Goal: Task Accomplishment & Management: Manage account settings

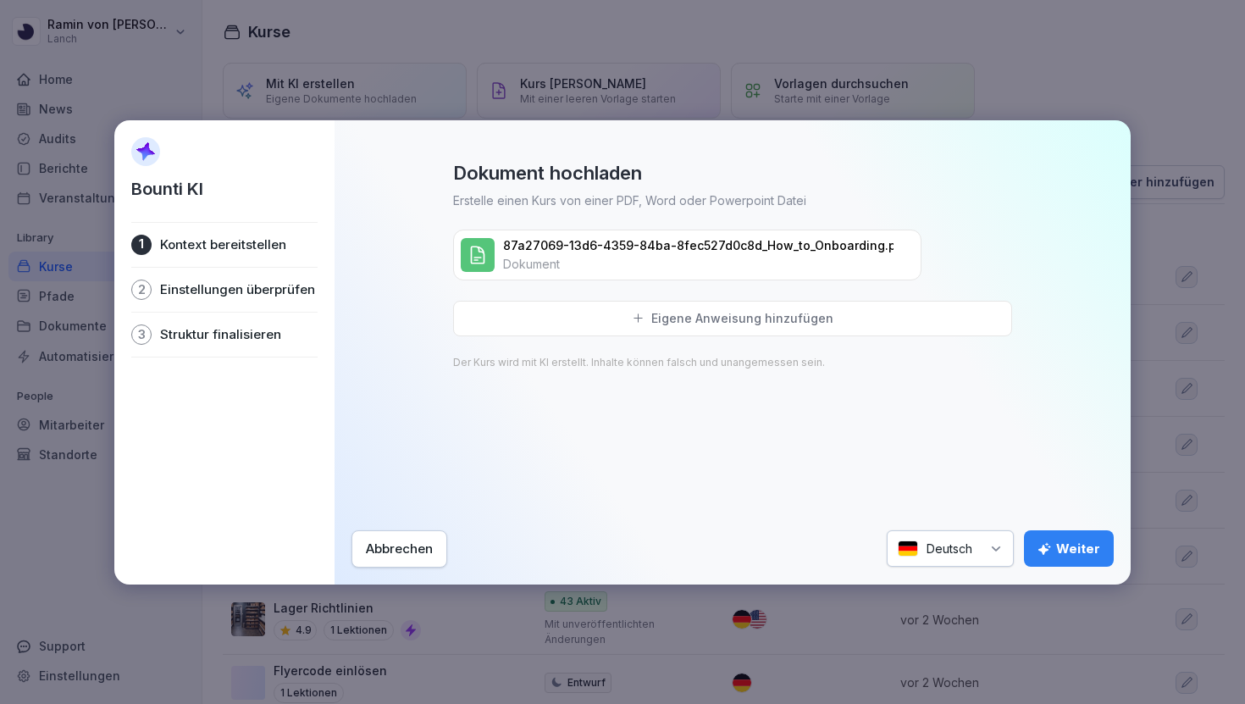
click at [1015, 551] on div "Weiter" at bounding box center [1068, 548] width 63 height 19
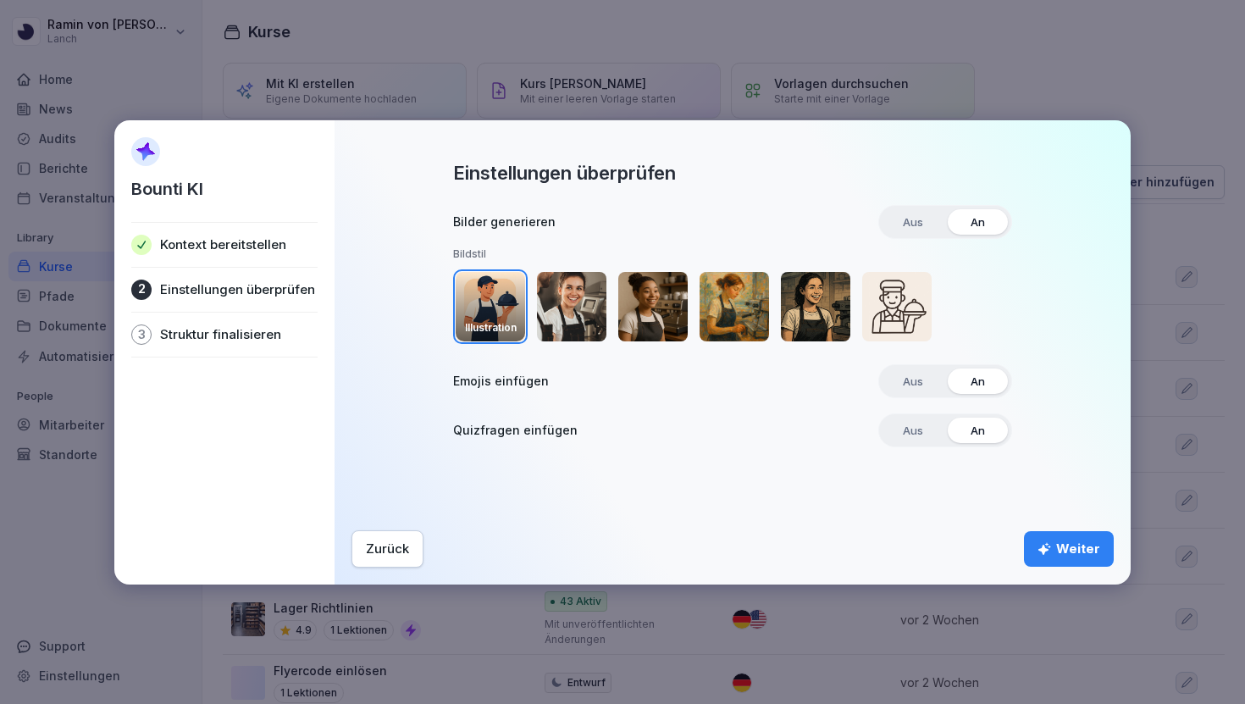
click at [1015, 541] on div "Weiter" at bounding box center [1068, 548] width 63 height 19
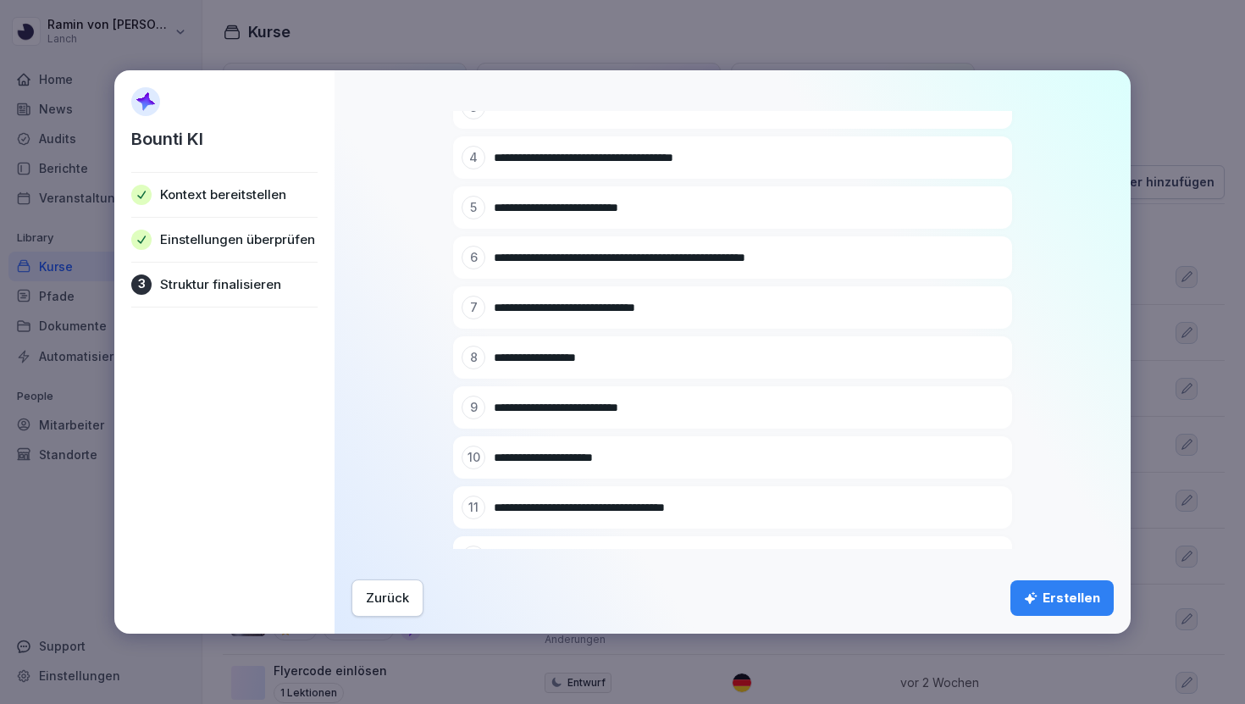
scroll to position [537, 0]
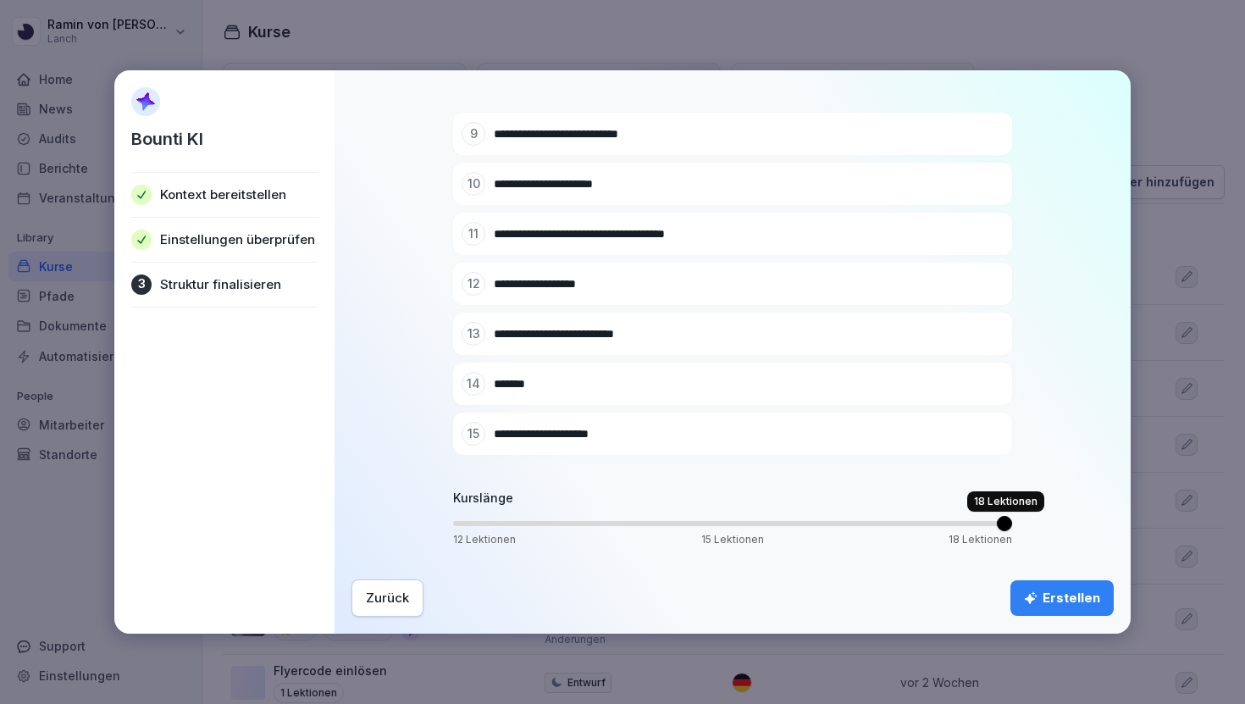
click at [1012, 527] on span "Volume" at bounding box center [1003, 523] width 15 height 15
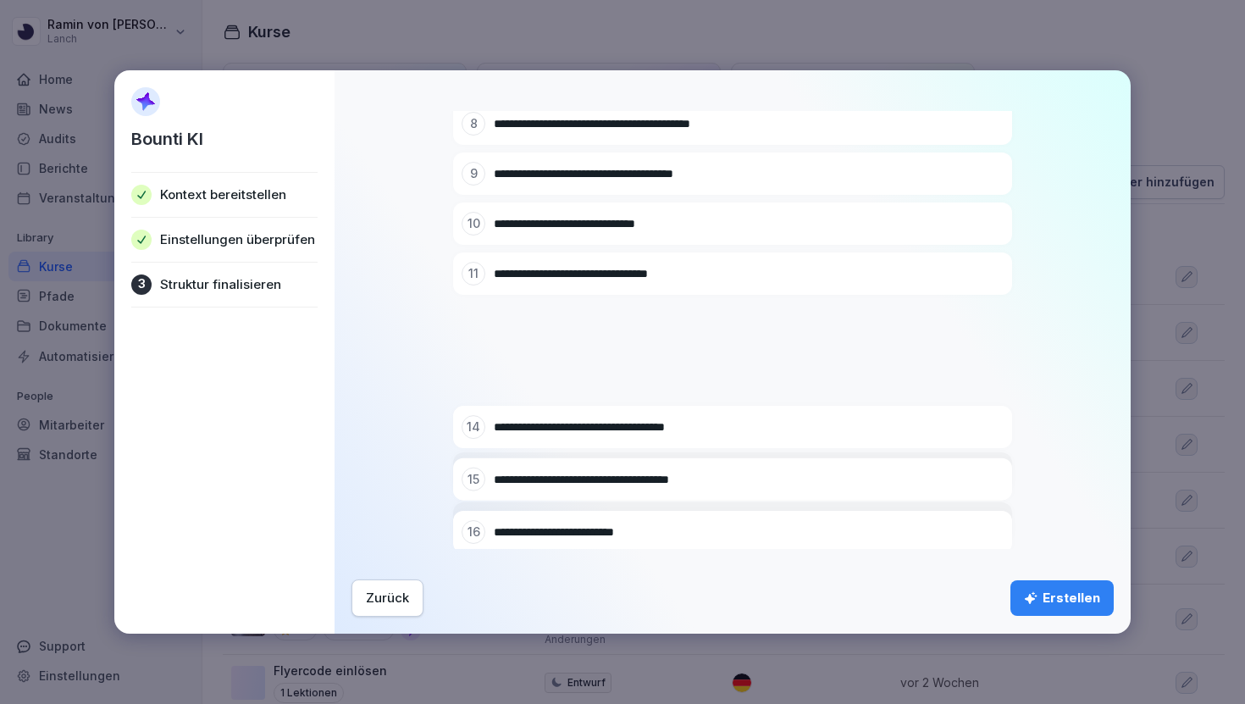
scroll to position [687, 0]
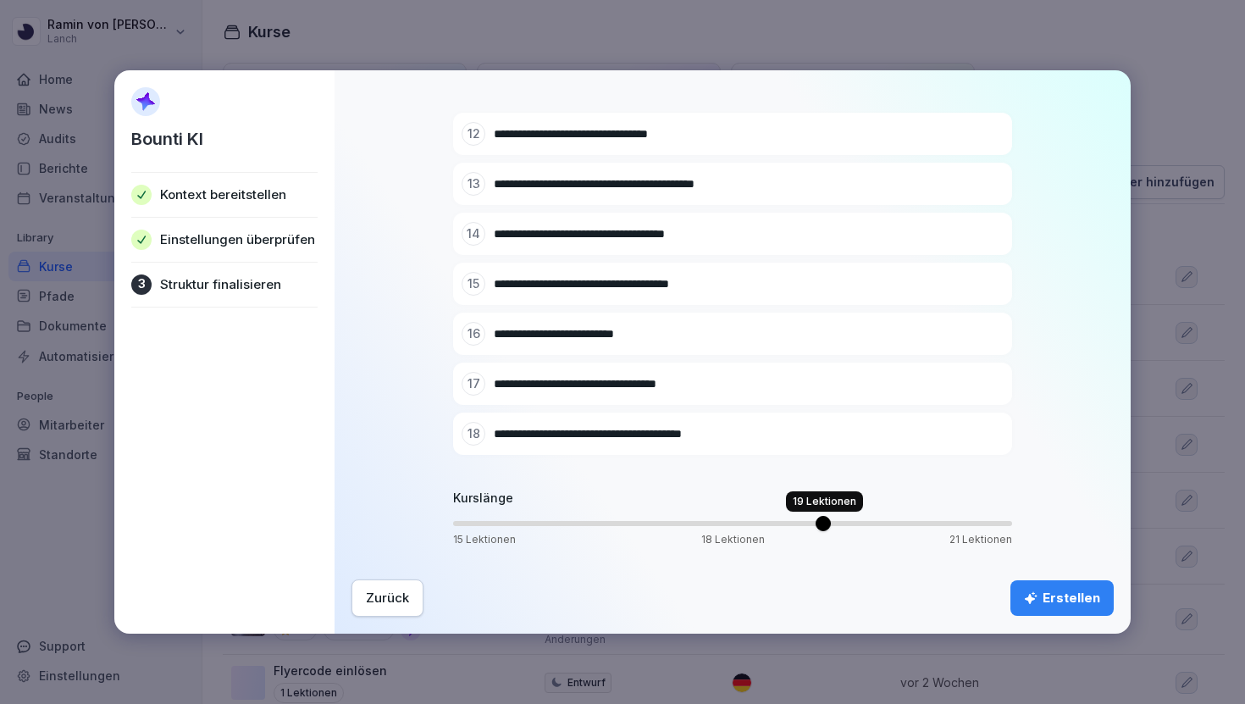
click at [831, 524] on span "Volume" at bounding box center [822, 523] width 15 height 15
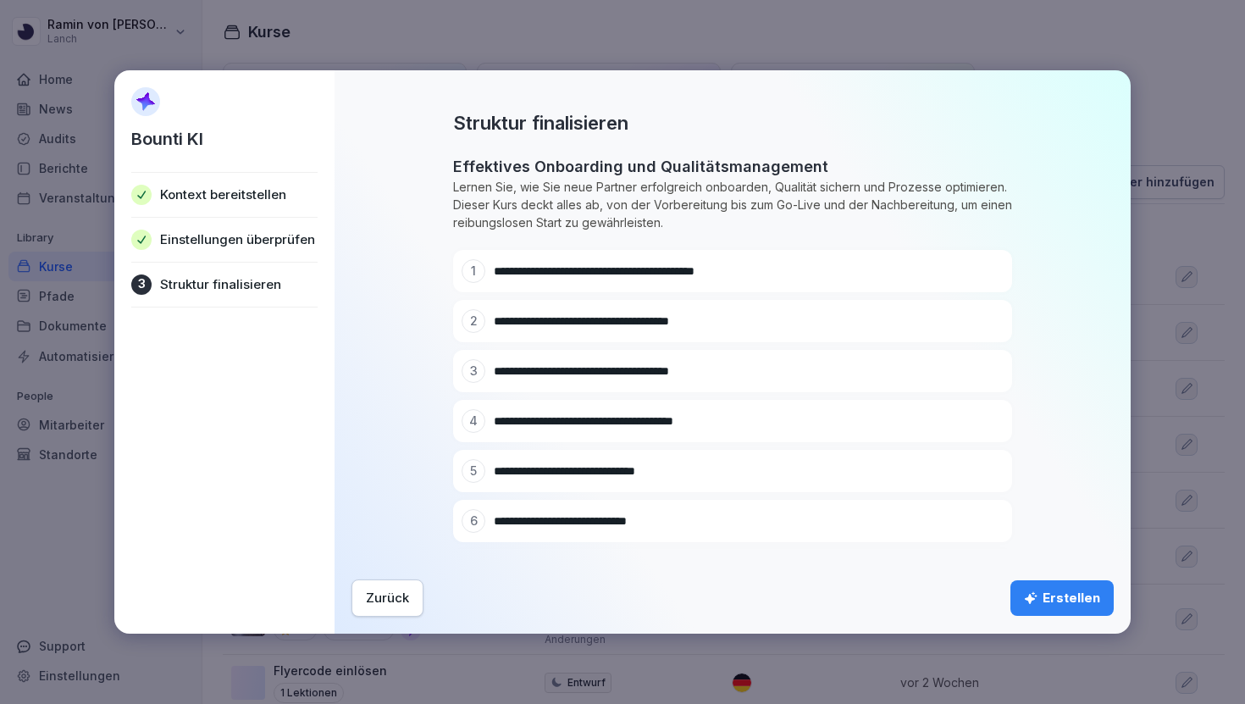
scroll to position [737, 0]
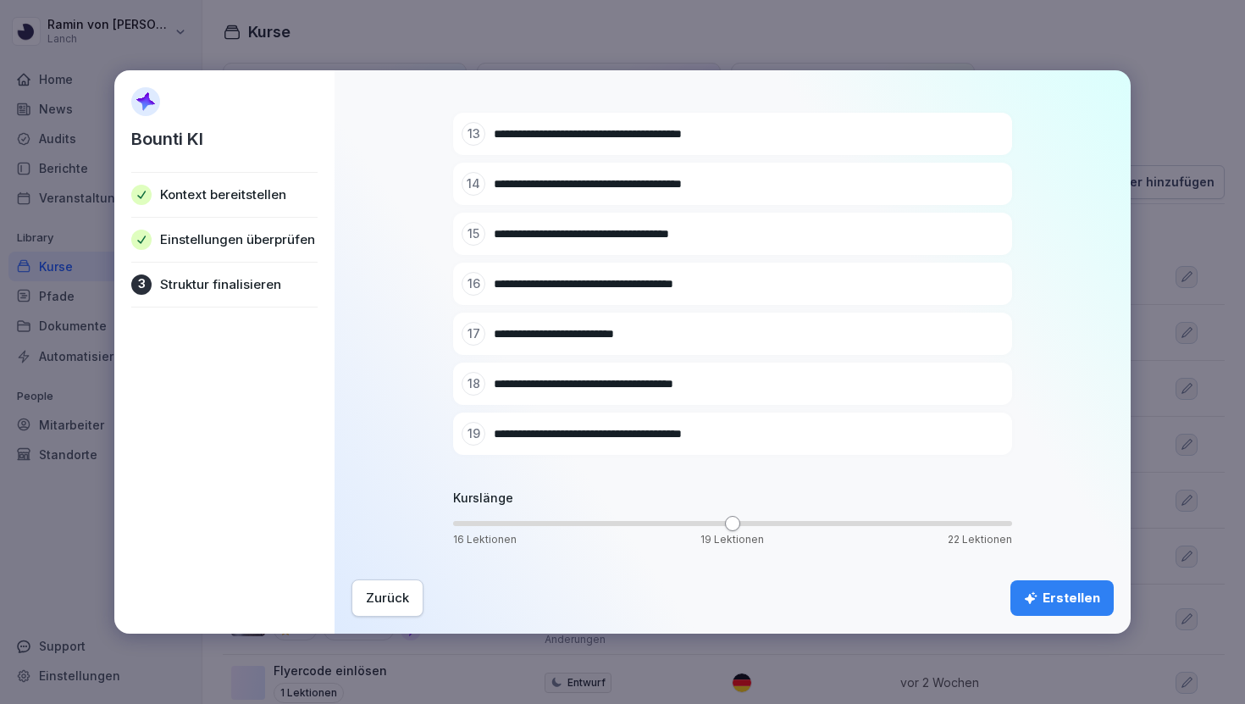
click at [1015, 595] on div "Erstellen" at bounding box center [1062, 597] width 76 height 19
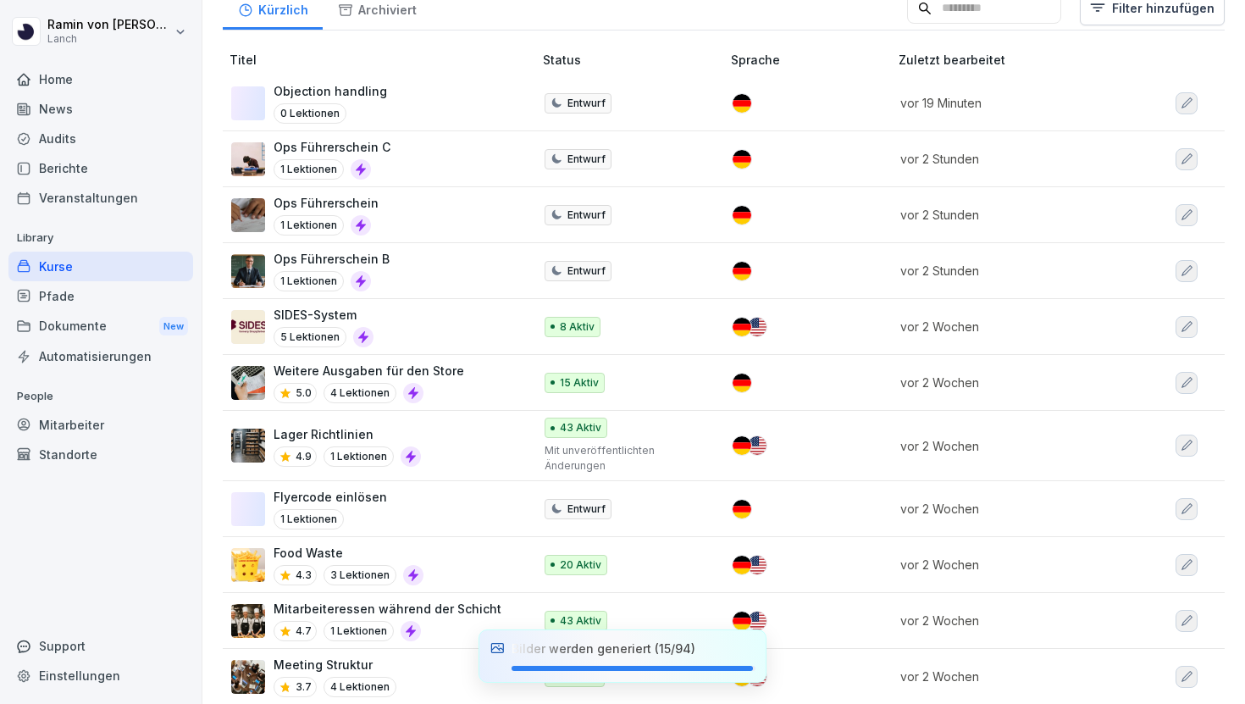
scroll to position [0, 0]
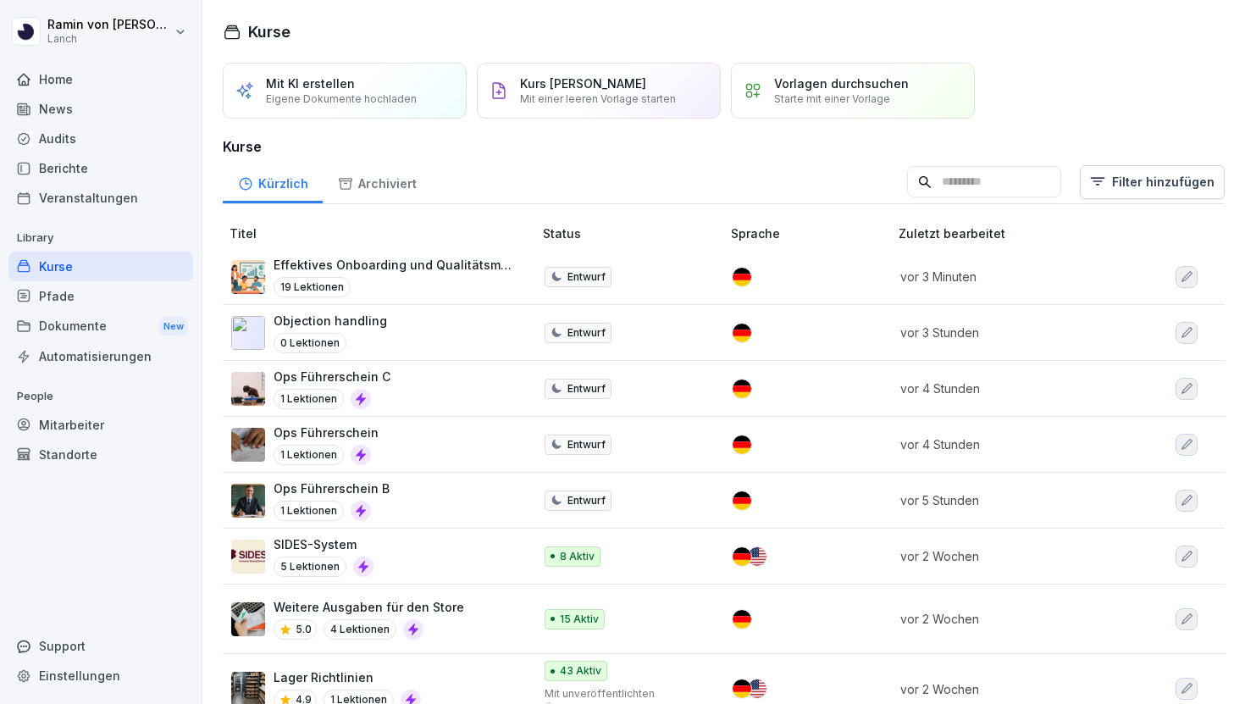
click at [451, 280] on div "19 Lektionen" at bounding box center [394, 287] width 242 height 20
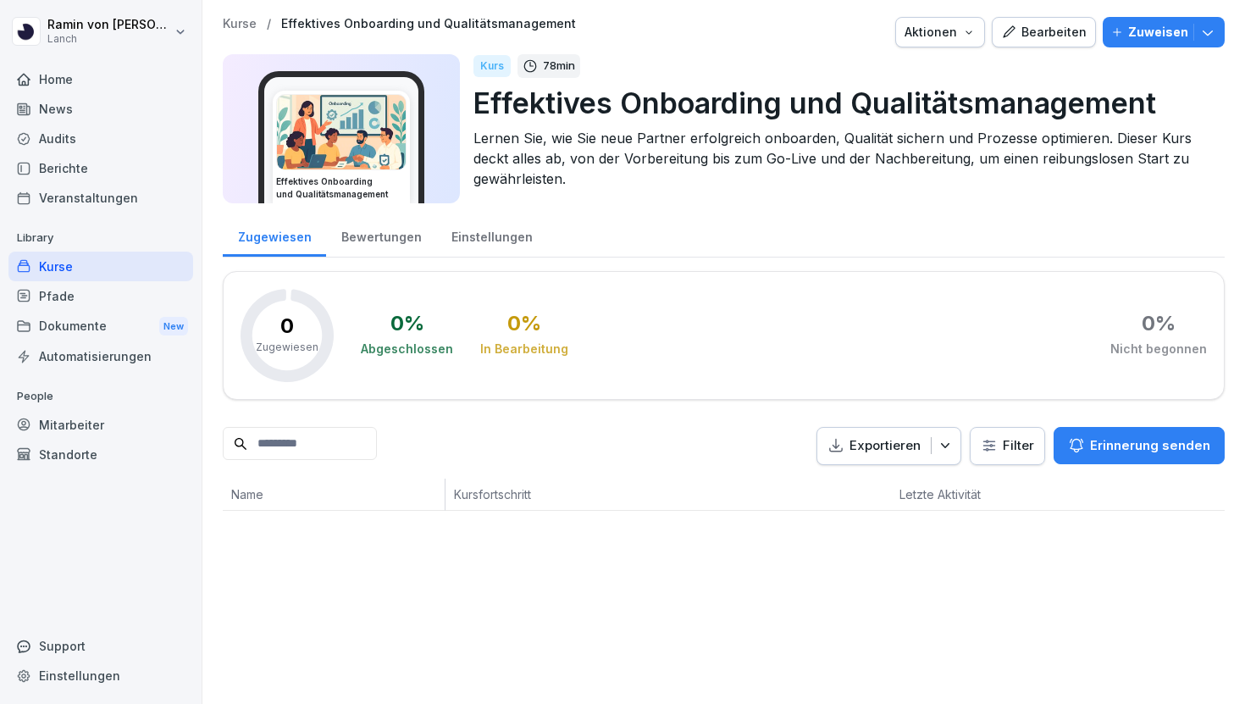
click at [490, 228] on div "Einstellungen" at bounding box center [491, 234] width 111 height 43
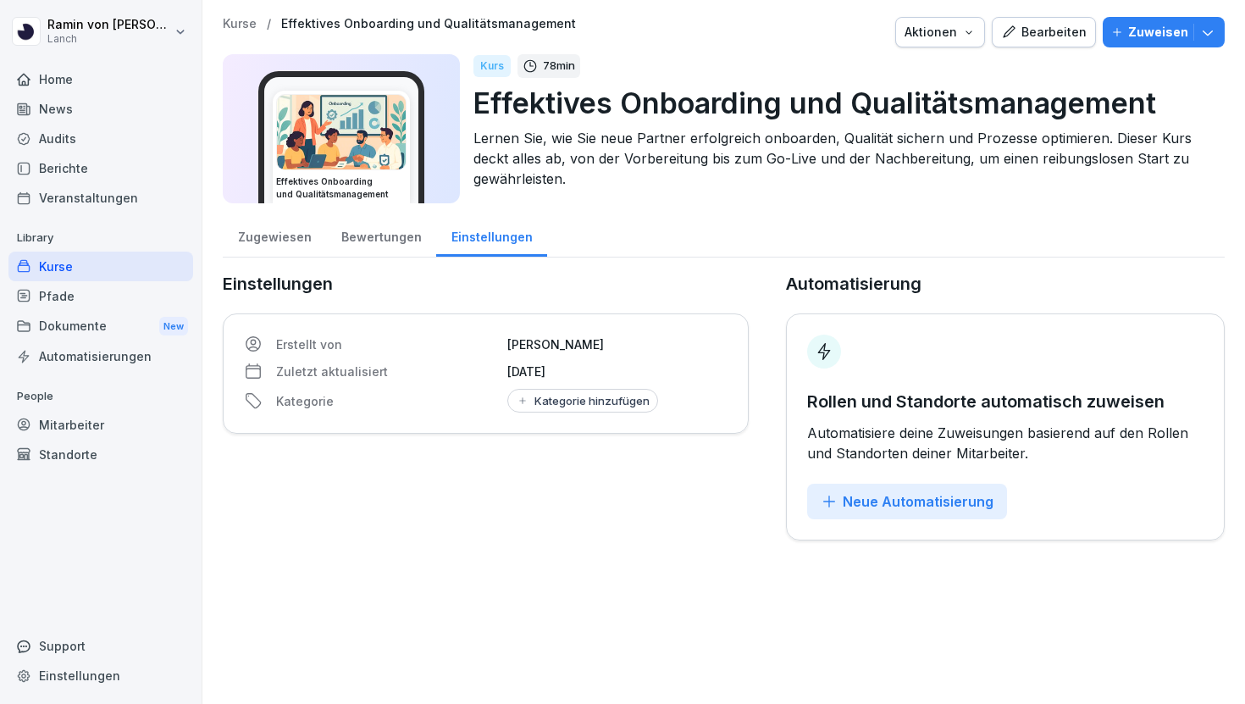
click at [253, 227] on div "Zugewiesen" at bounding box center [274, 234] width 103 height 43
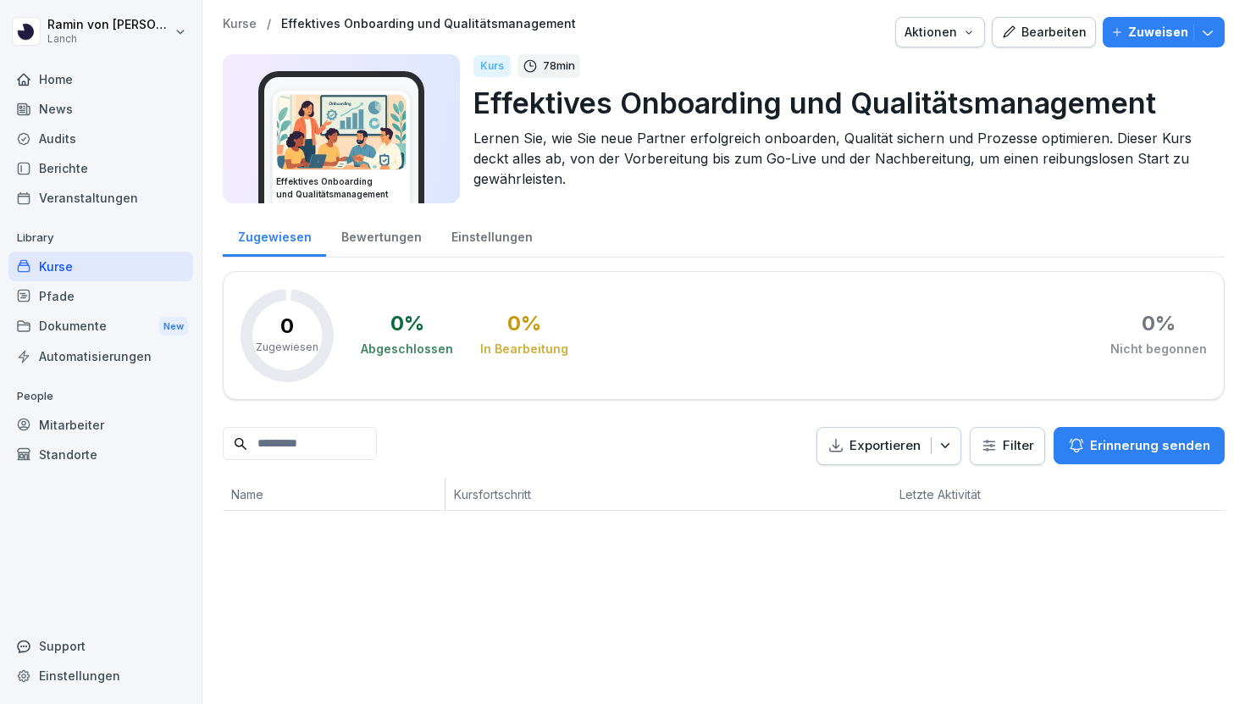
click at [1045, 34] on div "Bearbeiten" at bounding box center [1044, 32] width 86 height 19
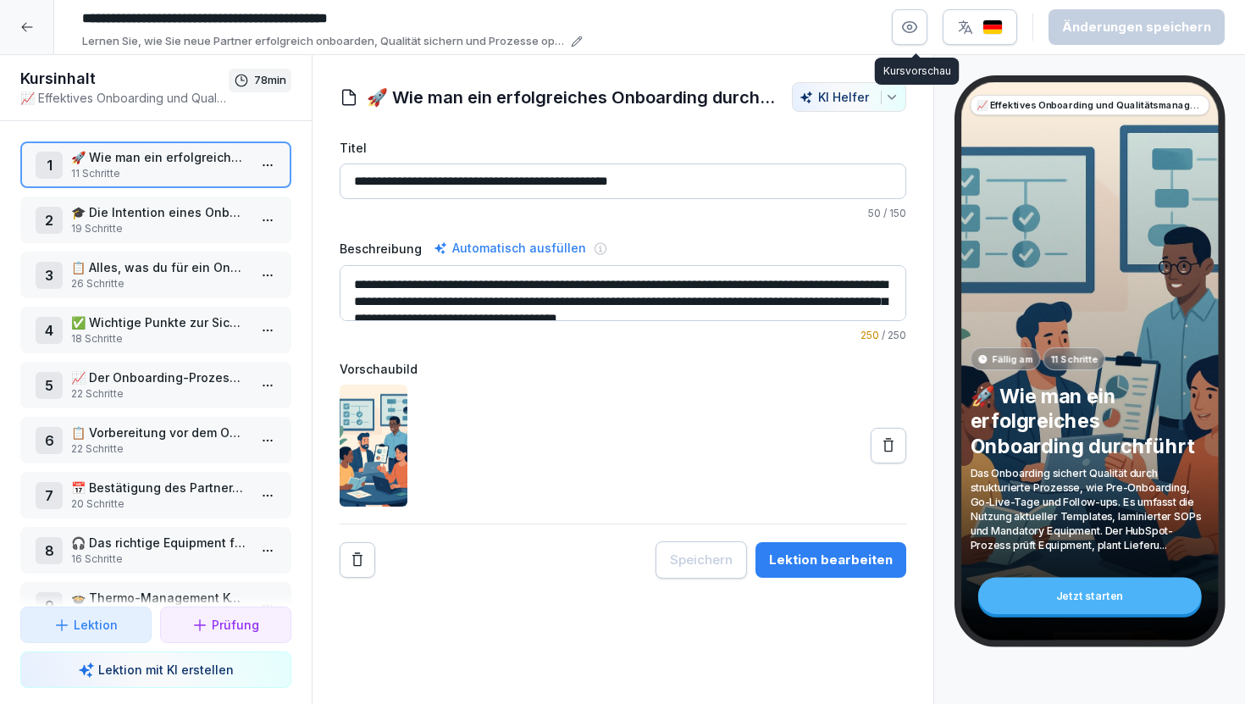
click at [918, 24] on icon "button" at bounding box center [909, 27] width 17 height 17
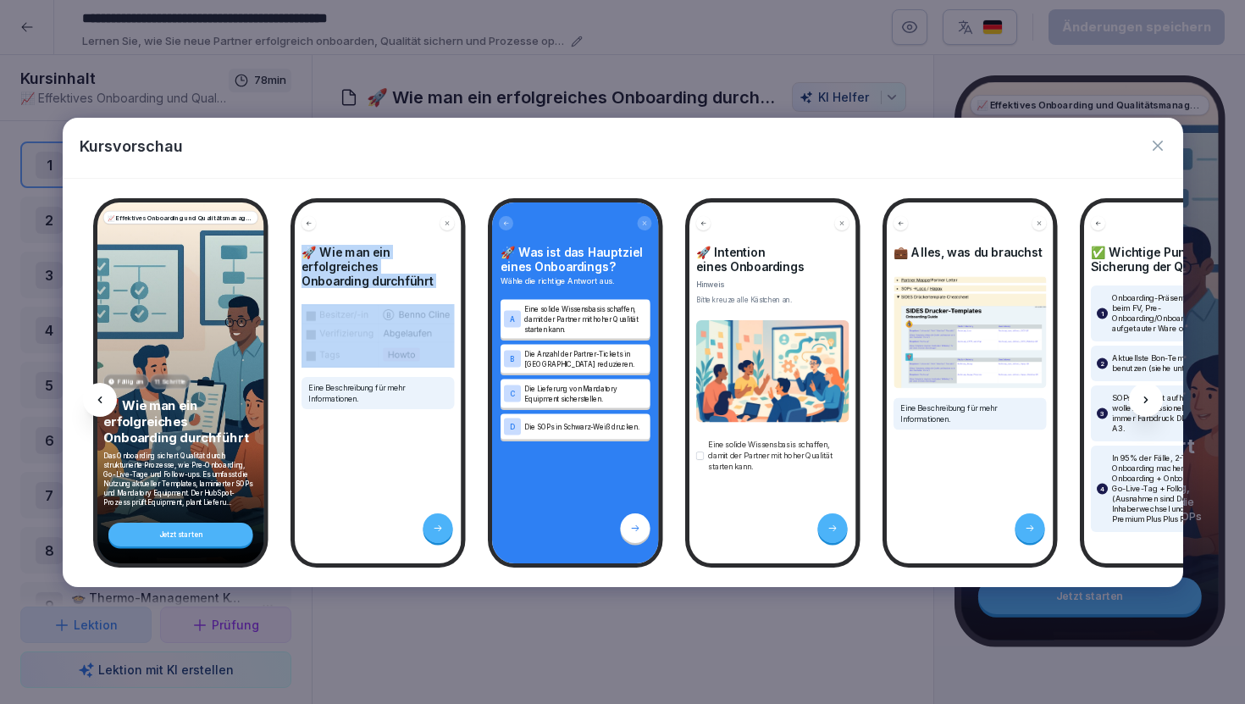
drag, startPoint x: 461, startPoint y: 369, endPoint x: 417, endPoint y: 373, distance: 44.2
click at [417, 373] on div "🚀 Wie man ein erfolgreiches Onboarding durchführt Eine Beschreibung für mehr In…" at bounding box center [377, 382] width 175 height 369
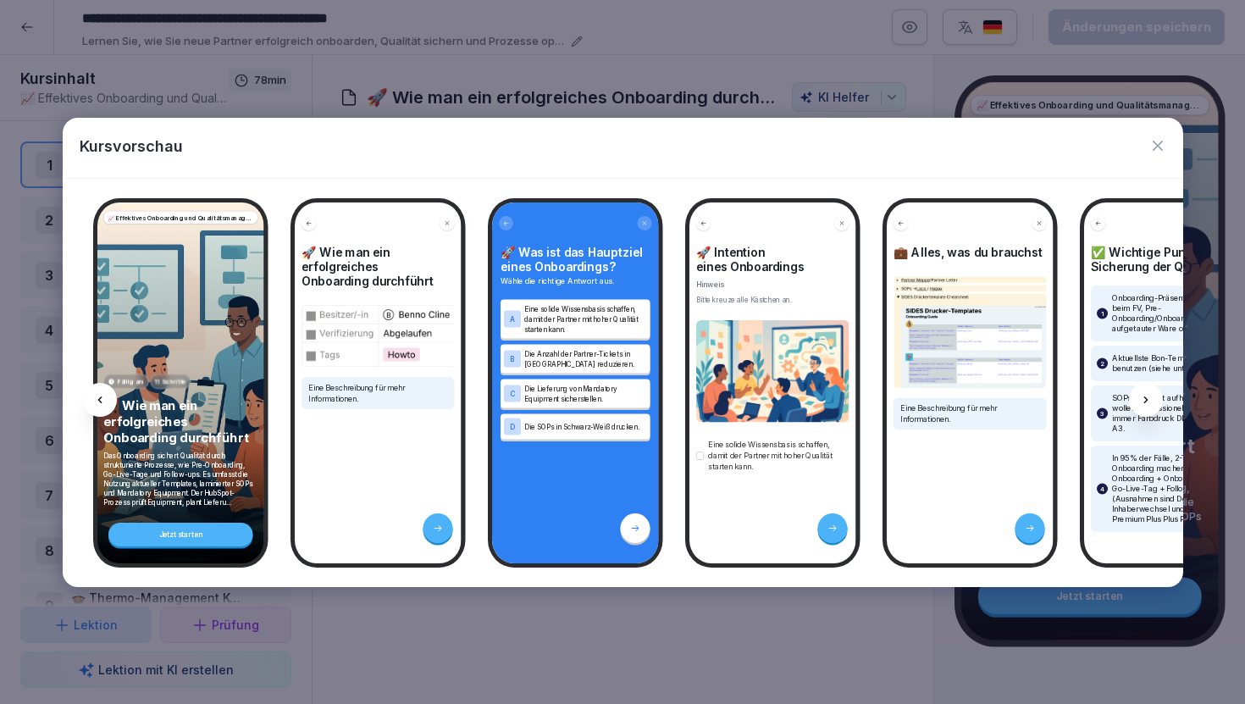
click at [464, 386] on div "🚀 Wie man ein erfolgreiches Onboarding durchführt Eine Beschreibung für mehr In…" at bounding box center [377, 382] width 175 height 369
click at [1150, 141] on icon "button" at bounding box center [1157, 145] width 17 height 17
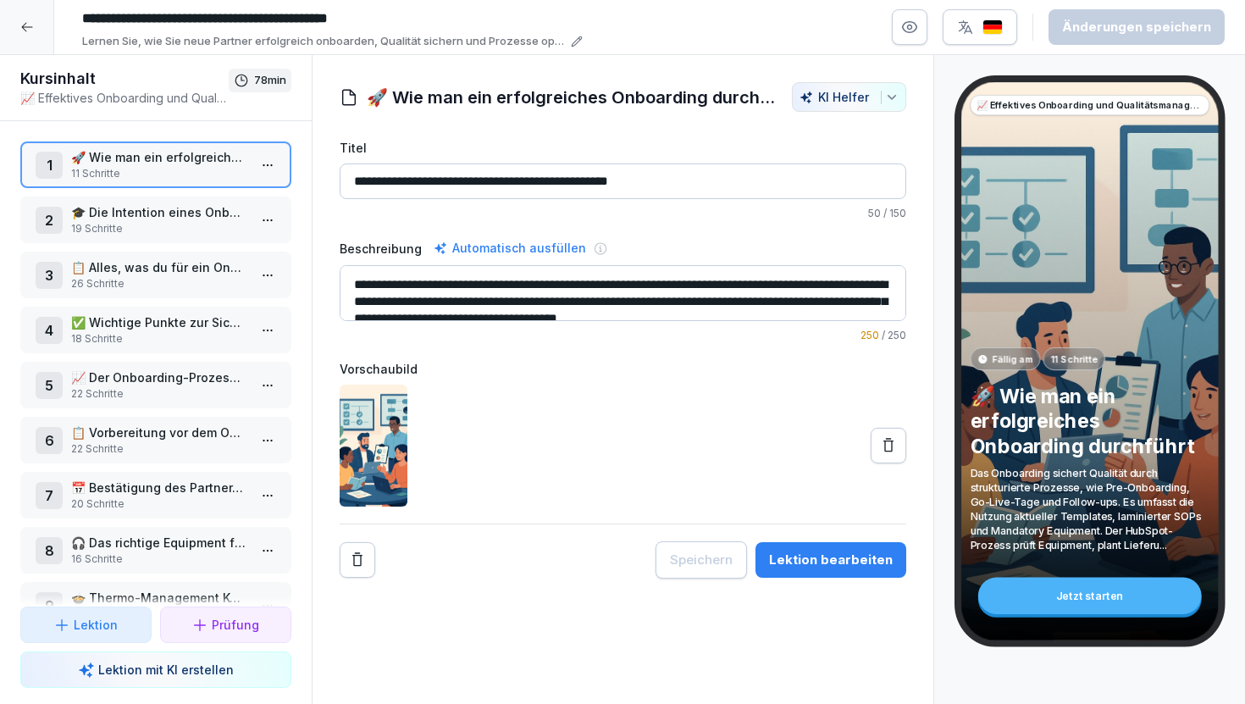
click at [162, 212] on p "🎓 Die Intention eines Onboardings verstehen" at bounding box center [159, 212] width 176 height 18
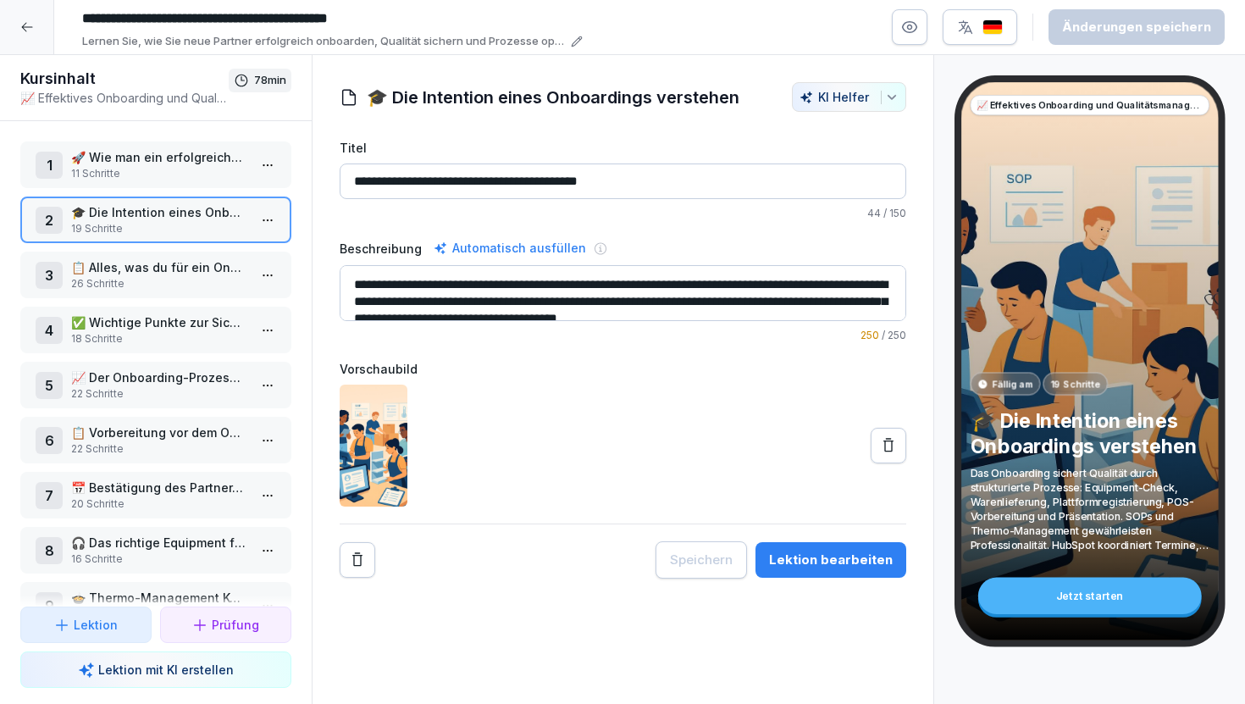
click at [134, 282] on p "26 Schritte" at bounding box center [159, 283] width 176 height 15
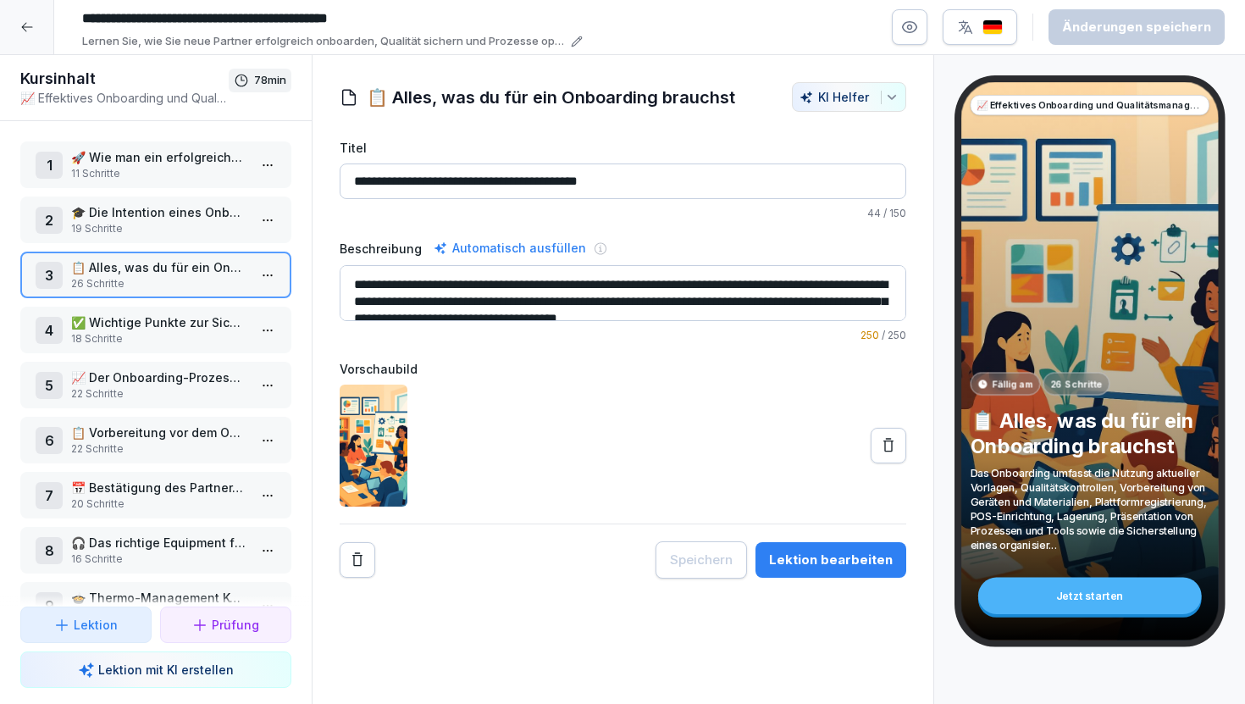
click at [167, 328] on p "✅ Wichtige Punkte zur Sicherung der Qualität" at bounding box center [159, 322] width 176 height 18
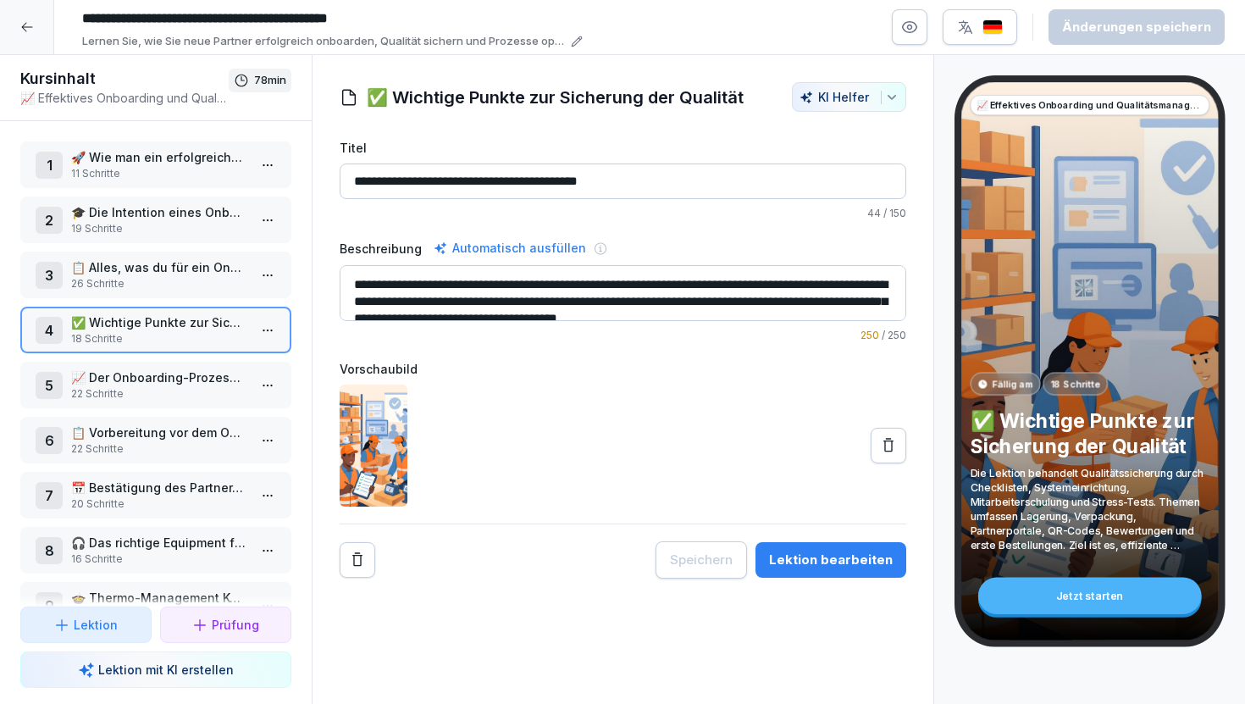
click at [176, 172] on p "11 Schritte" at bounding box center [159, 173] width 176 height 15
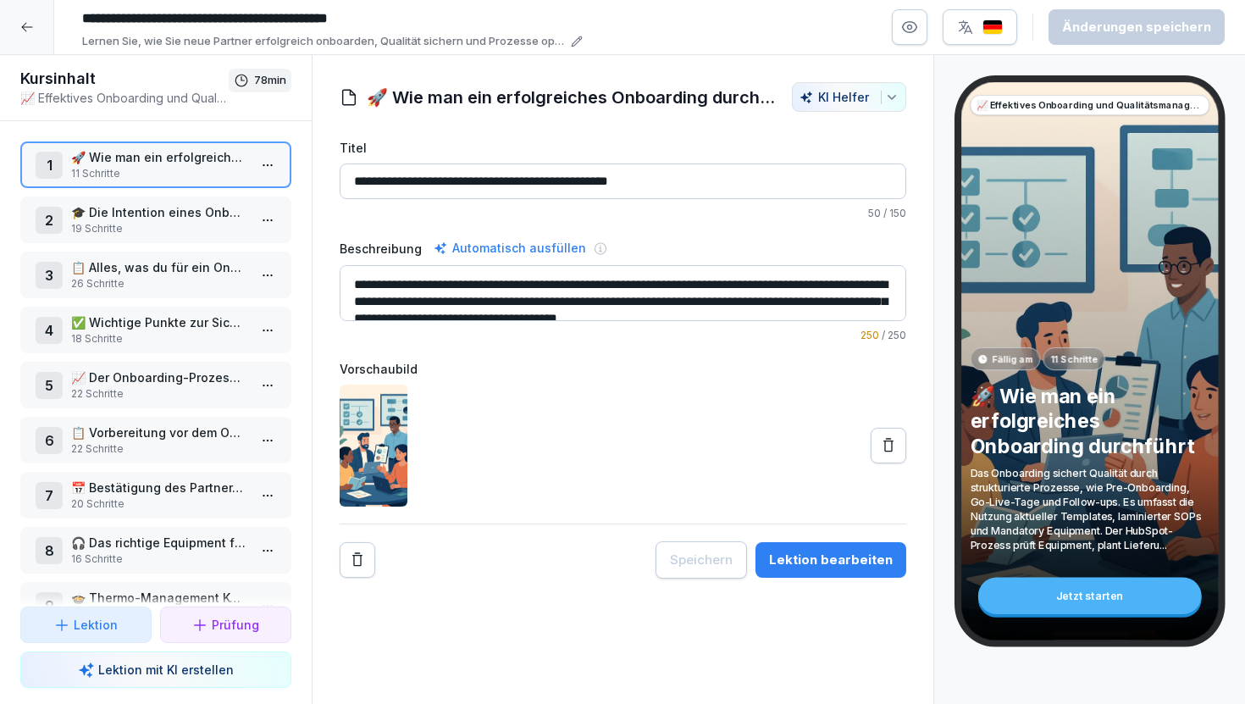
click at [846, 560] on div "Lektion bearbeiten" at bounding box center [831, 559] width 124 height 19
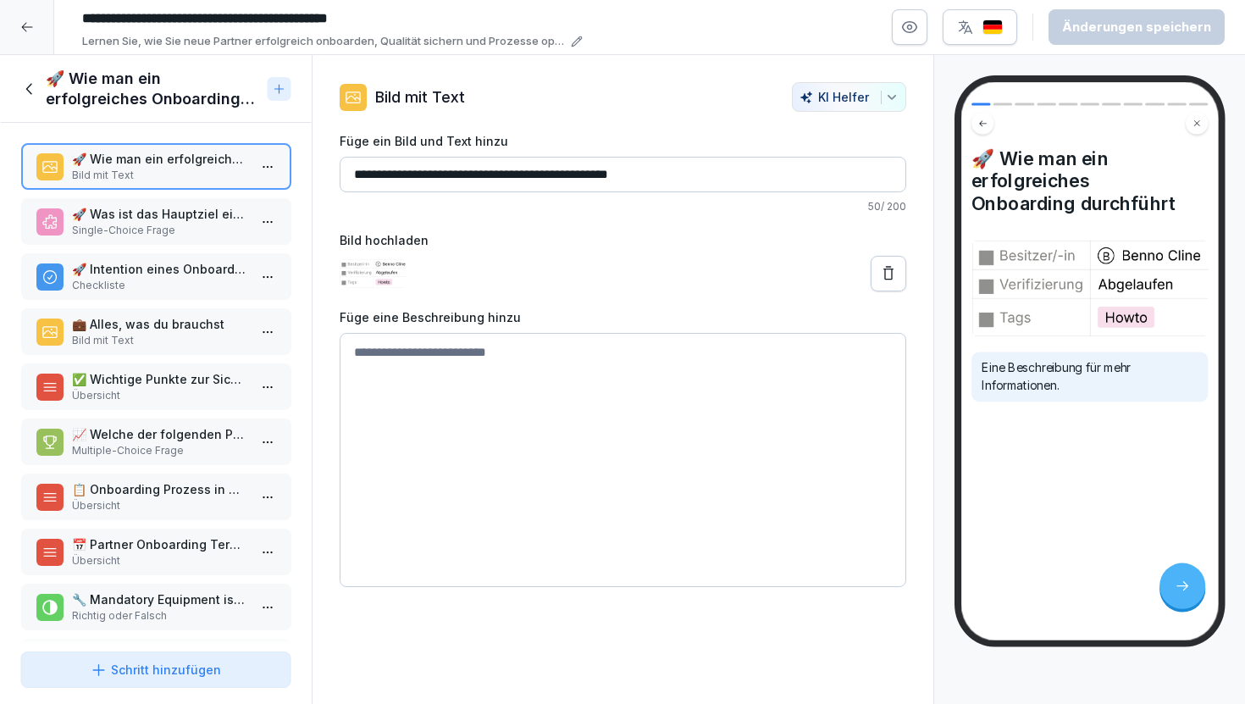
click at [181, 235] on p "Single-Choice Frage" at bounding box center [159, 230] width 176 height 15
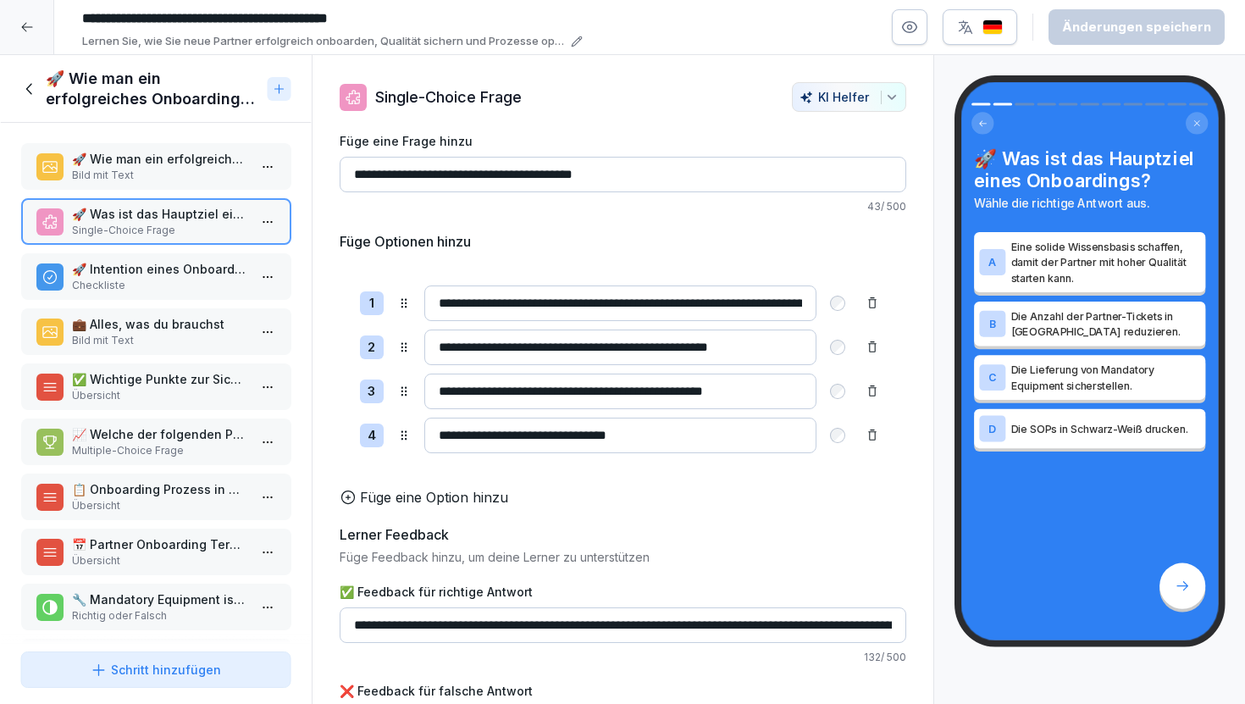
click at [184, 288] on p "Checkliste" at bounding box center [159, 285] width 176 height 15
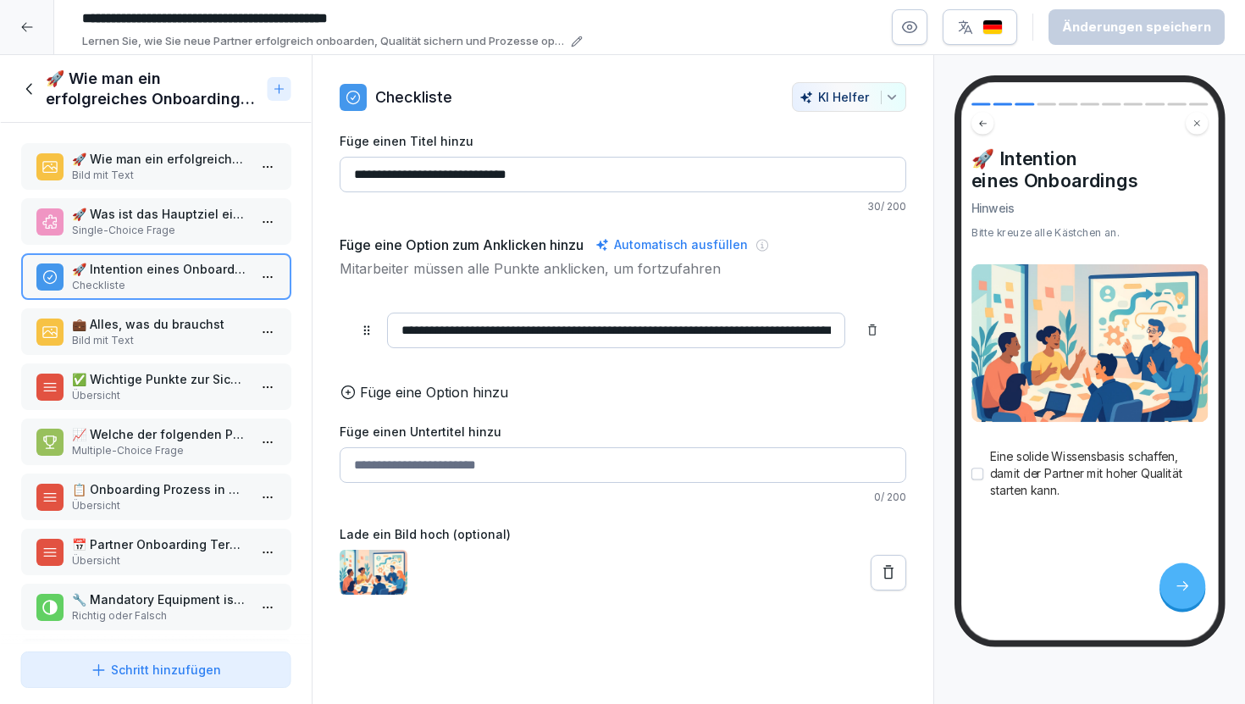
click at [168, 339] on p "Bild mit Text" at bounding box center [159, 340] width 176 height 15
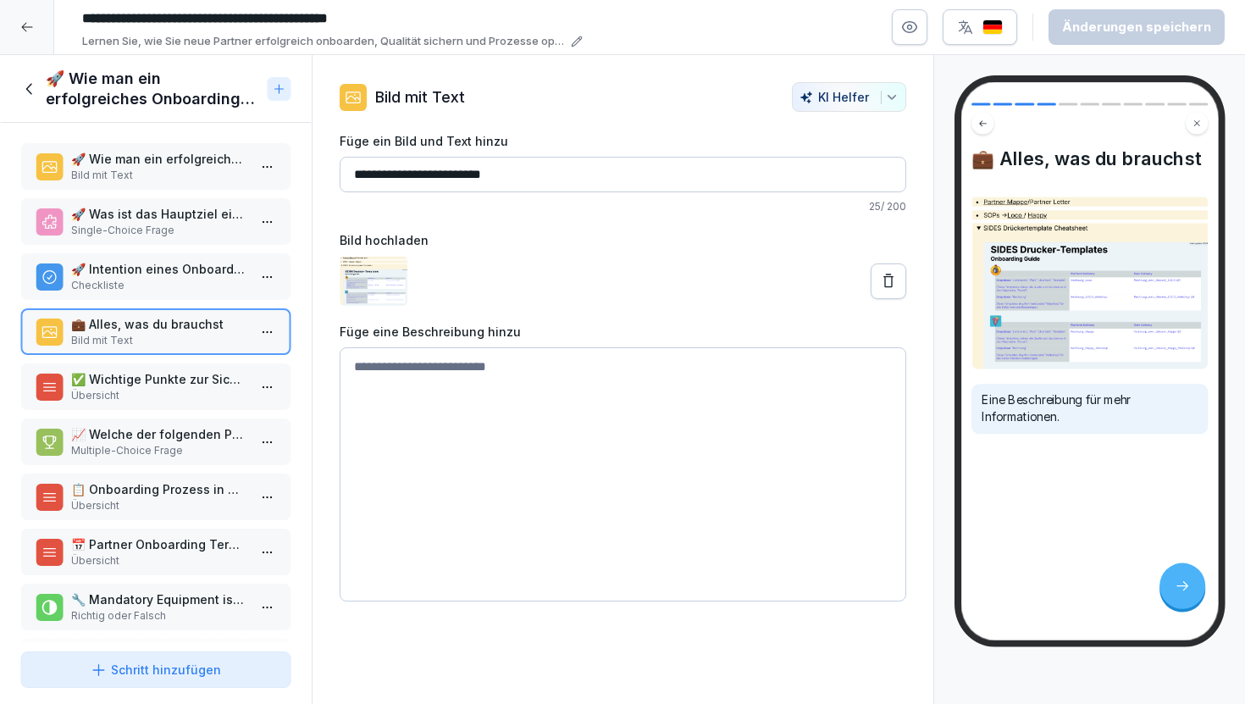
click at [172, 390] on p "Übersicht" at bounding box center [159, 395] width 176 height 15
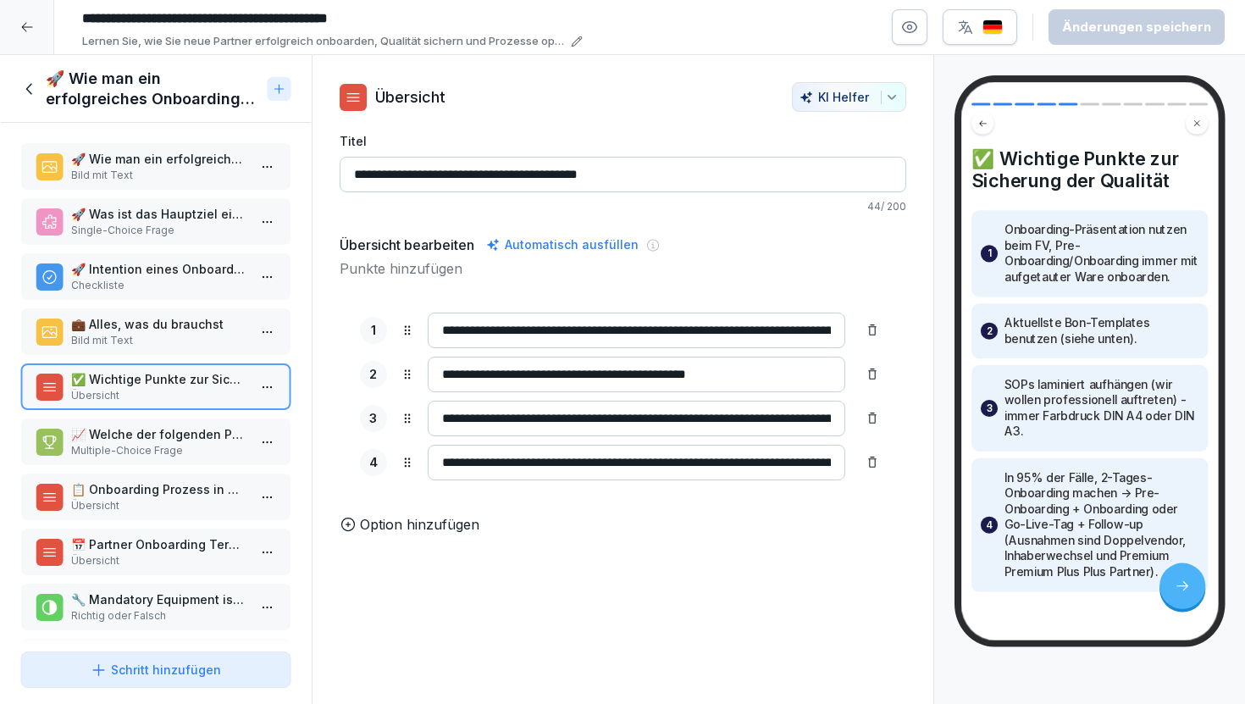
scroll to position [116, 0]
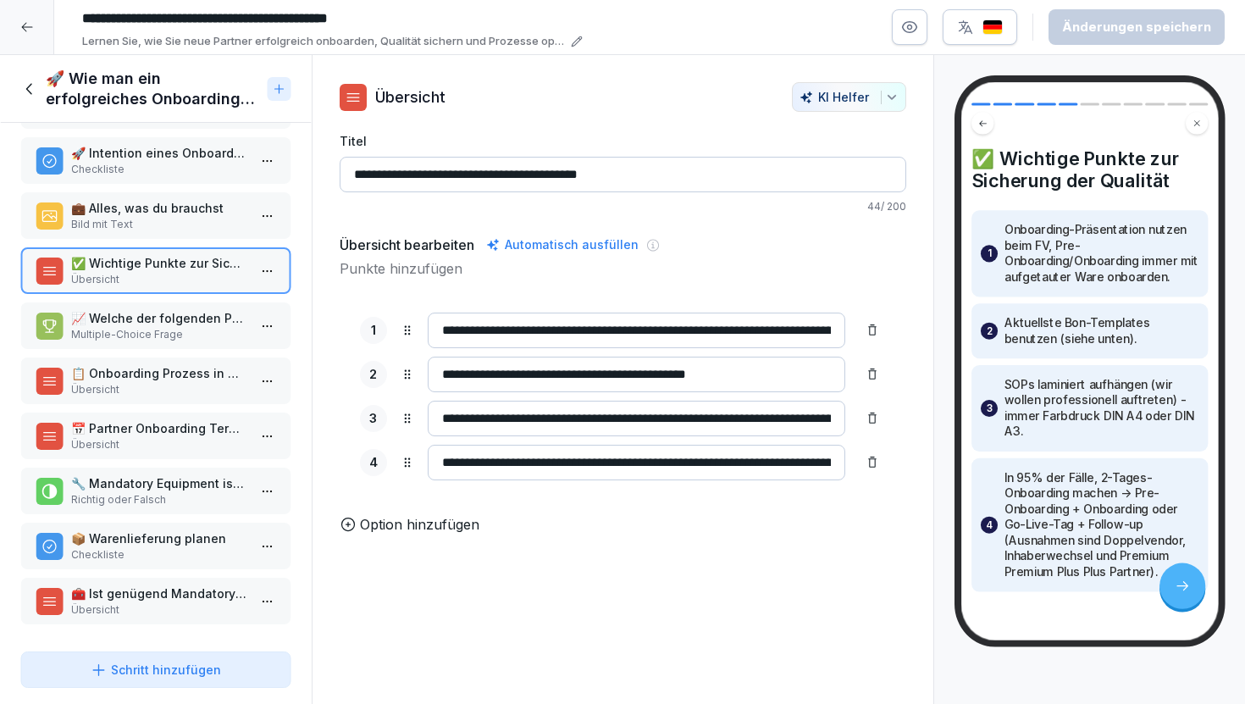
click at [179, 554] on p "Checkliste" at bounding box center [159, 554] width 176 height 15
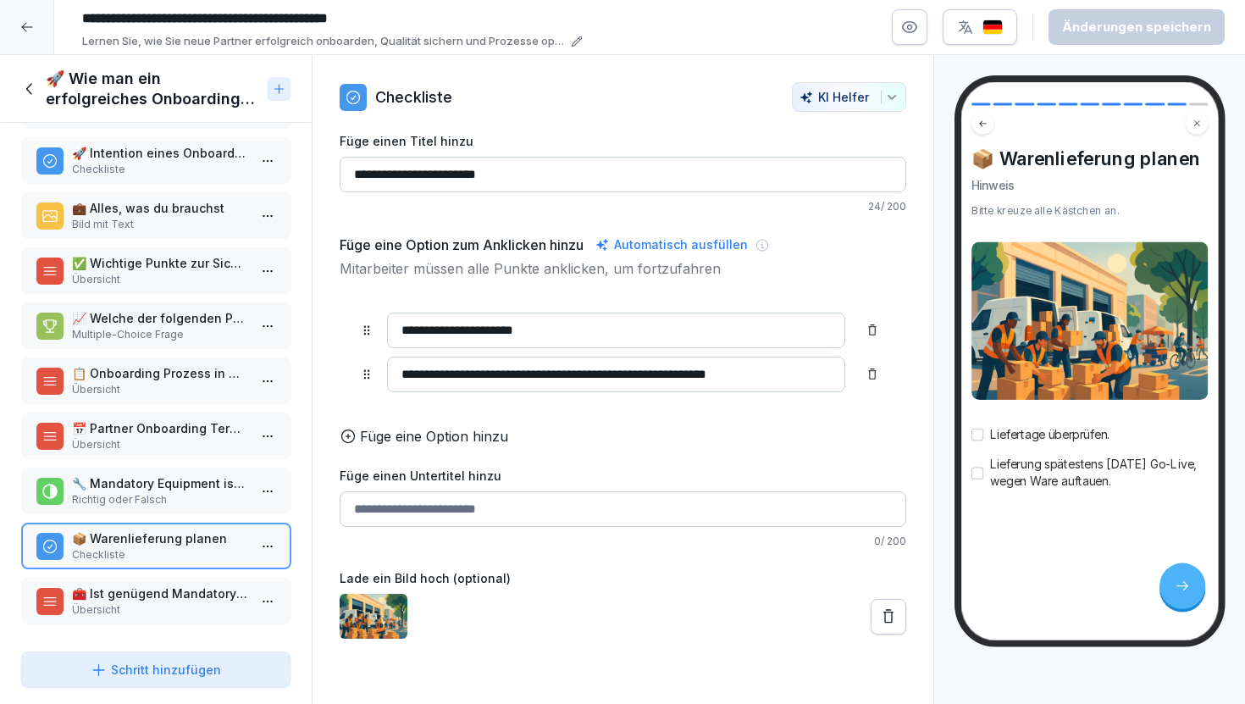
click at [182, 610] on p "Übersicht" at bounding box center [159, 609] width 176 height 15
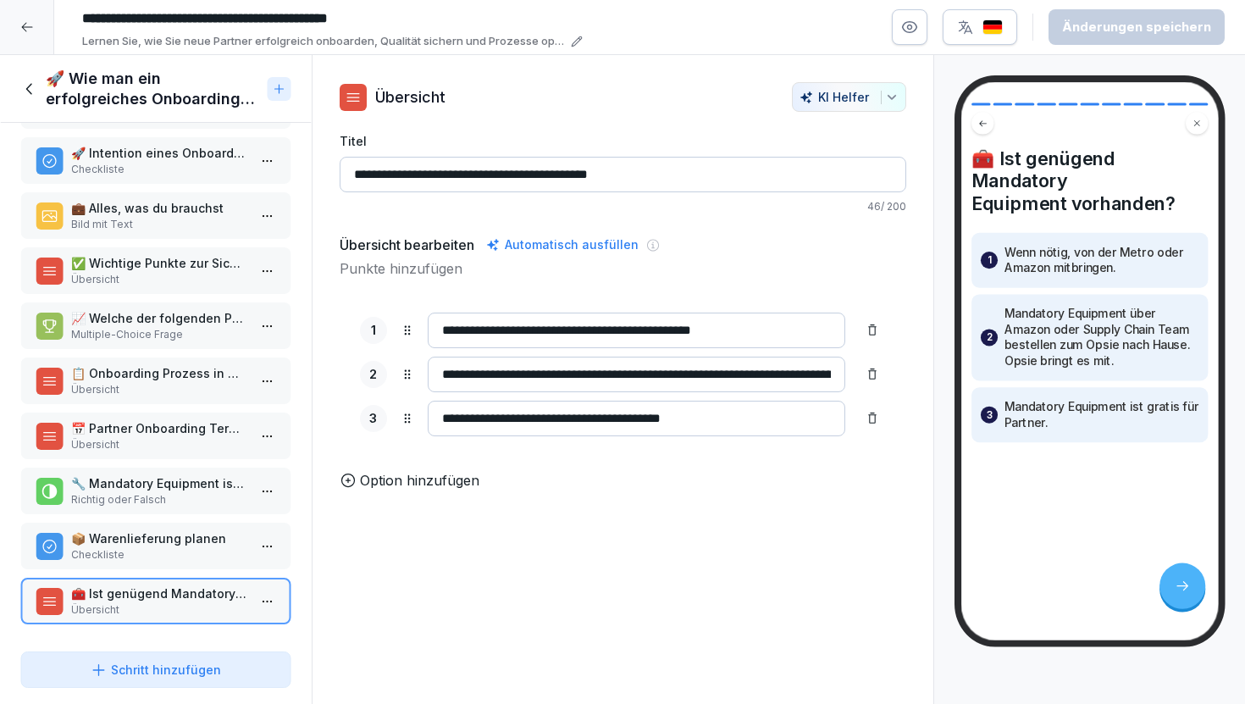
click at [28, 87] on icon at bounding box center [28, 88] width 6 height 11
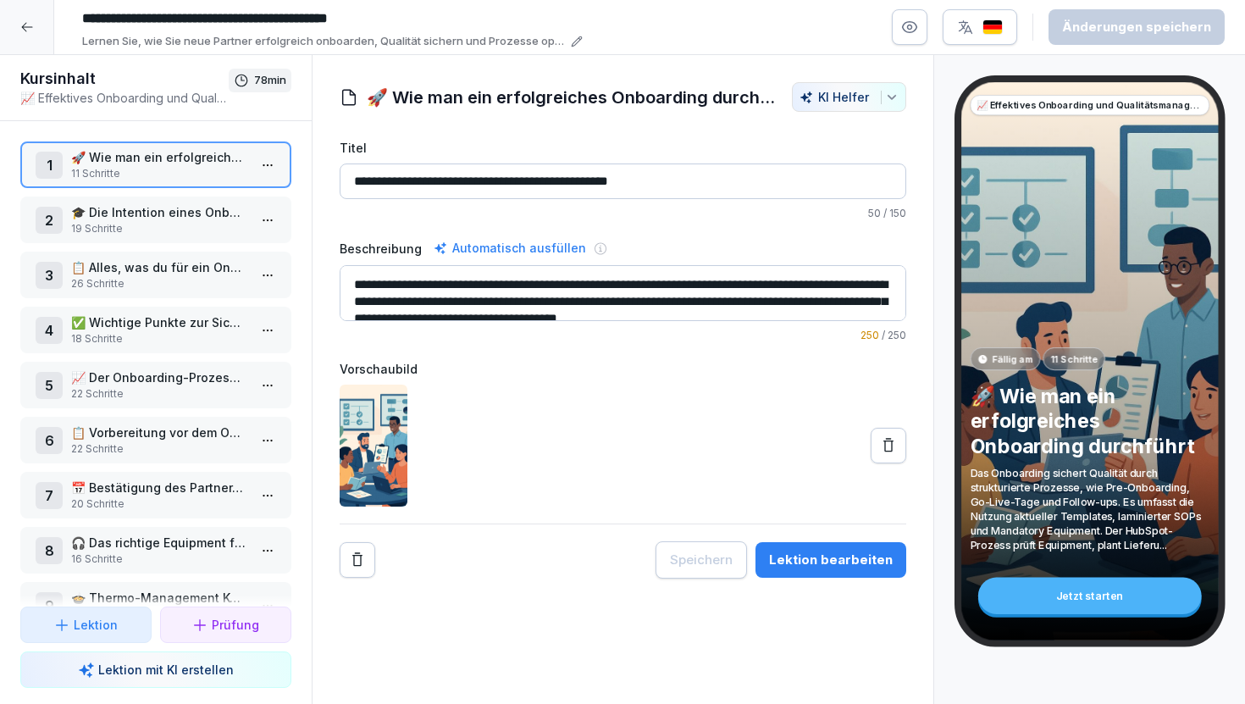
click at [163, 229] on p "19 Schritte" at bounding box center [159, 228] width 176 height 15
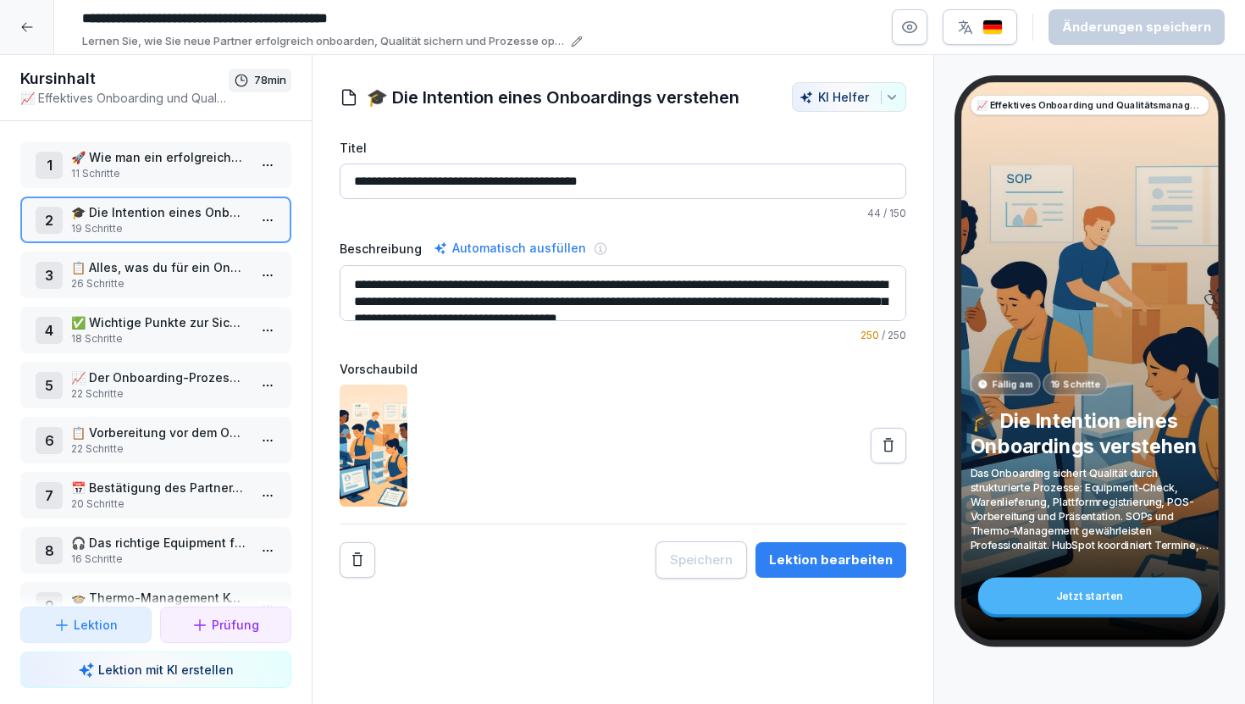
click at [857, 569] on button "Lektion bearbeiten" at bounding box center [830, 560] width 151 height 36
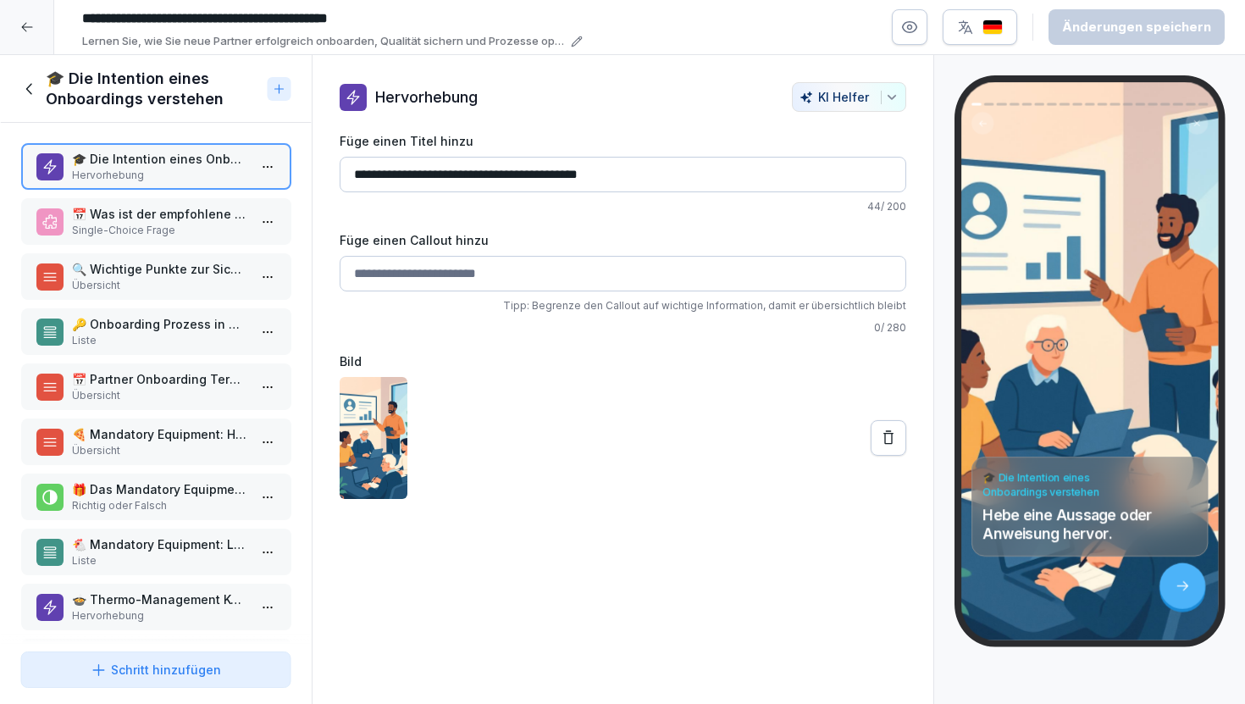
click at [190, 240] on div "📅 Was ist der empfohlene Standardzeitraum für ein Onboarding? Single-Choice Fra…" at bounding box center [155, 221] width 271 height 47
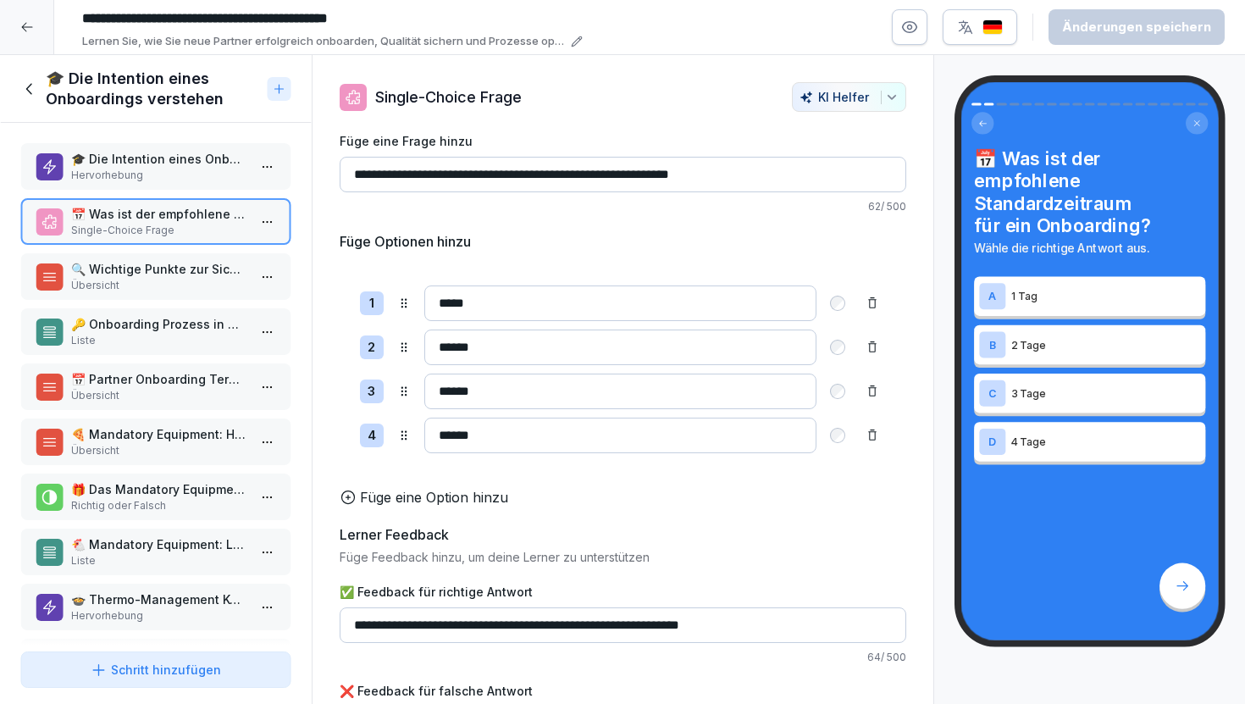
click at [195, 279] on p "Übersicht" at bounding box center [159, 285] width 176 height 15
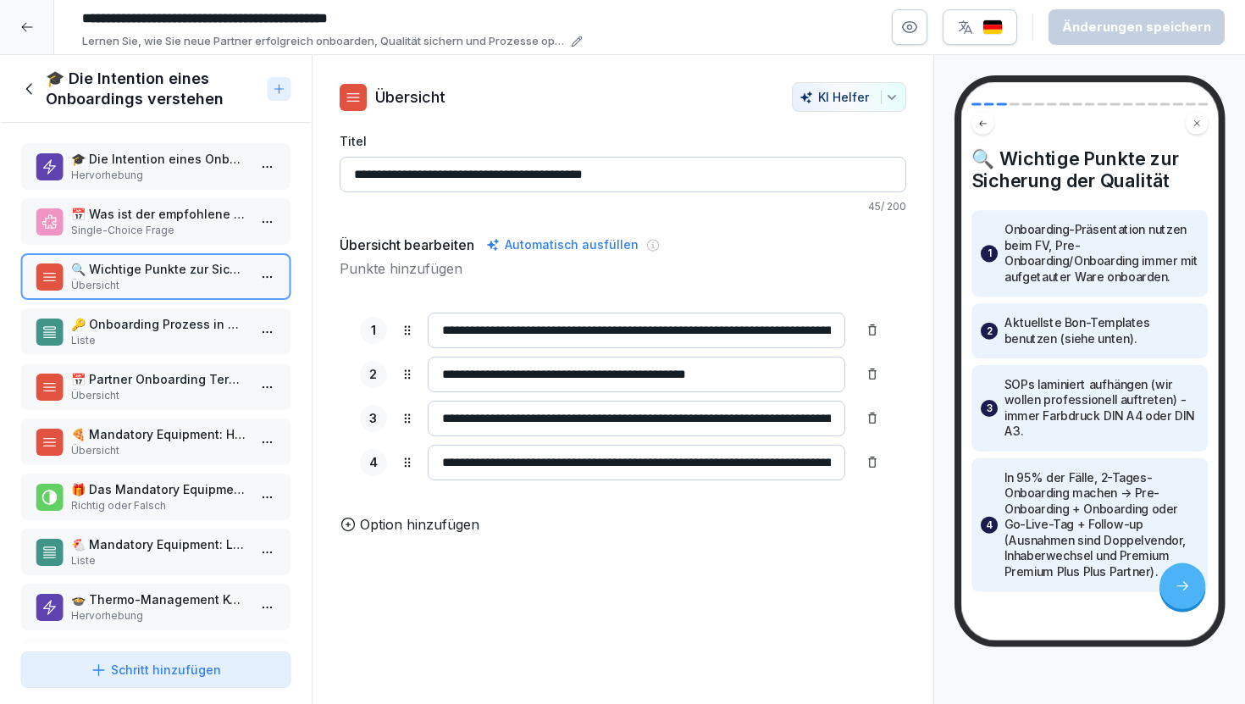
click at [196, 334] on p "Liste" at bounding box center [159, 340] width 176 height 15
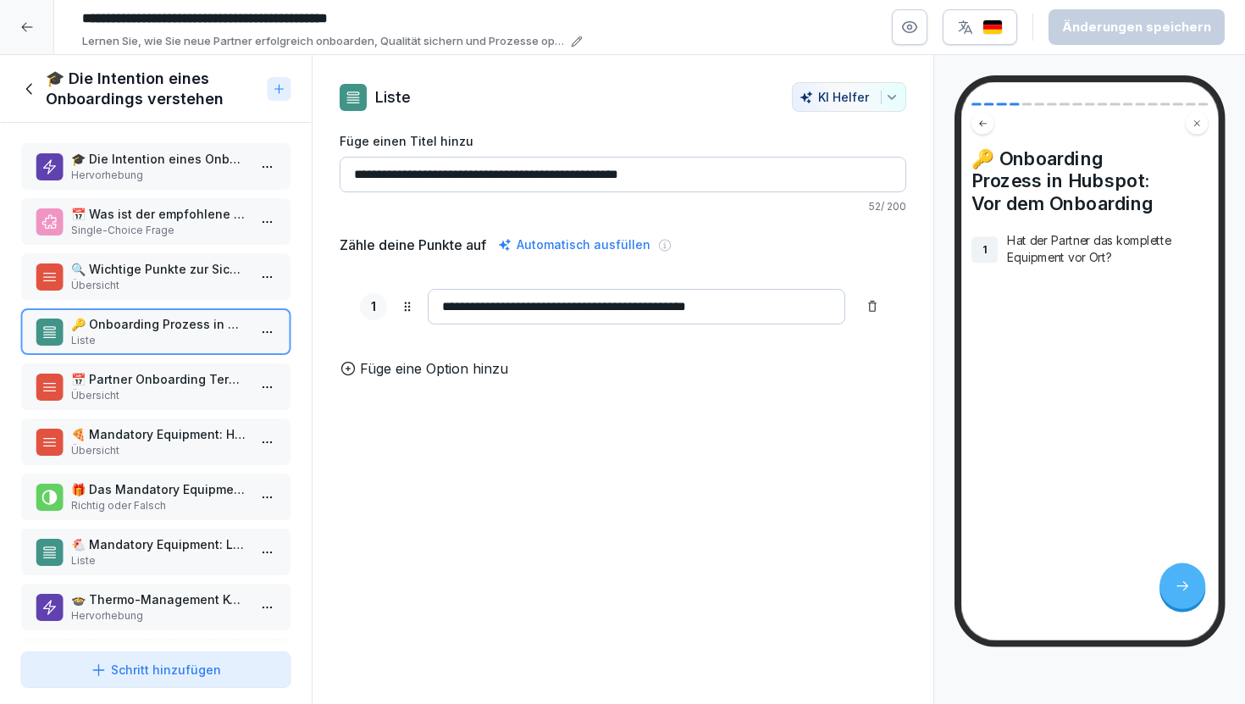
click at [191, 393] on p "Übersicht" at bounding box center [159, 395] width 176 height 15
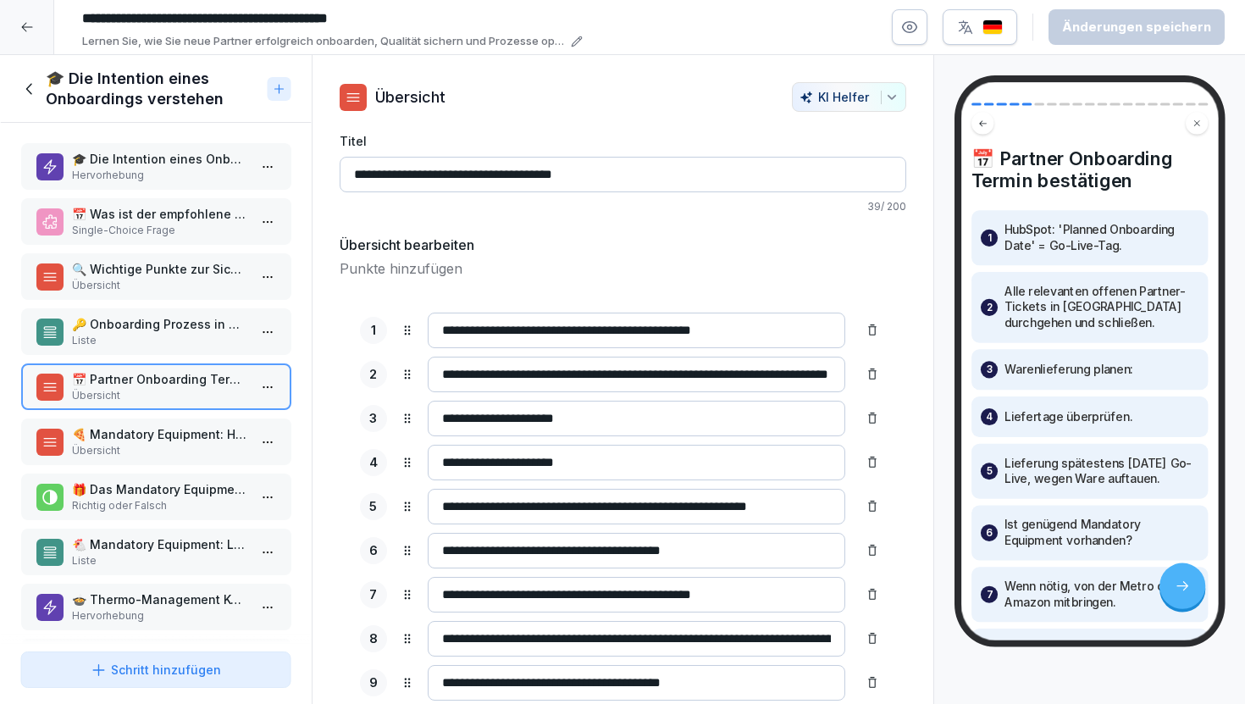
click at [179, 450] on p "Übersicht" at bounding box center [159, 450] width 176 height 15
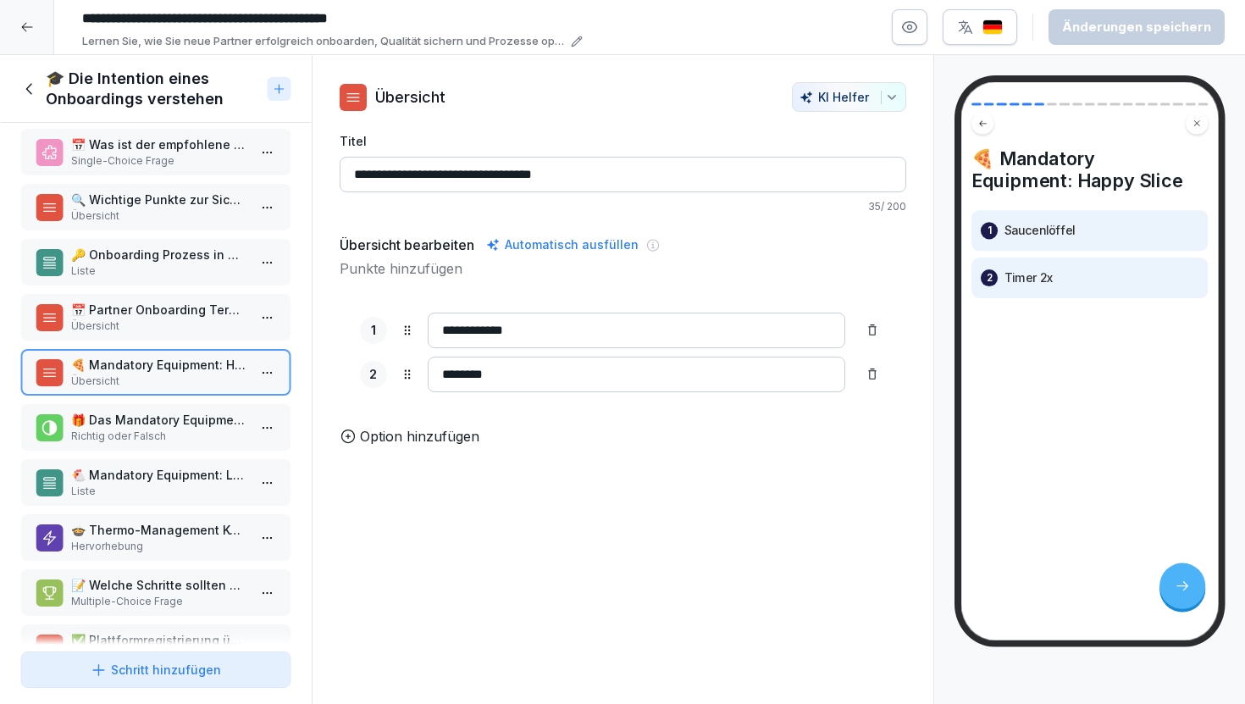
scroll to position [68, 0]
click at [180, 442] on p "Richtig oder Falsch" at bounding box center [159, 437] width 176 height 15
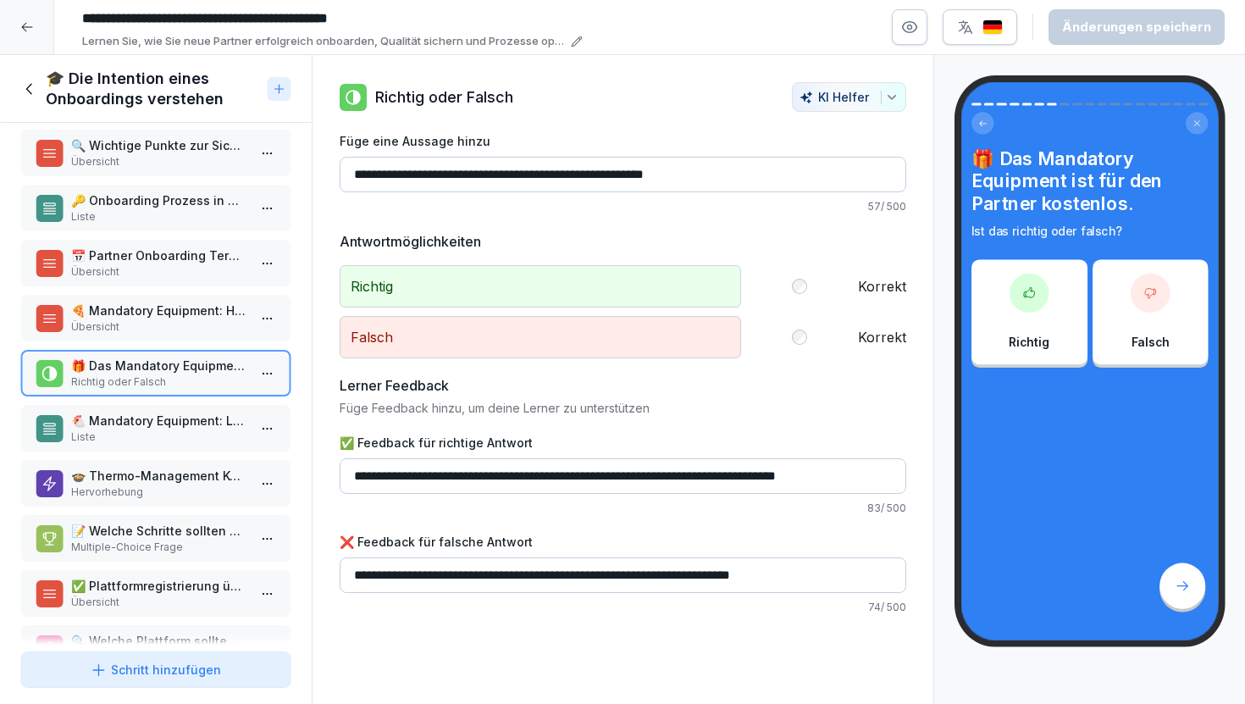
scroll to position [137, 0]
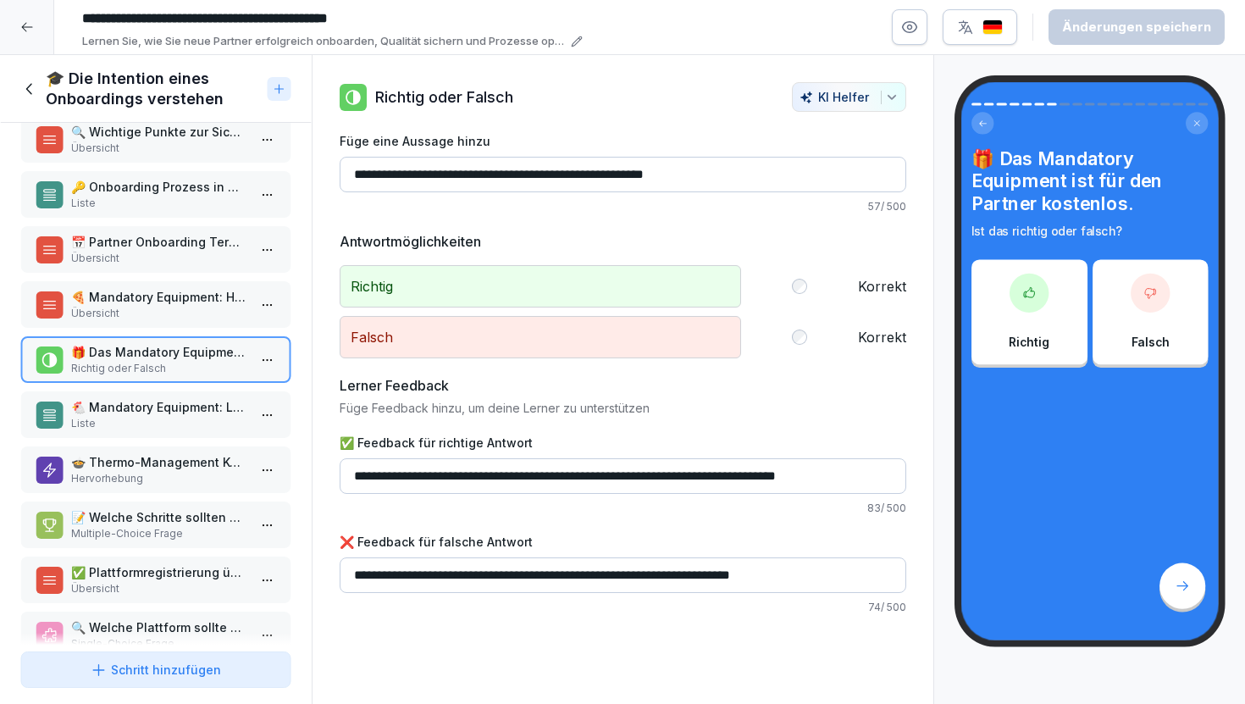
click at [178, 424] on p "Liste" at bounding box center [159, 423] width 176 height 15
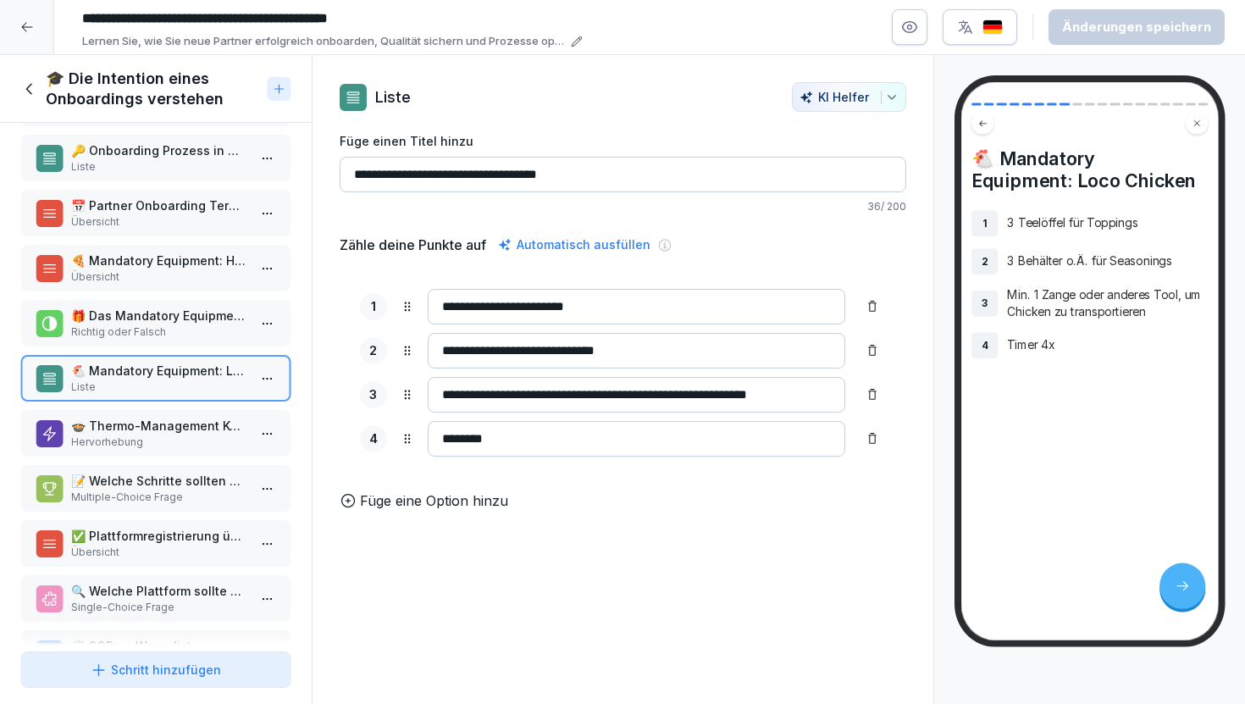
scroll to position [190, 0]
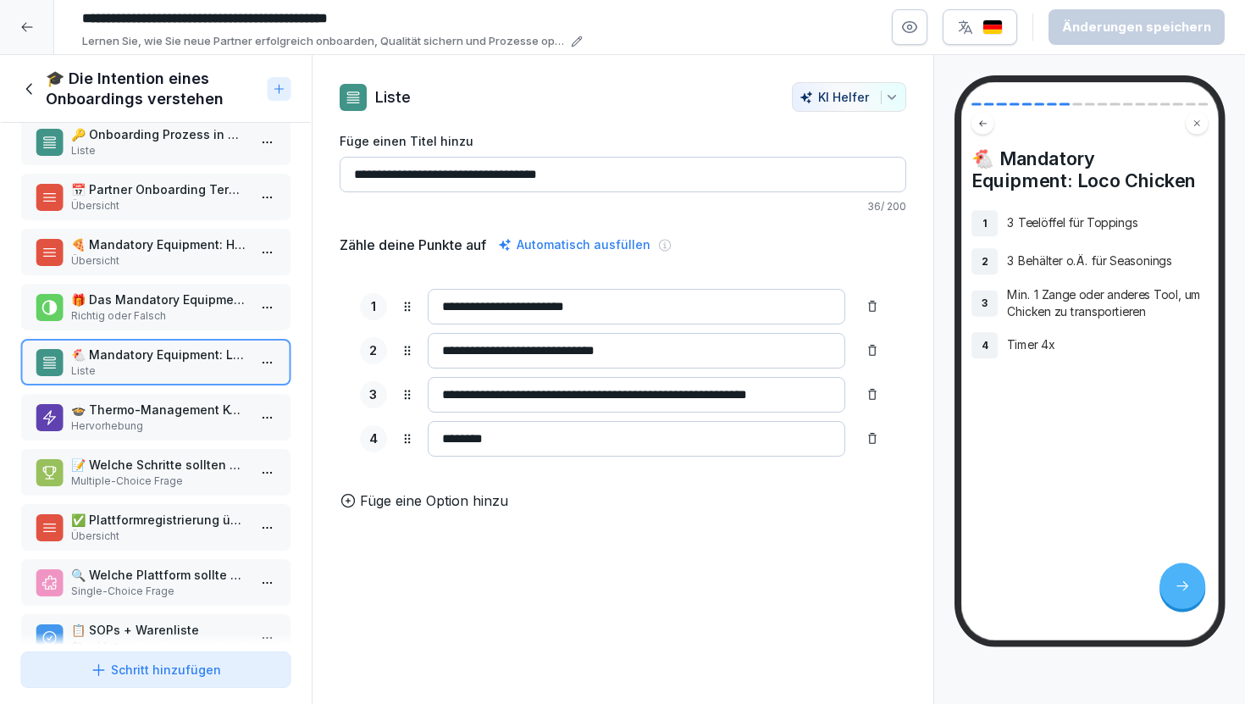
click at [178, 422] on p "Hervorhebung" at bounding box center [159, 425] width 176 height 15
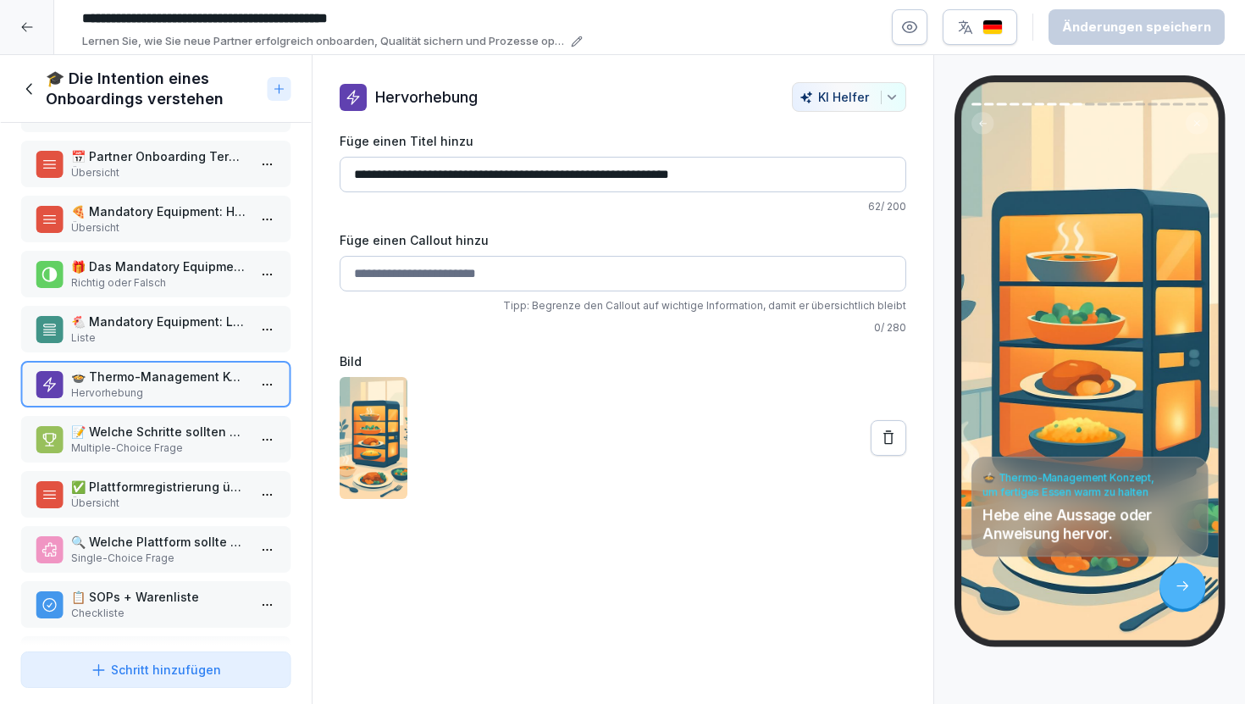
scroll to position [229, 0]
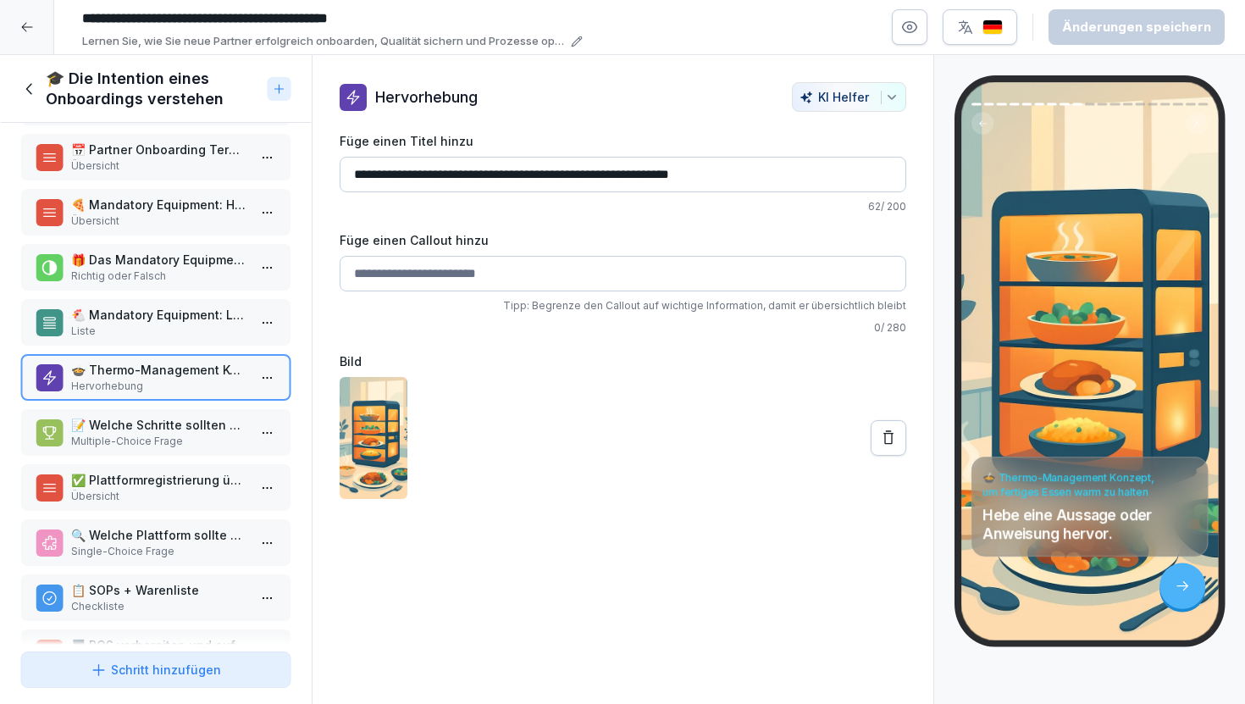
click at [196, 436] on p "Multiple-Choice Frage" at bounding box center [159, 440] width 176 height 15
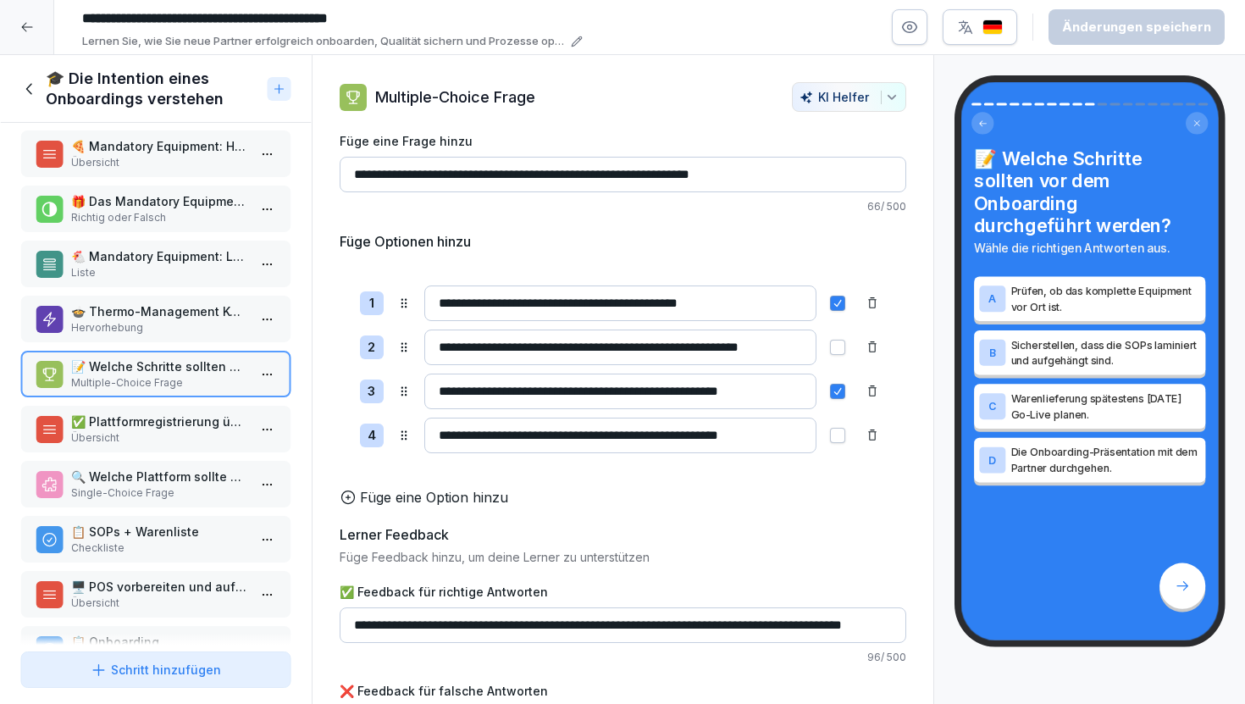
scroll to position [296, 0]
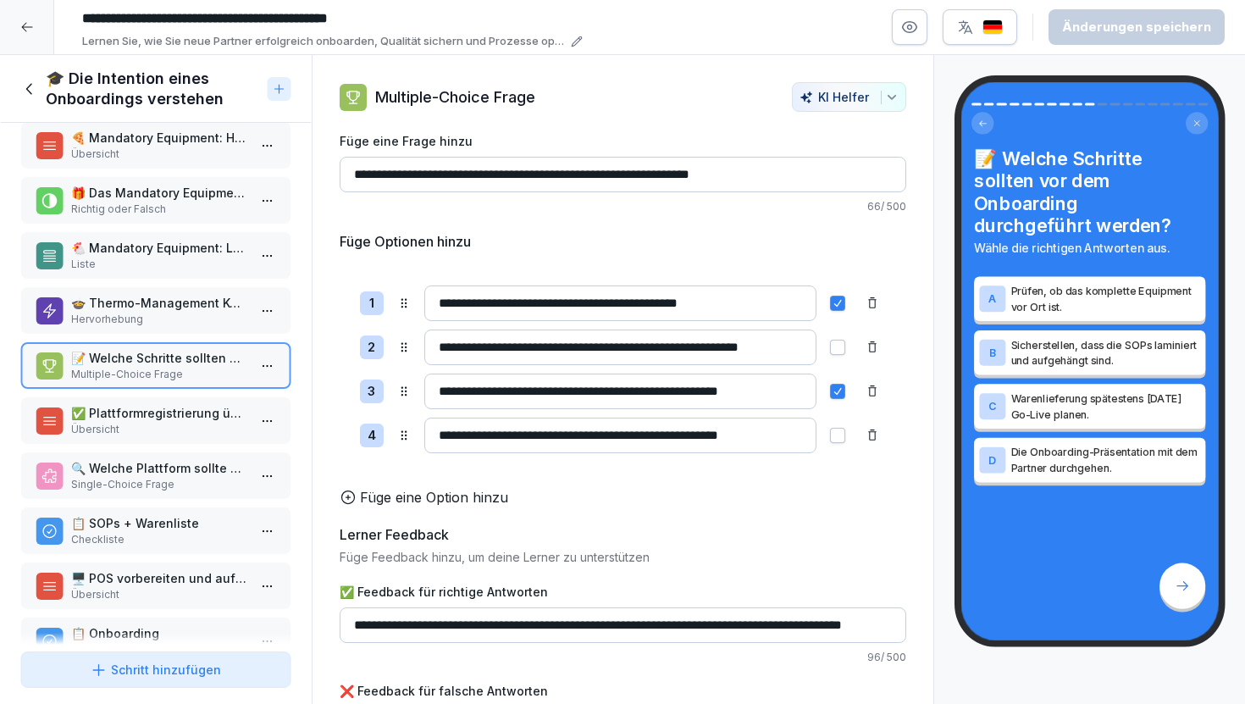
click at [196, 424] on p "Übersicht" at bounding box center [159, 429] width 176 height 15
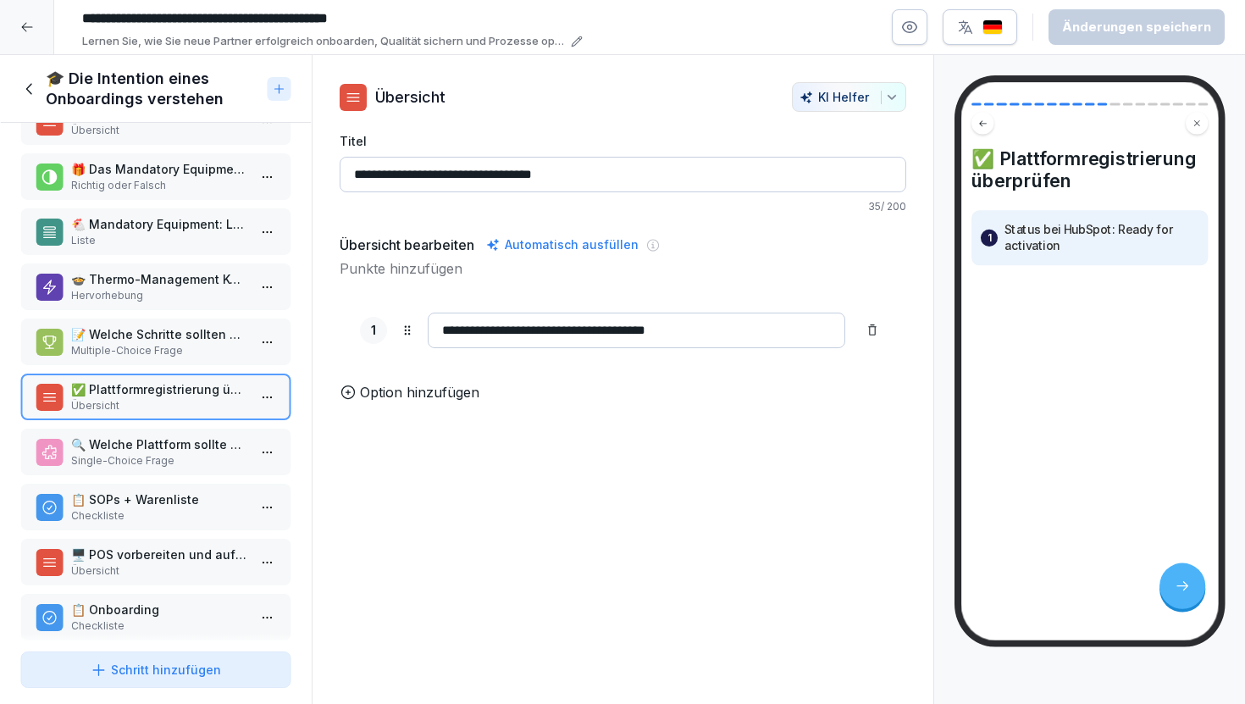
scroll to position [325, 0]
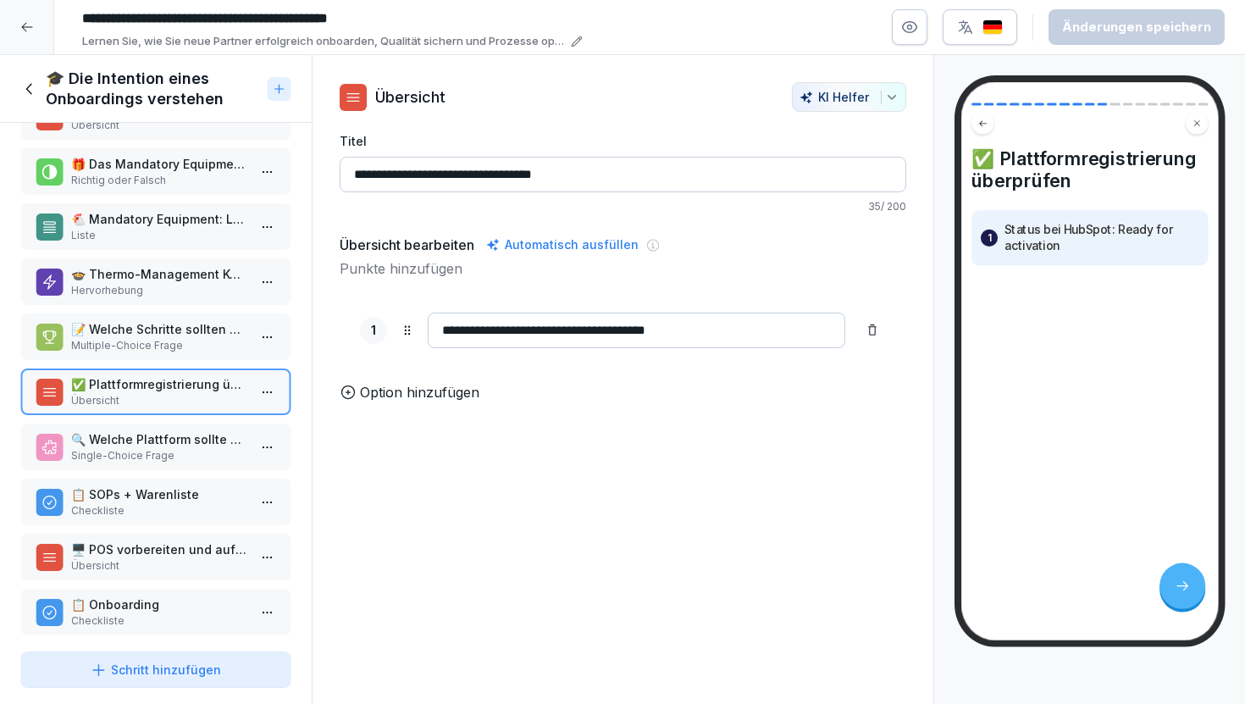
click at [200, 440] on p "🔍 Welche Plattform sollte überprüft werden, um sicherzustellen, dass der Status…" at bounding box center [159, 439] width 176 height 18
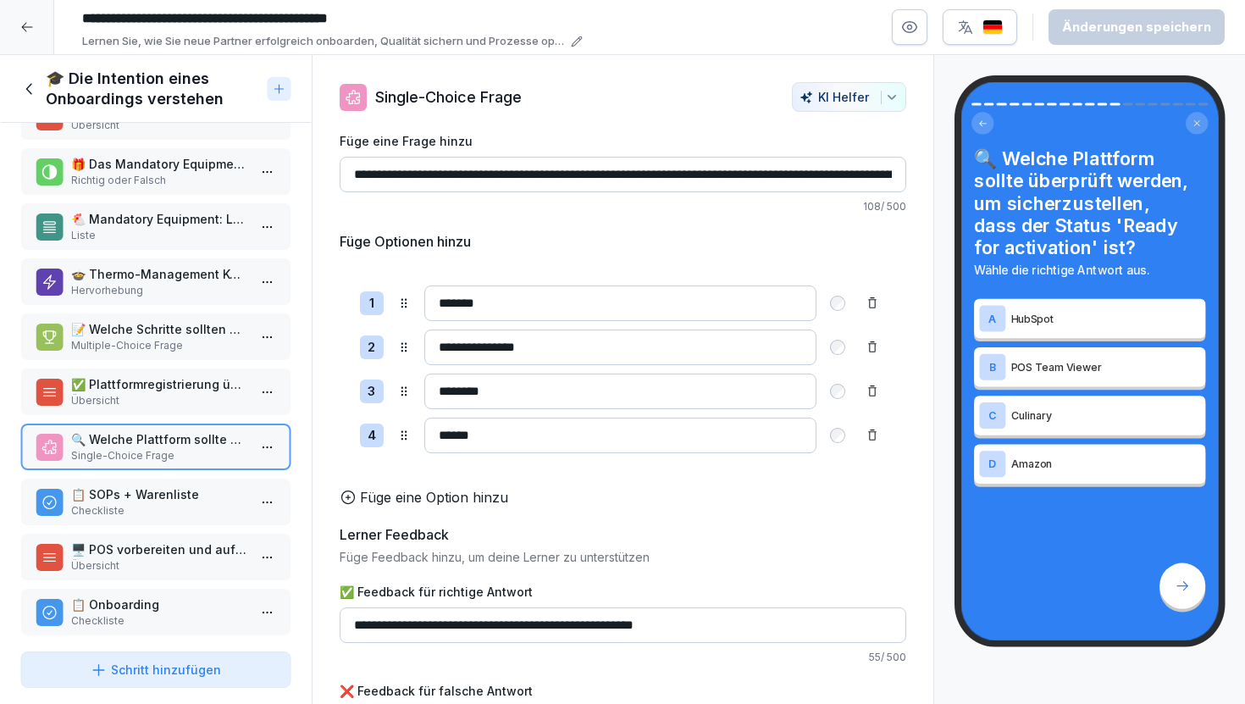
click at [26, 27] on icon at bounding box center [26, 27] width 11 height 9
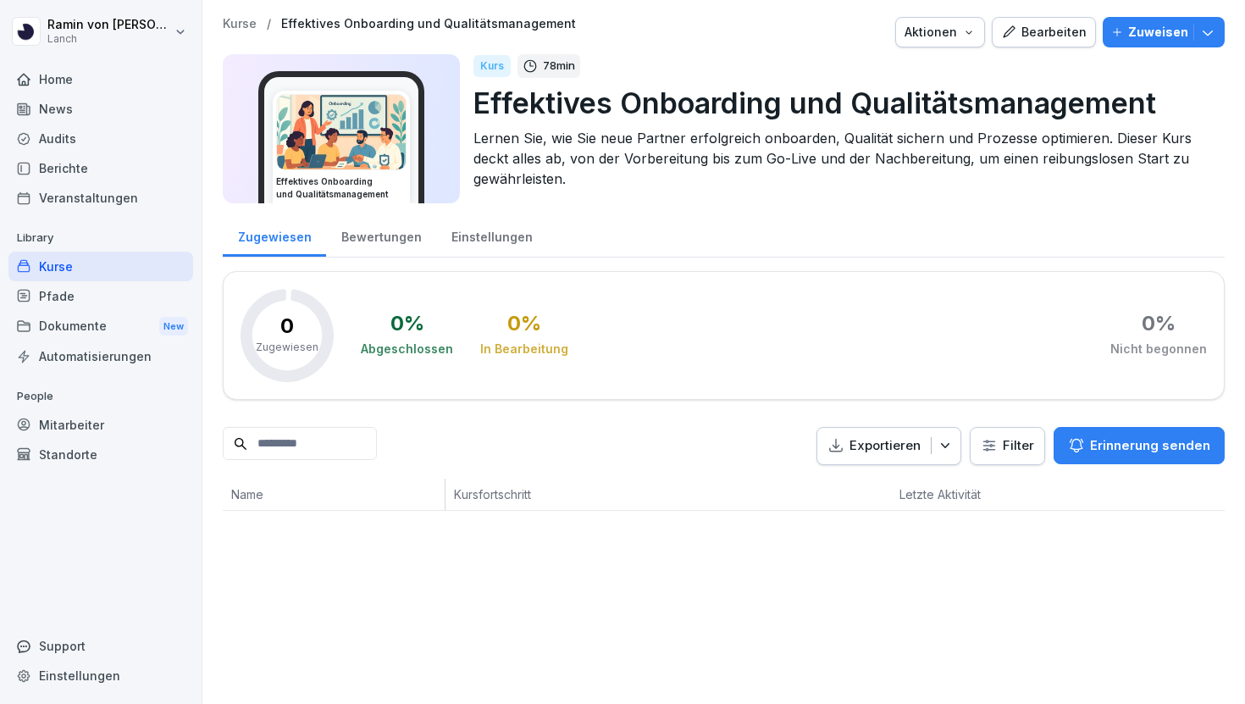
click at [110, 267] on div "Kurse" at bounding box center [100, 266] width 185 height 30
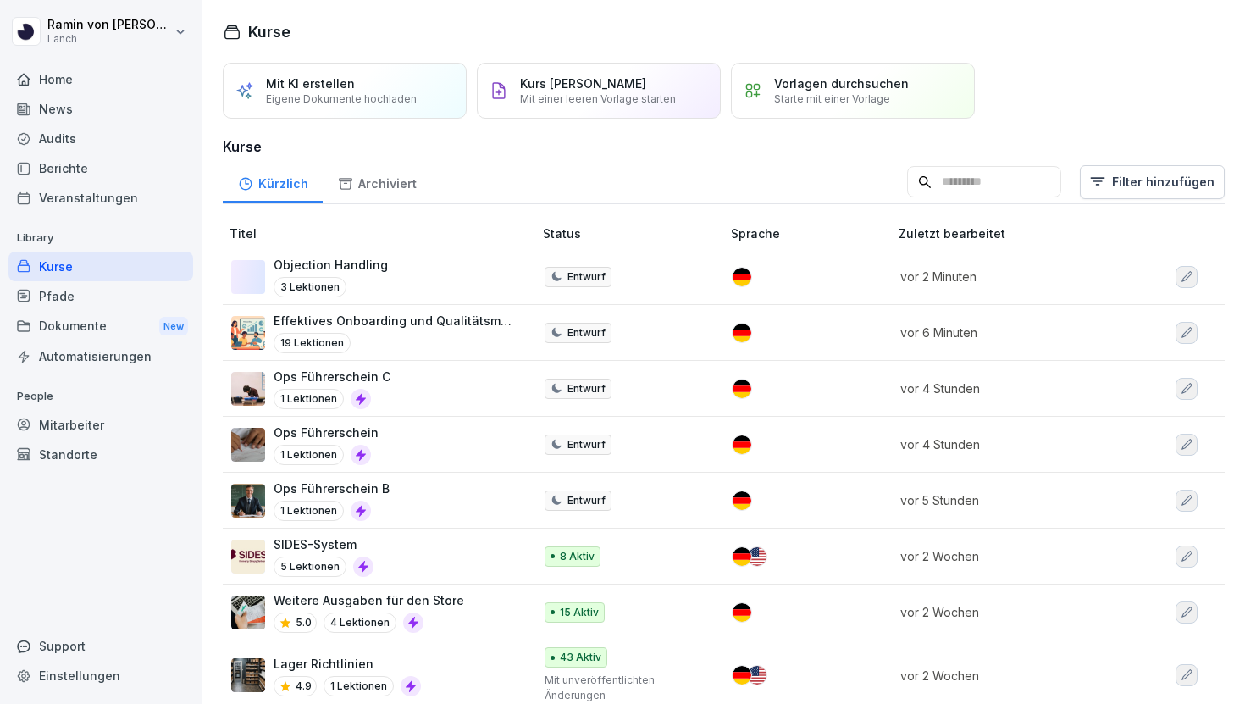
click at [466, 319] on p "Effektives Onboarding und Qualitätsmanagement" at bounding box center [394, 321] width 242 height 18
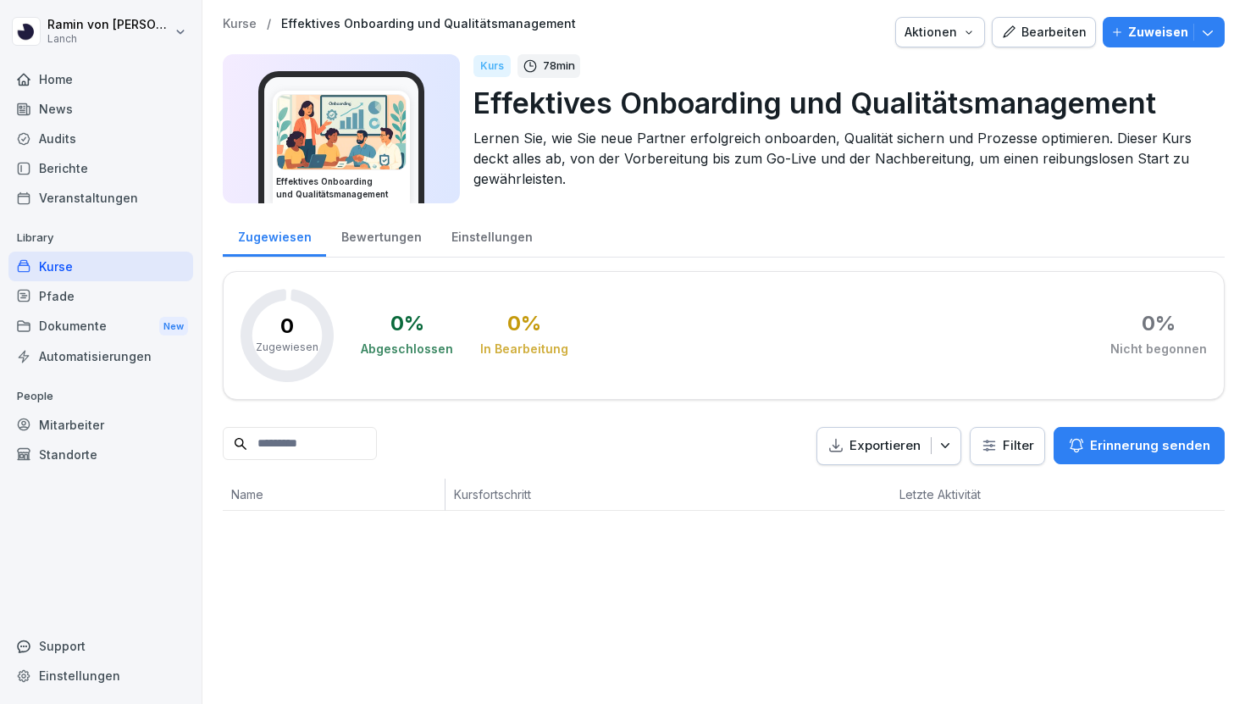
click at [967, 24] on div "Aktionen" at bounding box center [939, 32] width 71 height 19
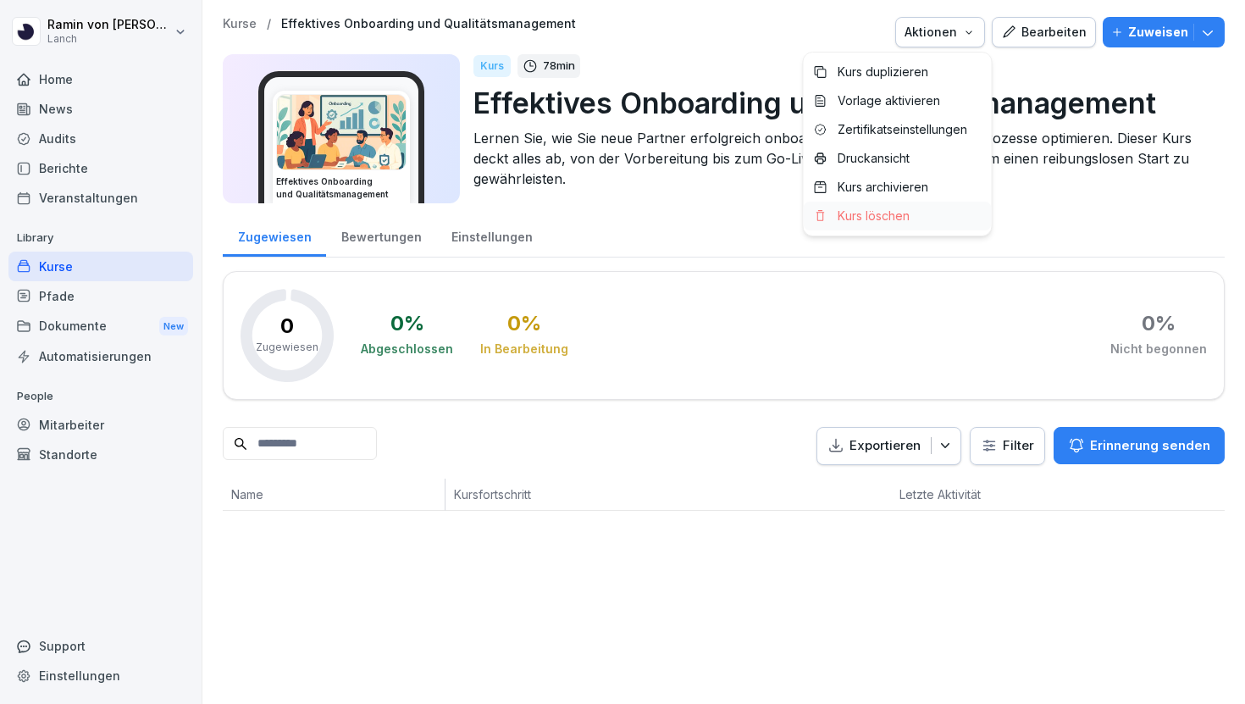
click at [908, 220] on p "Kurs löschen" at bounding box center [873, 215] width 72 height 15
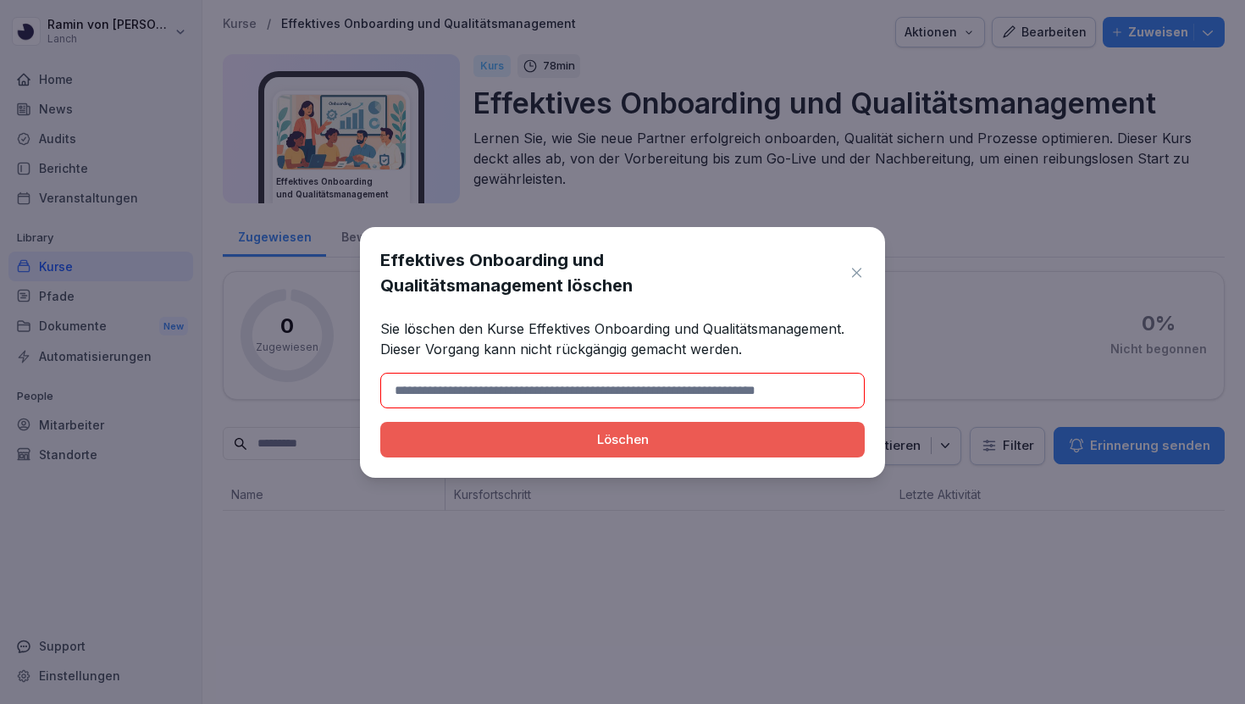
click at [746, 438] on div "Löschen" at bounding box center [622, 439] width 457 height 19
click at [746, 385] on input at bounding box center [622, 391] width 484 height 36
drag, startPoint x: 495, startPoint y: 388, endPoint x: 599, endPoint y: 388, distance: 103.3
click at [599, 388] on input at bounding box center [622, 391] width 484 height 36
click at [856, 260] on div "Effektives Onboarding und Qualitätsmanagement löschen" at bounding box center [622, 272] width 484 height 51
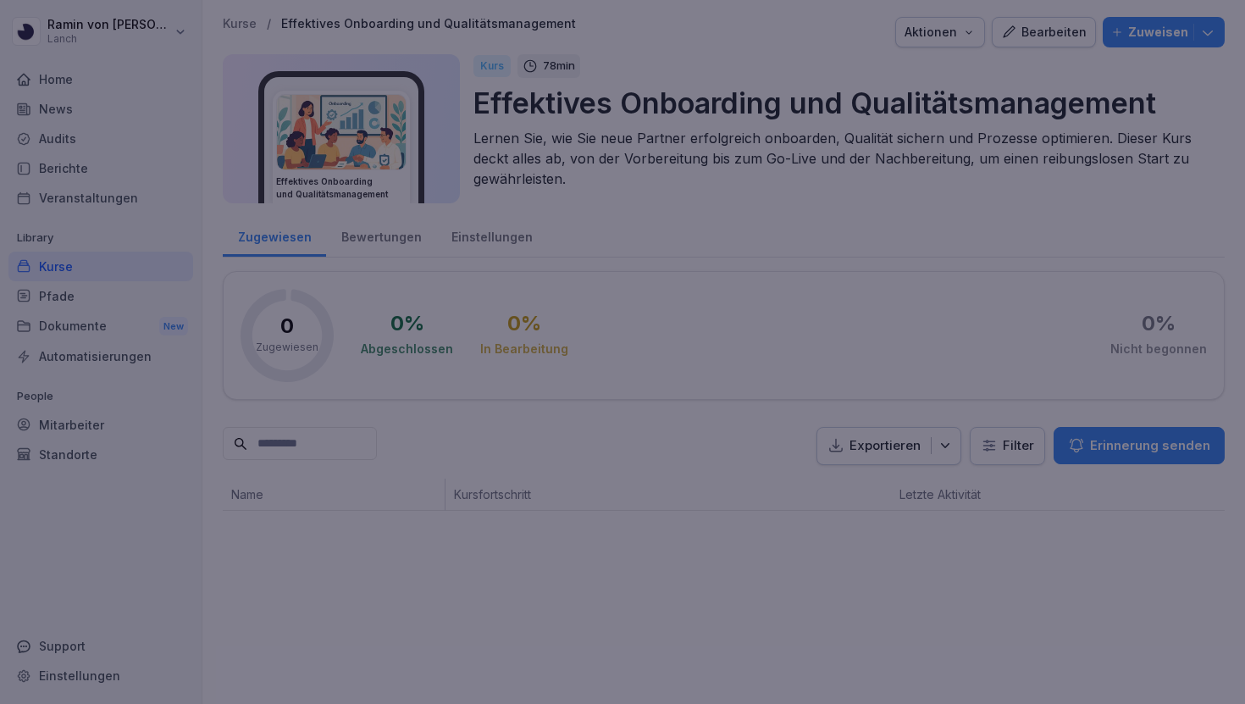
click at [471, 96] on div at bounding box center [622, 352] width 1245 height 704
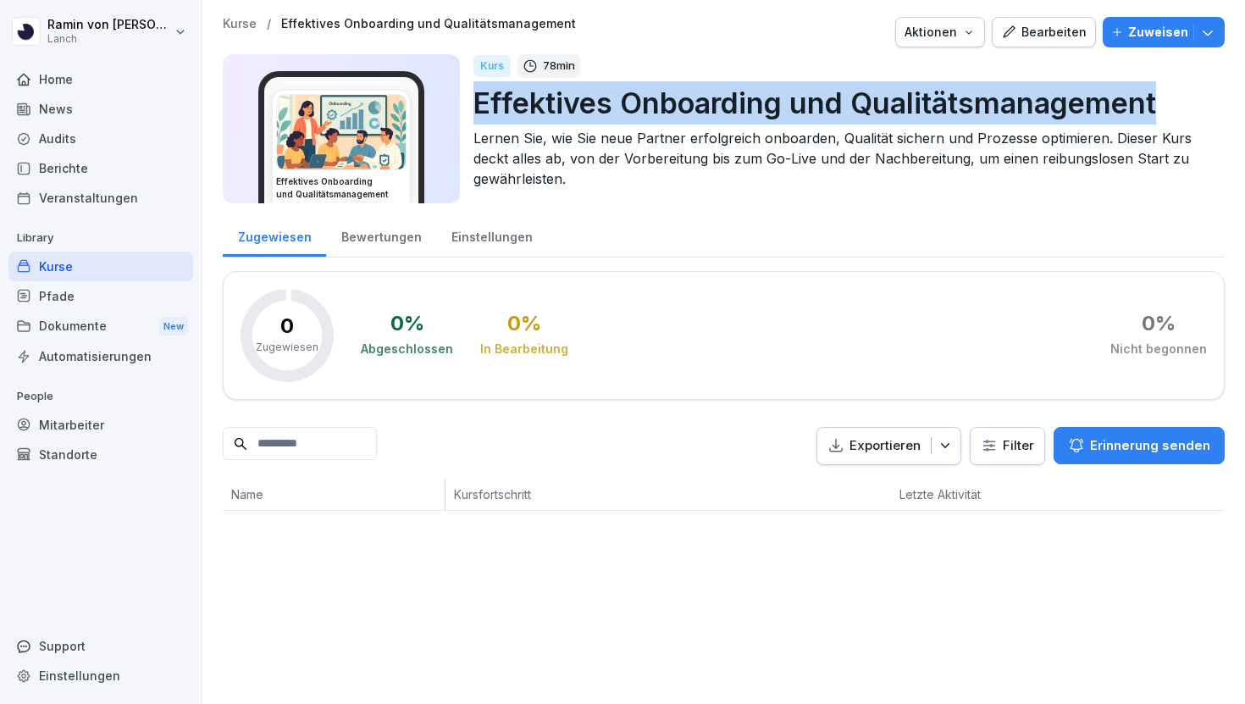
drag, startPoint x: 477, startPoint y: 98, endPoint x: 1161, endPoint y: 93, distance: 684.1
click at [1161, 93] on p "Effektives Onboarding und Qualitätsmanagement" at bounding box center [841, 102] width 737 height 43
copy p "Effektives Onboarding und Qualitätsmanagement"
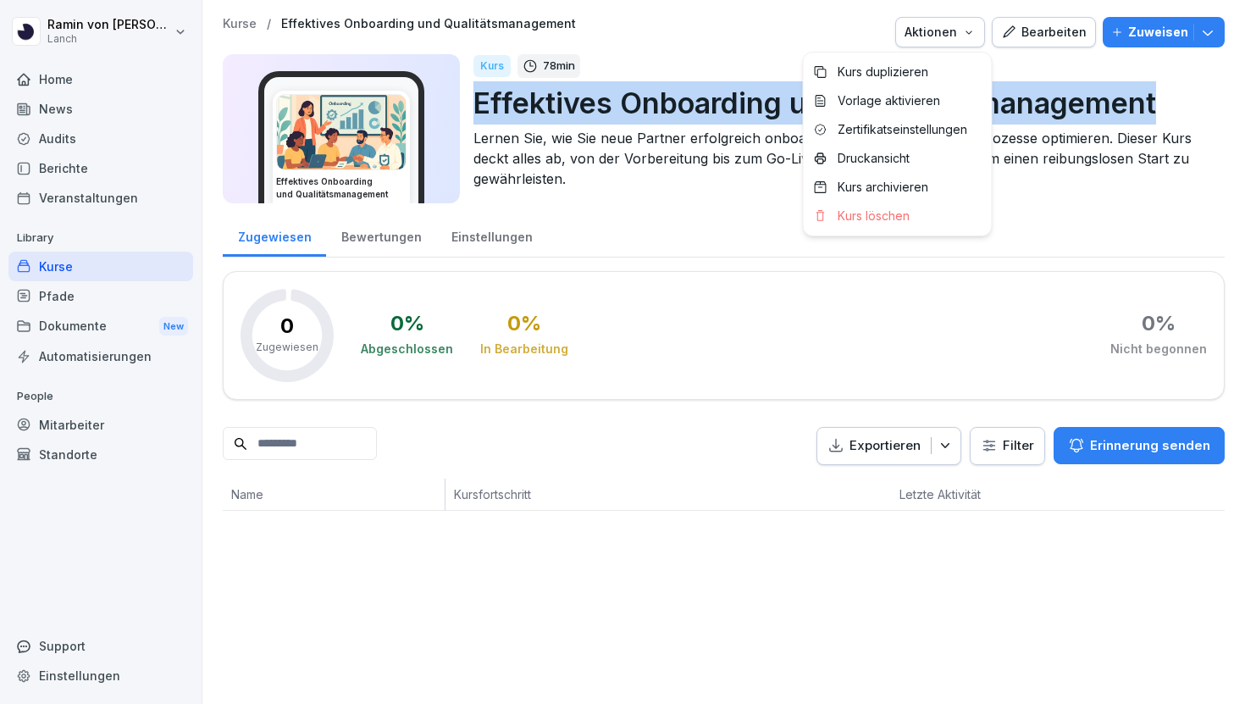
click at [975, 30] on icon "button" at bounding box center [969, 32] width 14 height 14
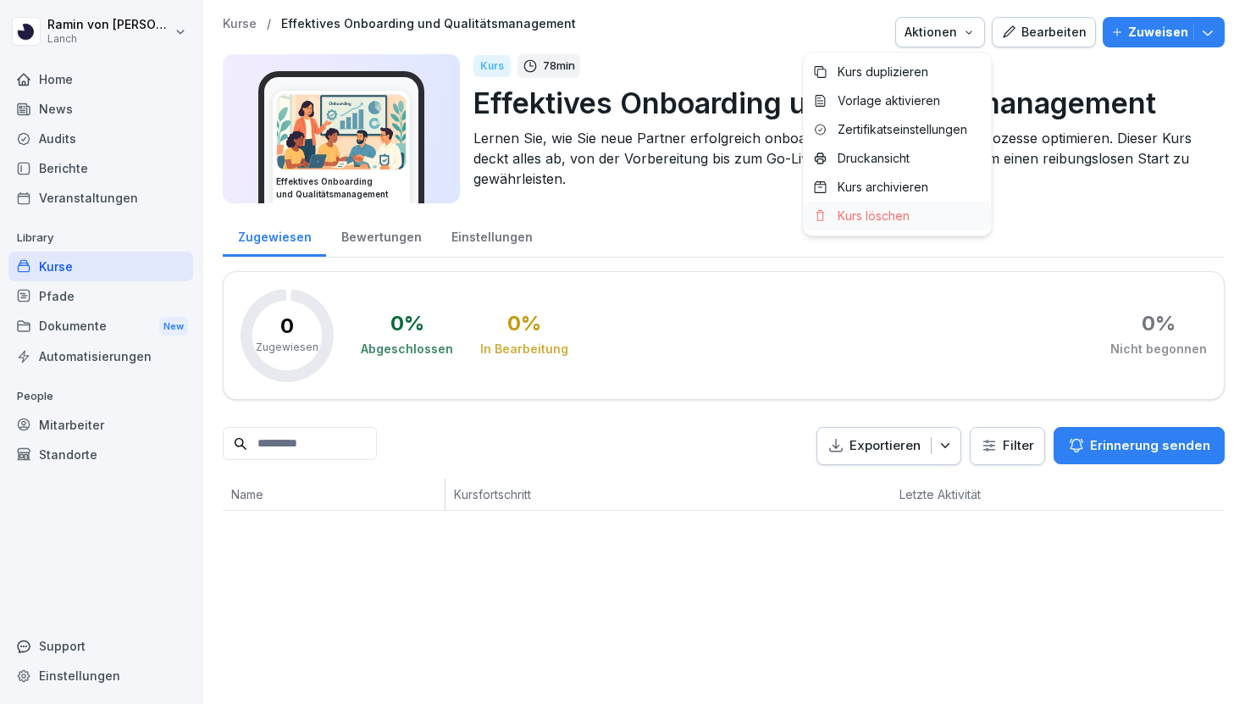
click at [926, 214] on div "Kurs löschen" at bounding box center [897, 215] width 188 height 29
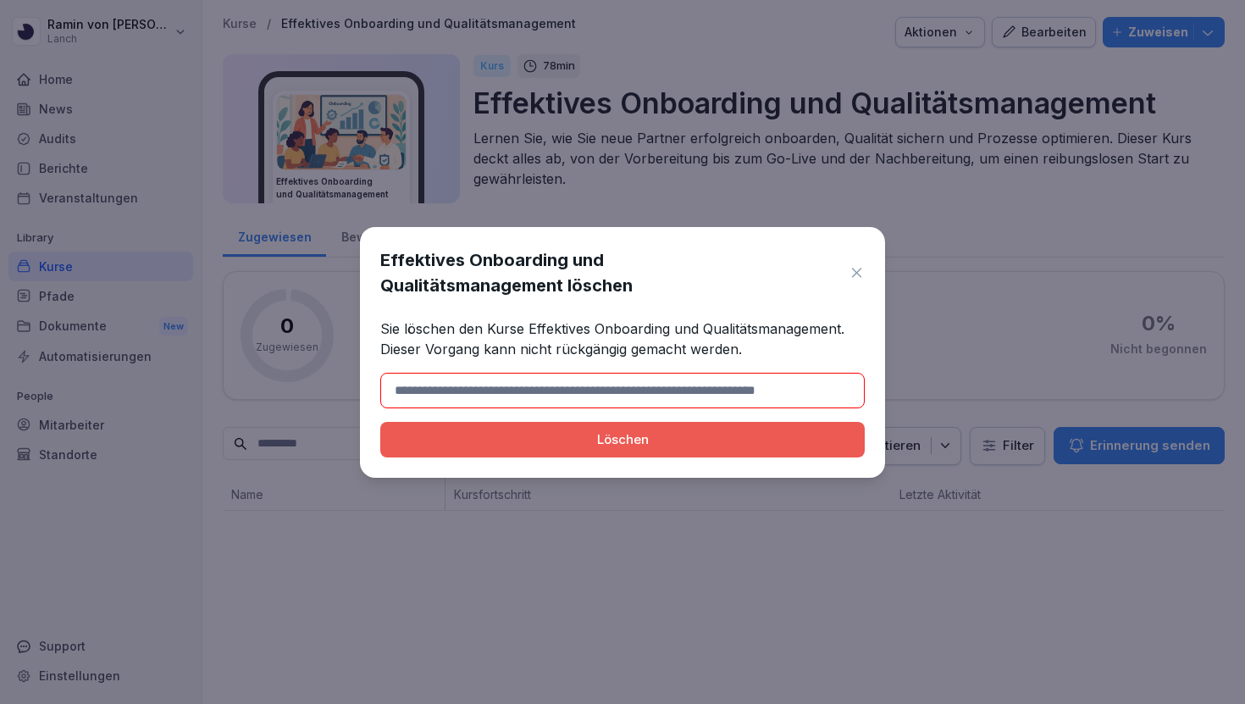
click at [609, 387] on input at bounding box center [622, 391] width 484 height 36
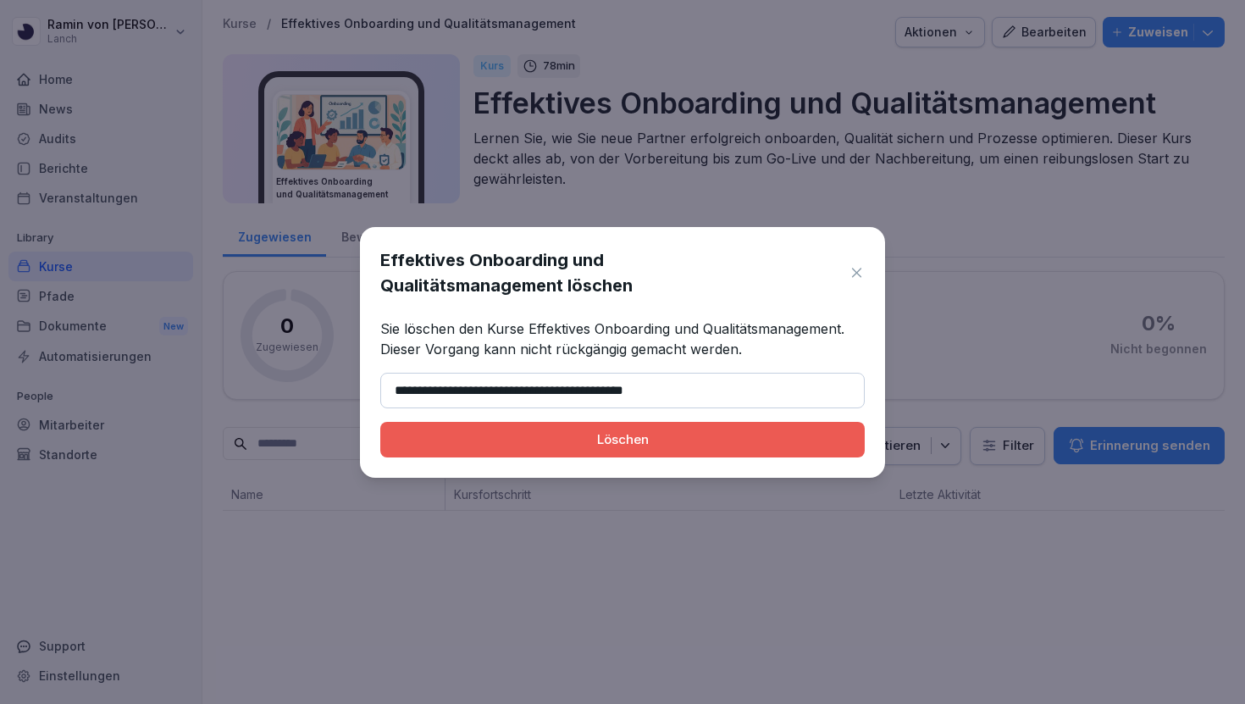
type input "**********"
click at [649, 449] on button "Löschen" at bounding box center [622, 440] width 484 height 36
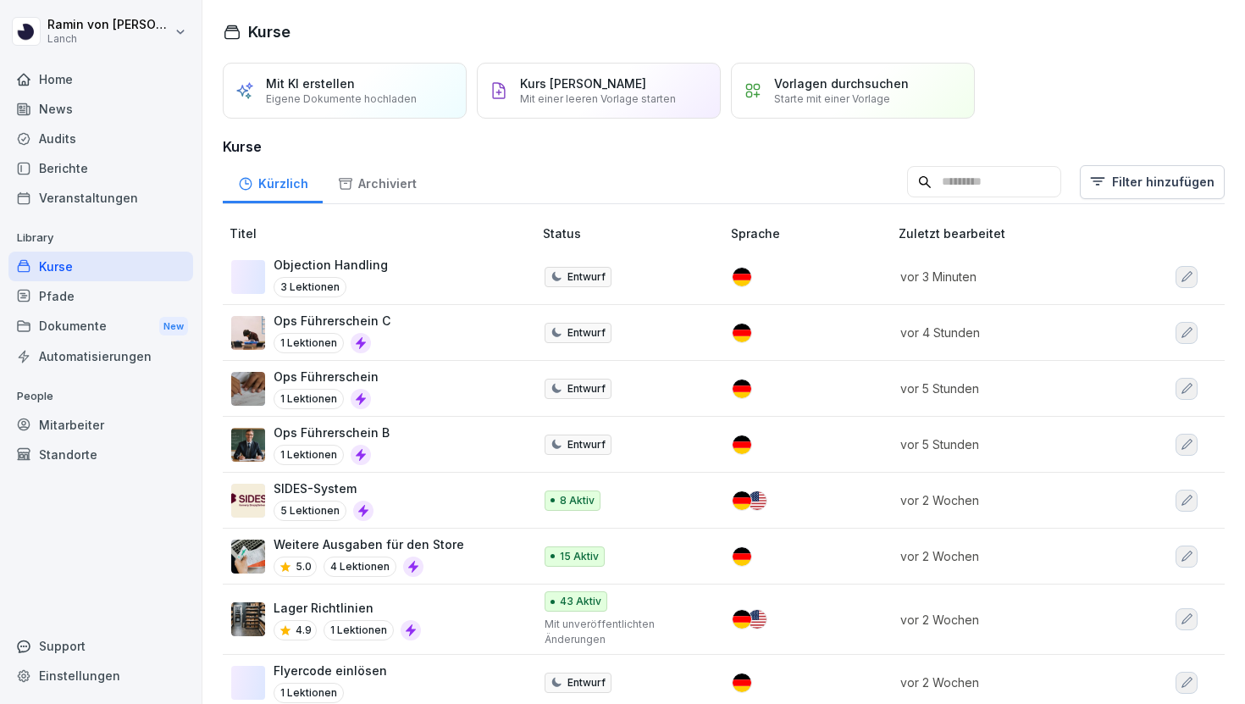
click at [333, 105] on div "Mit KI erstellen Eigene Dokumente hochladen" at bounding box center [345, 91] width 244 height 56
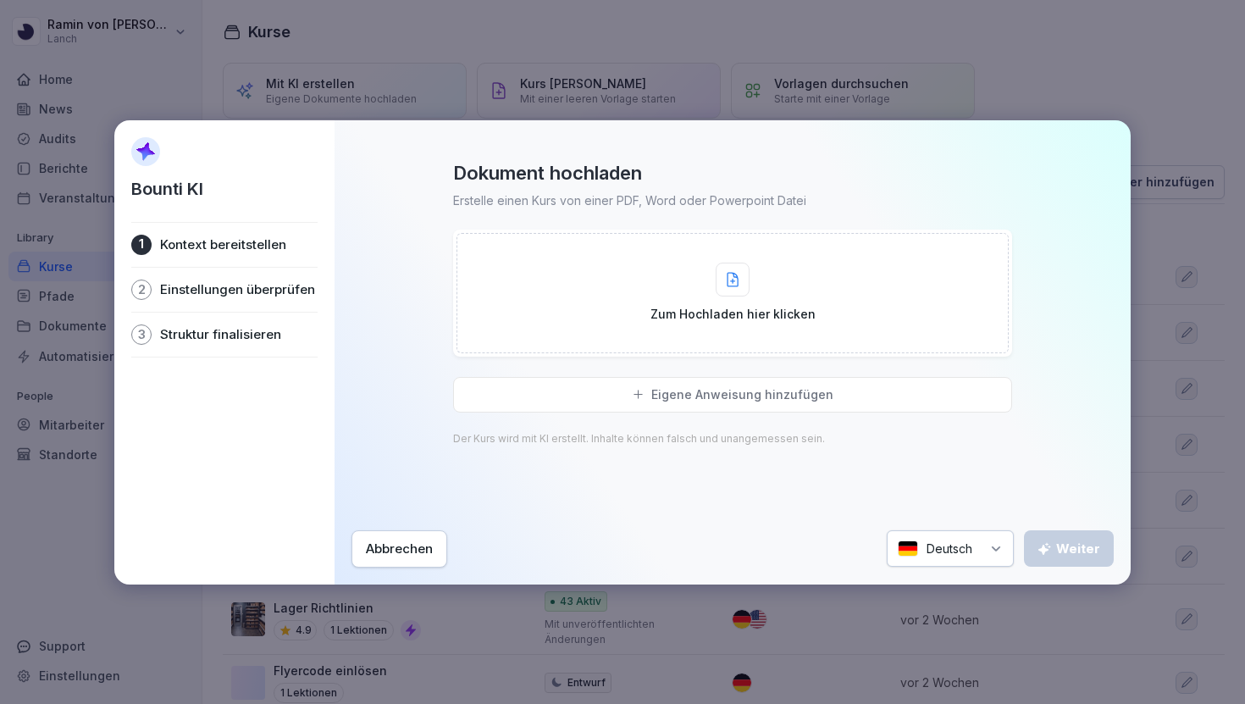
click at [391, 539] on div "Abbrechen" at bounding box center [399, 548] width 67 height 19
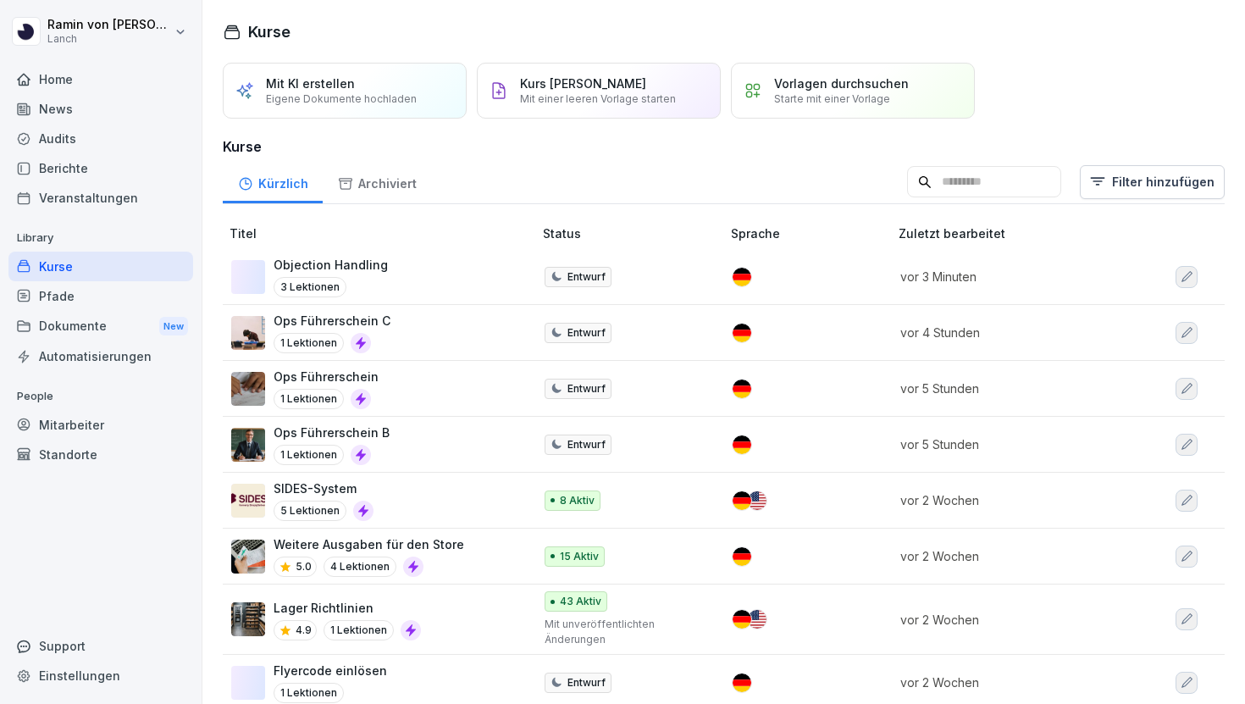
click at [378, 375] on div "Ops Führerschein 1 Lektionen" at bounding box center [373, 387] width 284 height 41
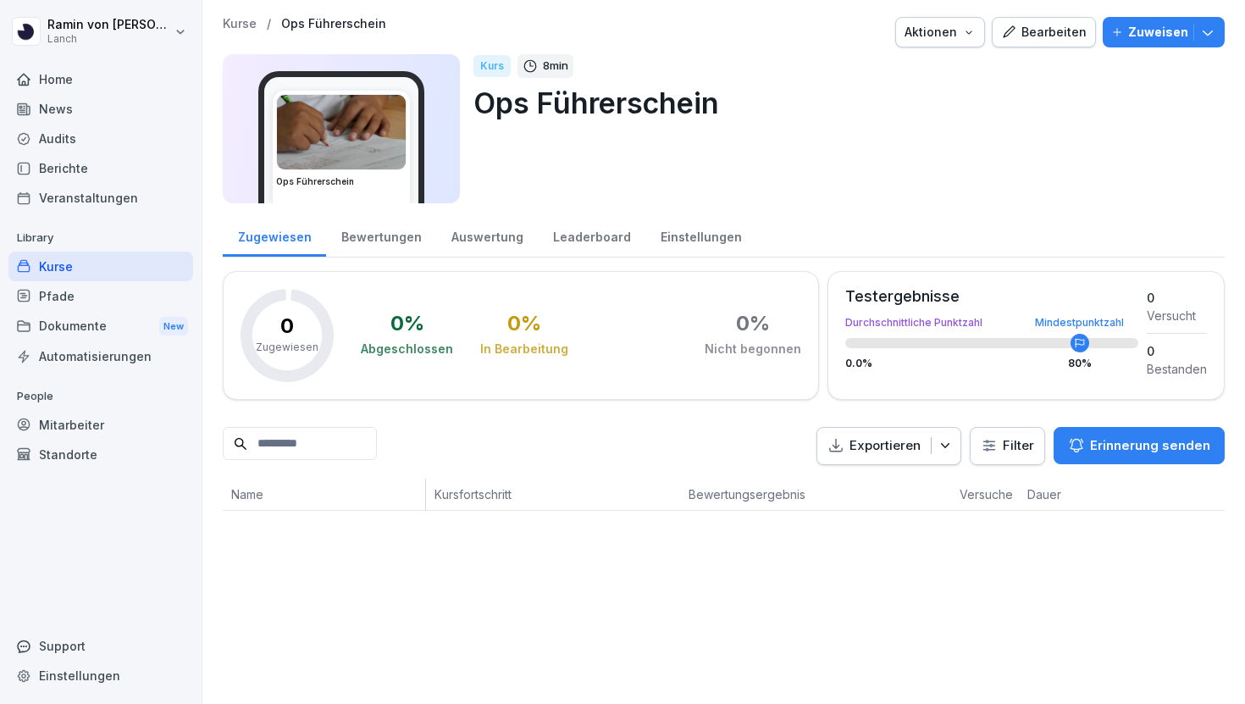
click at [596, 233] on div "Leaderboard" at bounding box center [592, 234] width 108 height 43
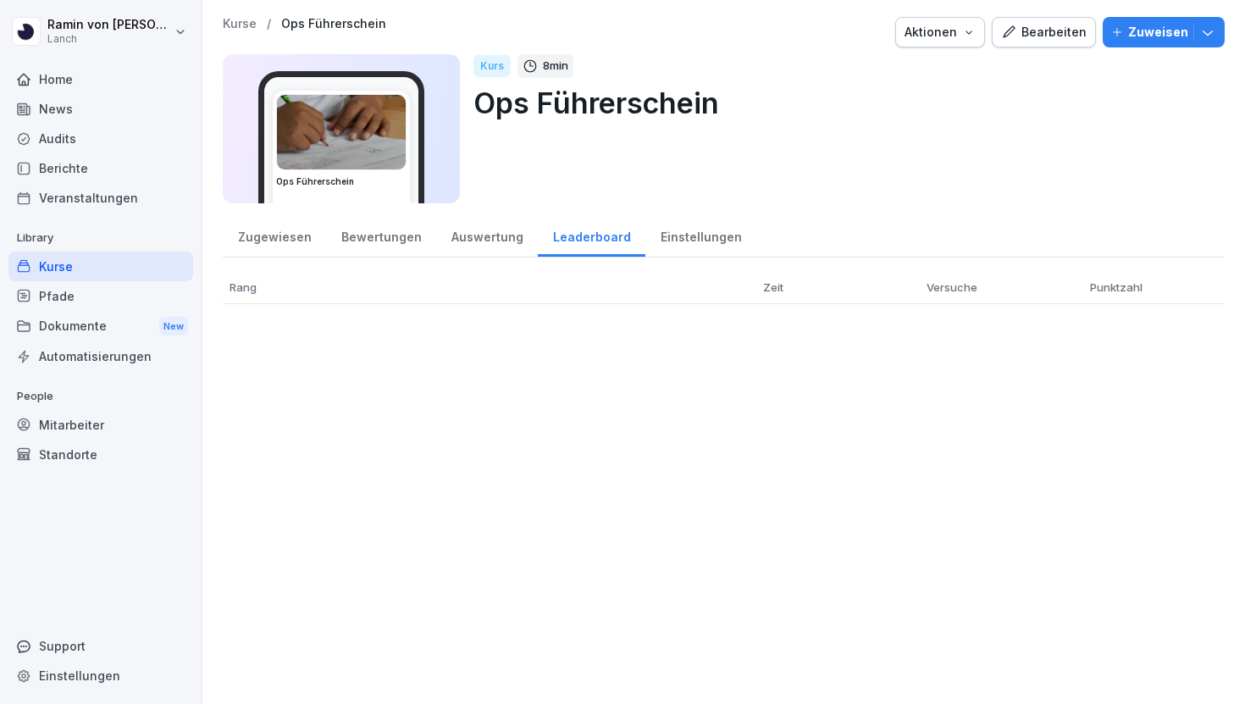
click at [491, 237] on div "Auswertung" at bounding box center [487, 234] width 102 height 43
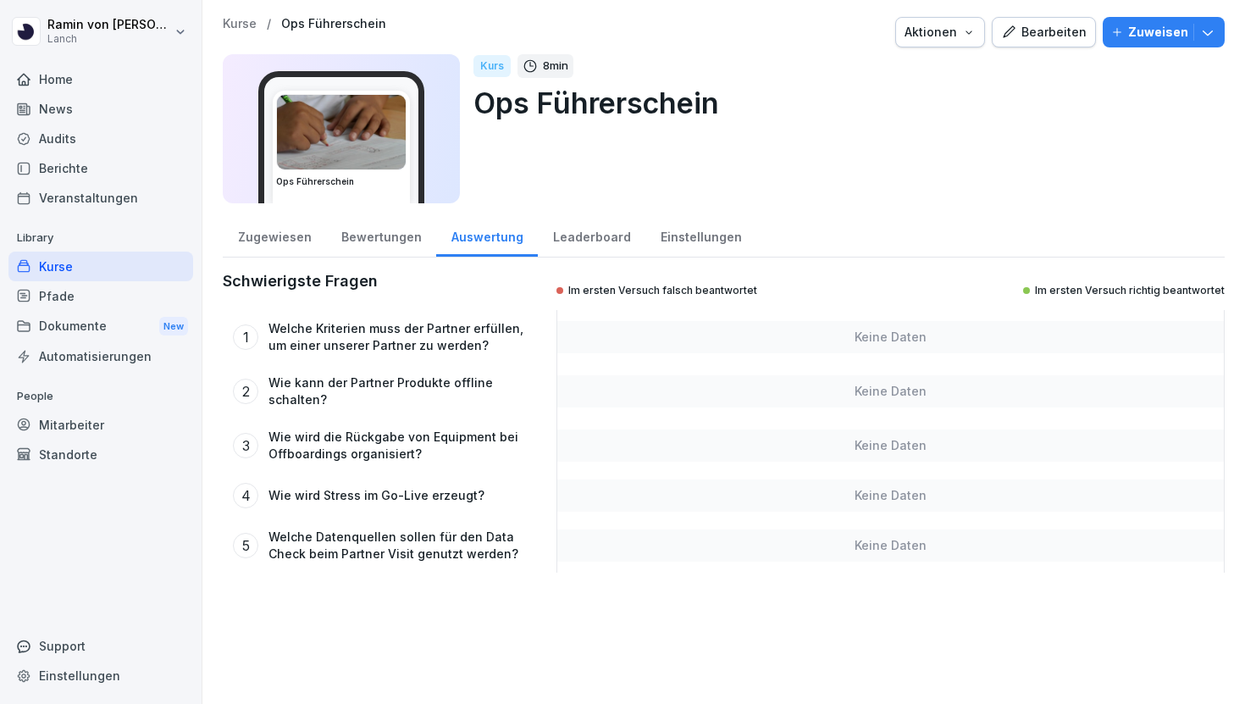
click at [1057, 29] on div "Bearbeiten" at bounding box center [1044, 32] width 86 height 19
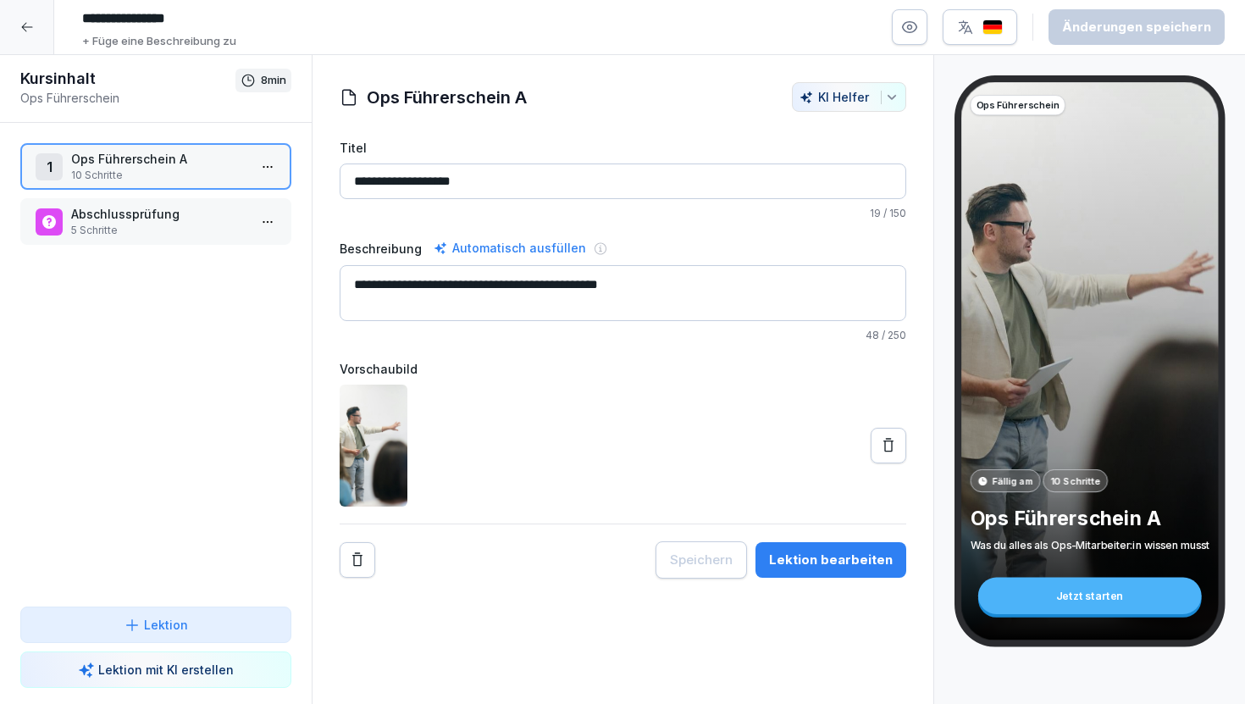
click at [154, 169] on p "10 Schritte" at bounding box center [159, 175] width 176 height 15
click at [28, 30] on icon at bounding box center [27, 27] width 14 height 14
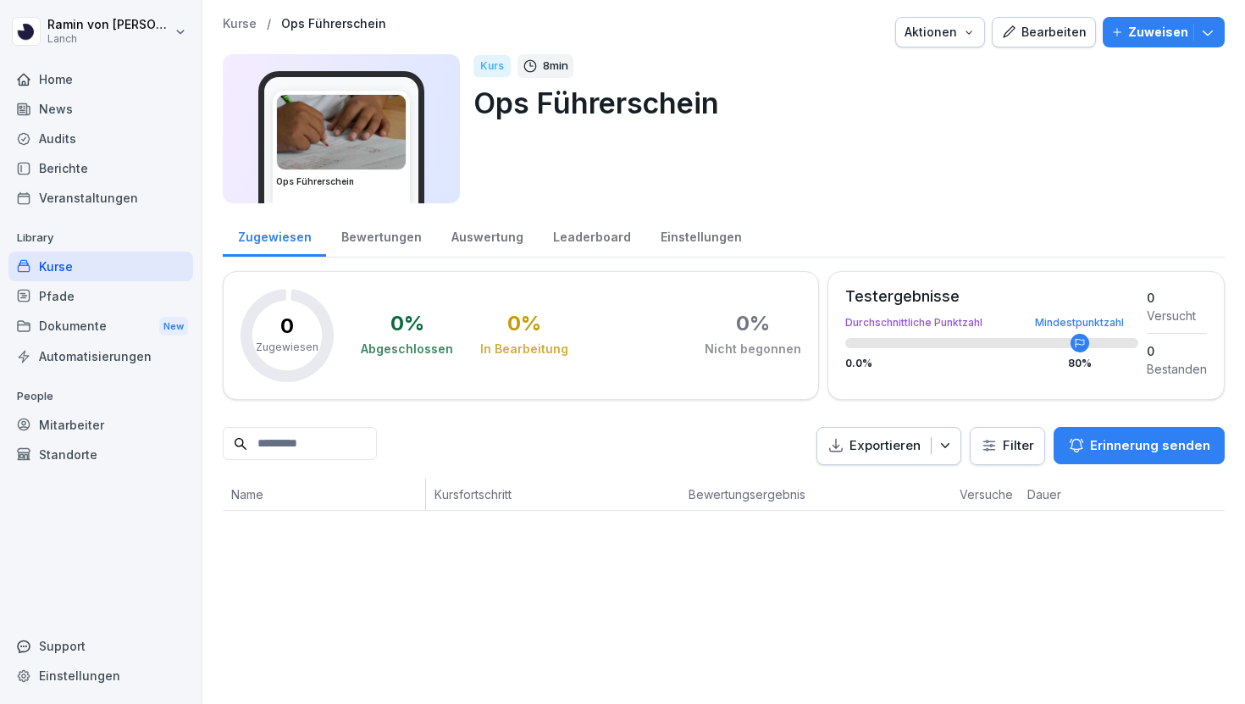
click at [244, 25] on p "Kurse" at bounding box center [240, 24] width 34 height 14
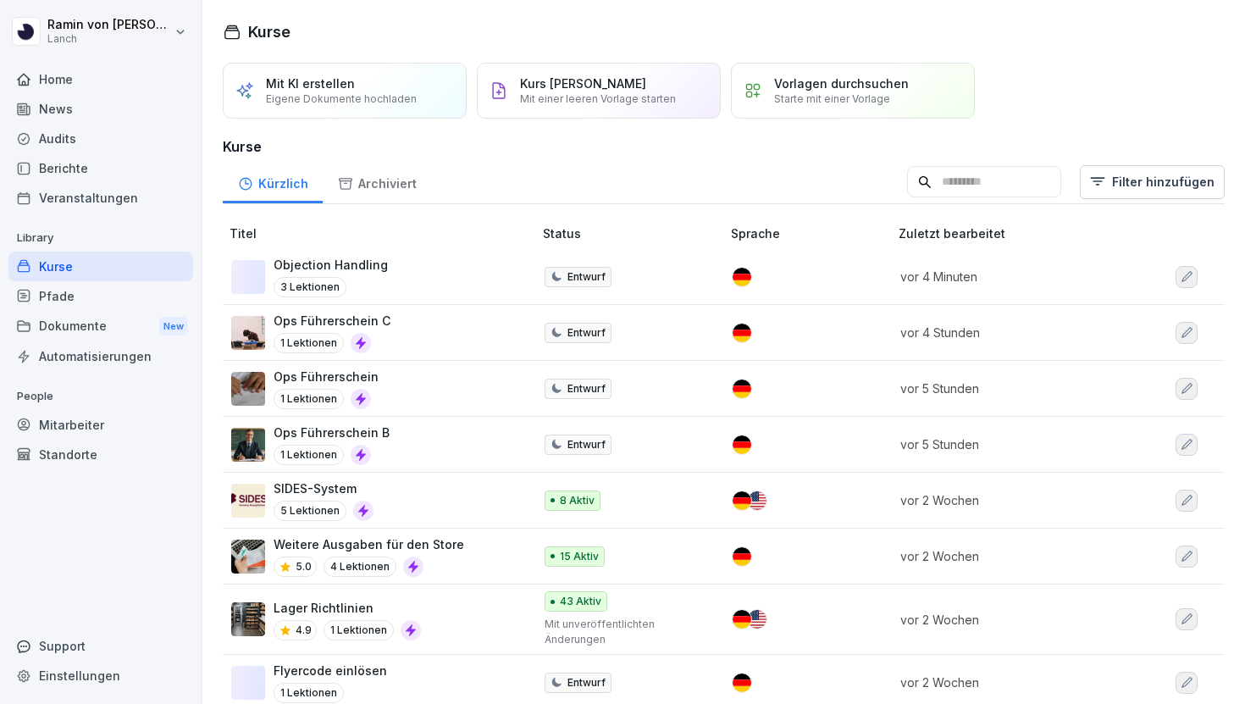
click at [349, 95] on p "Eigene Dokumente hochladen" at bounding box center [341, 98] width 151 height 13
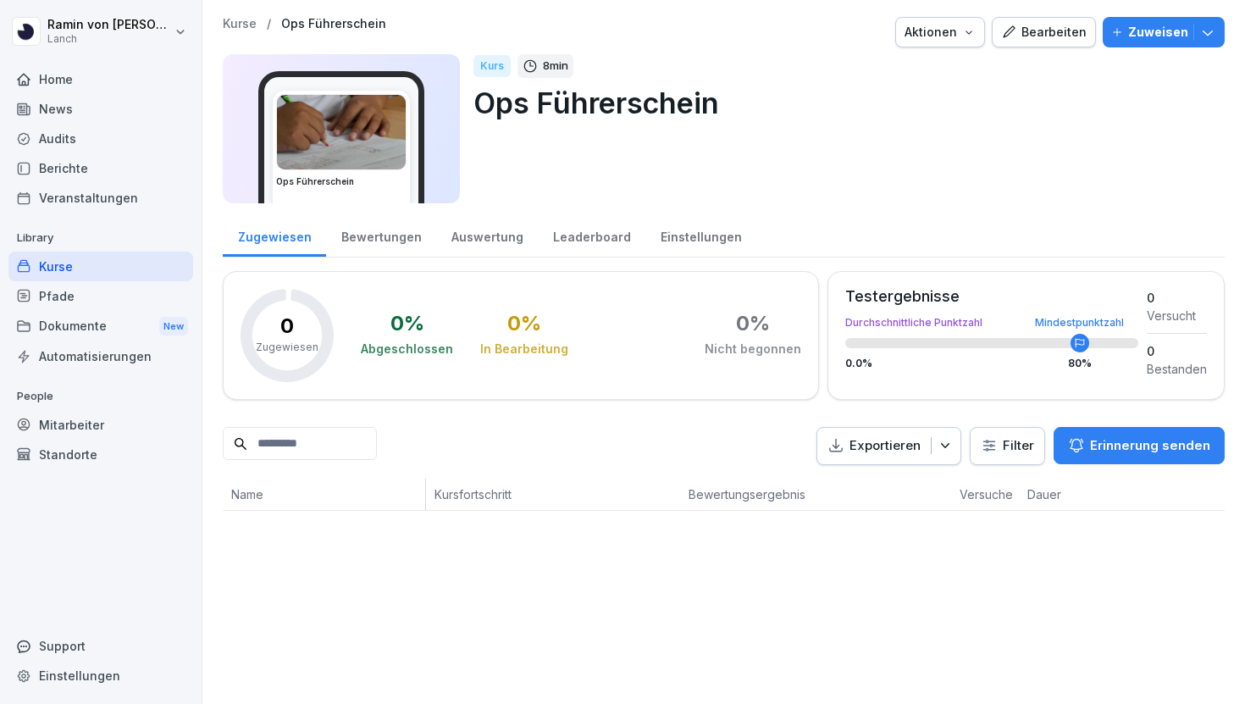
click at [234, 19] on p "Kurse" at bounding box center [240, 24] width 34 height 14
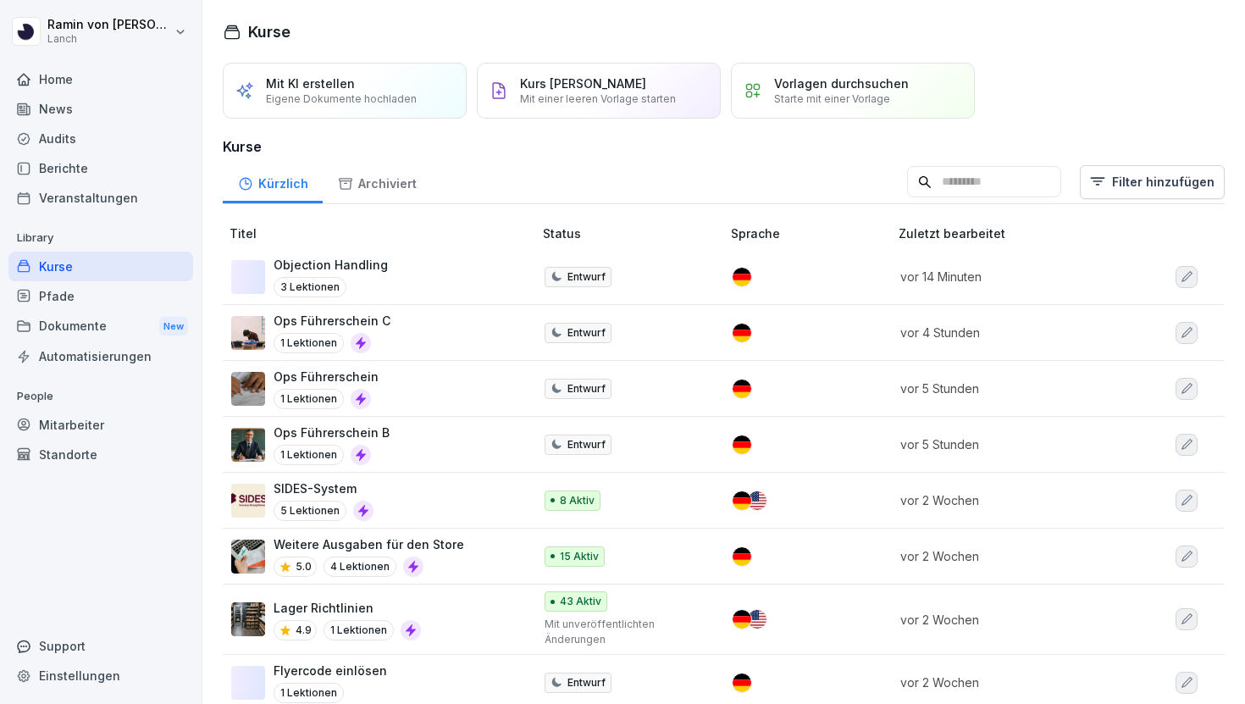
click at [391, 273] on div "Objection Handling 3 Lektionen" at bounding box center [373, 276] width 284 height 41
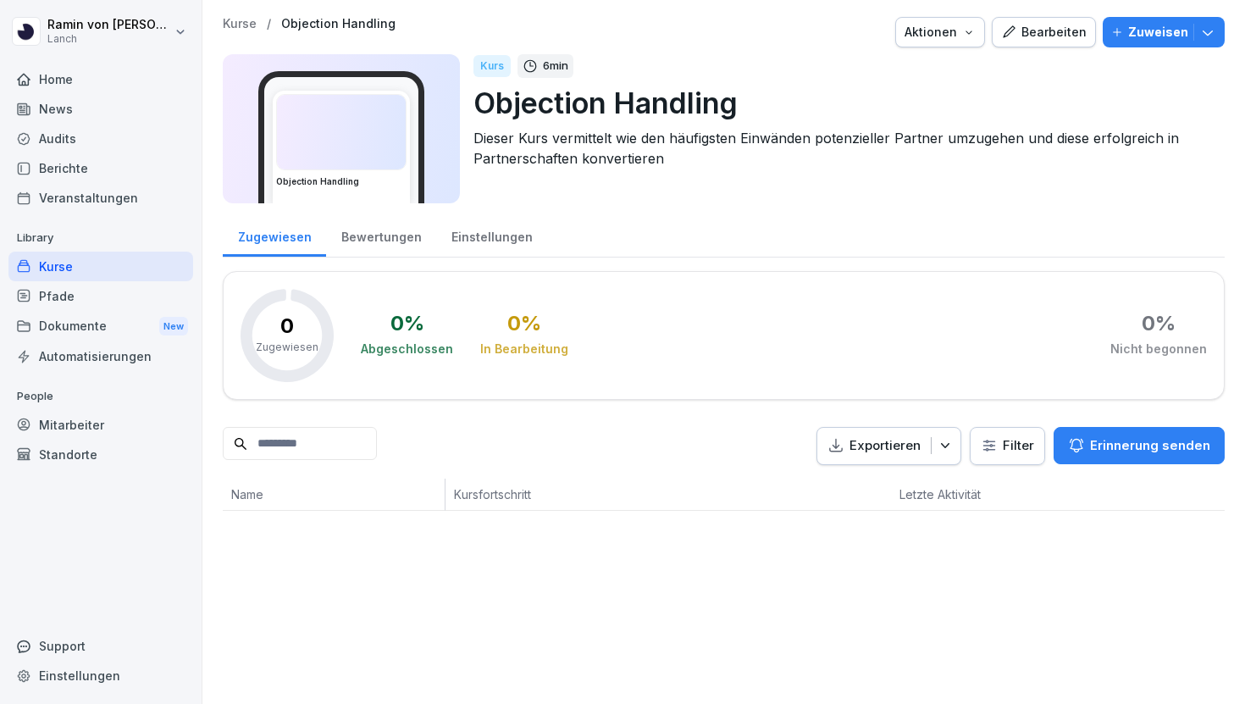
click at [1040, 38] on div "Bearbeiten" at bounding box center [1044, 32] width 86 height 19
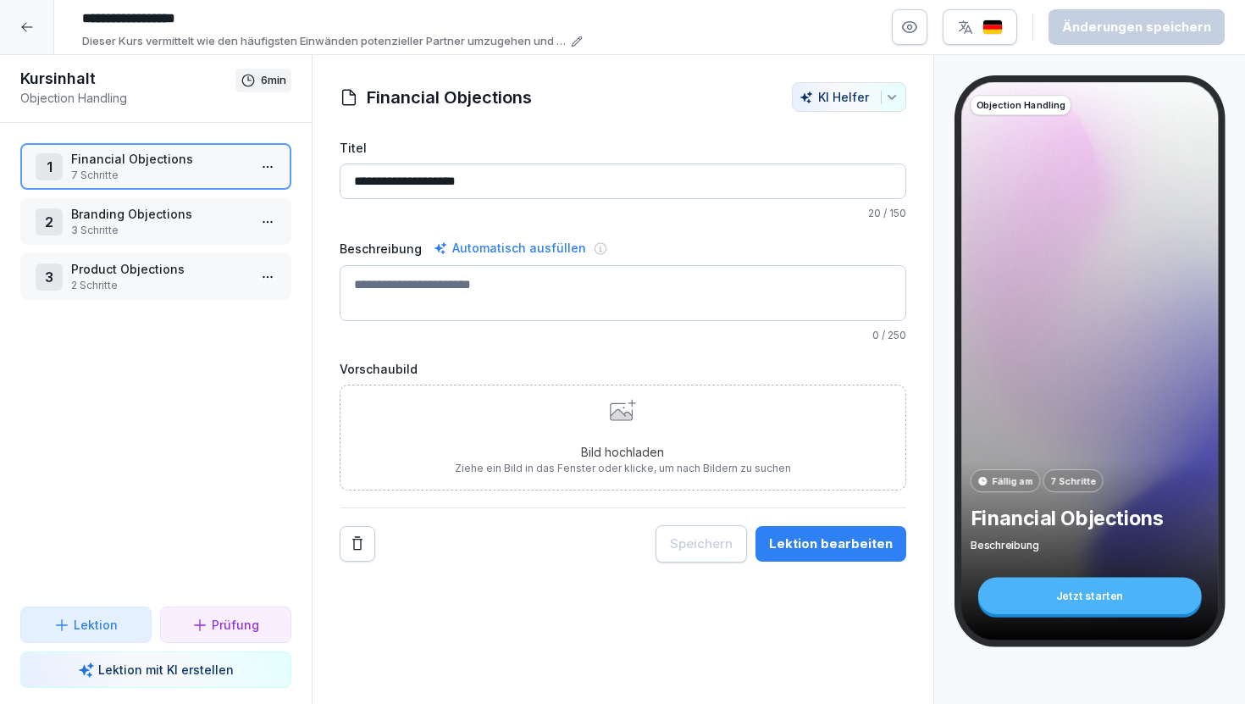
click at [146, 218] on p "Branding Objections" at bounding box center [159, 214] width 176 height 18
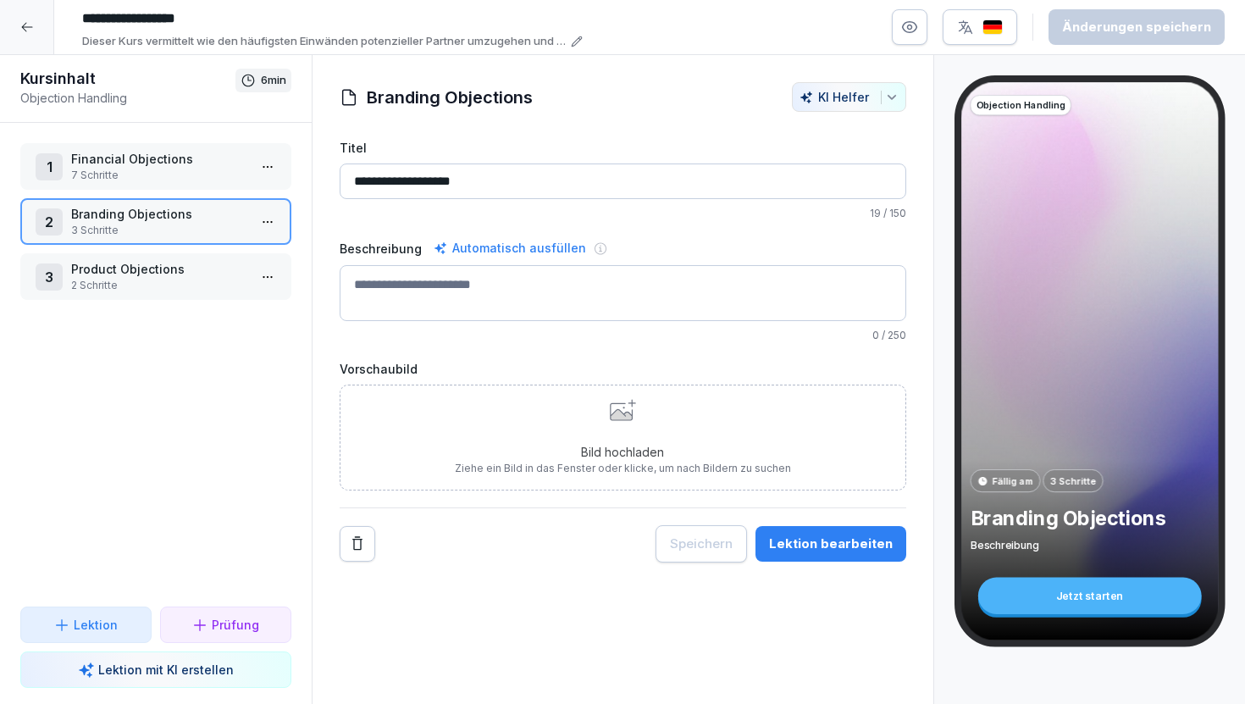
click at [172, 172] on p "7 Schritte" at bounding box center [159, 175] width 176 height 15
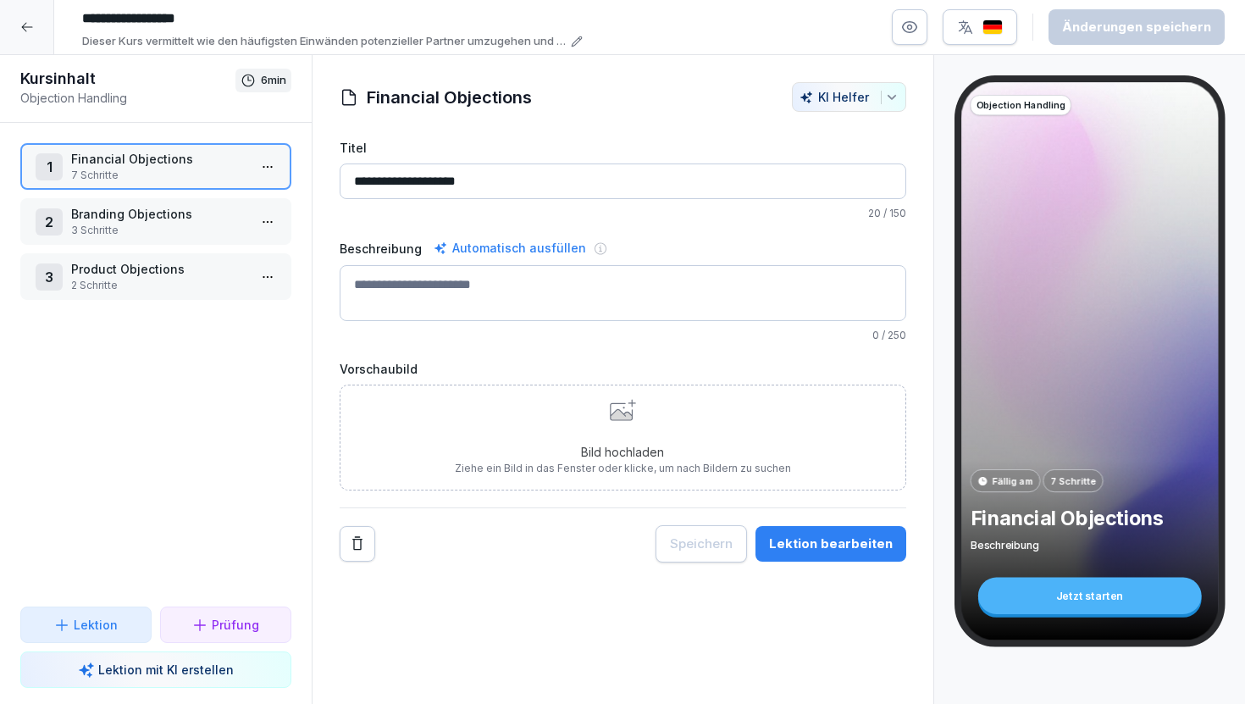
click at [174, 221] on p "Branding Objections" at bounding box center [159, 214] width 176 height 18
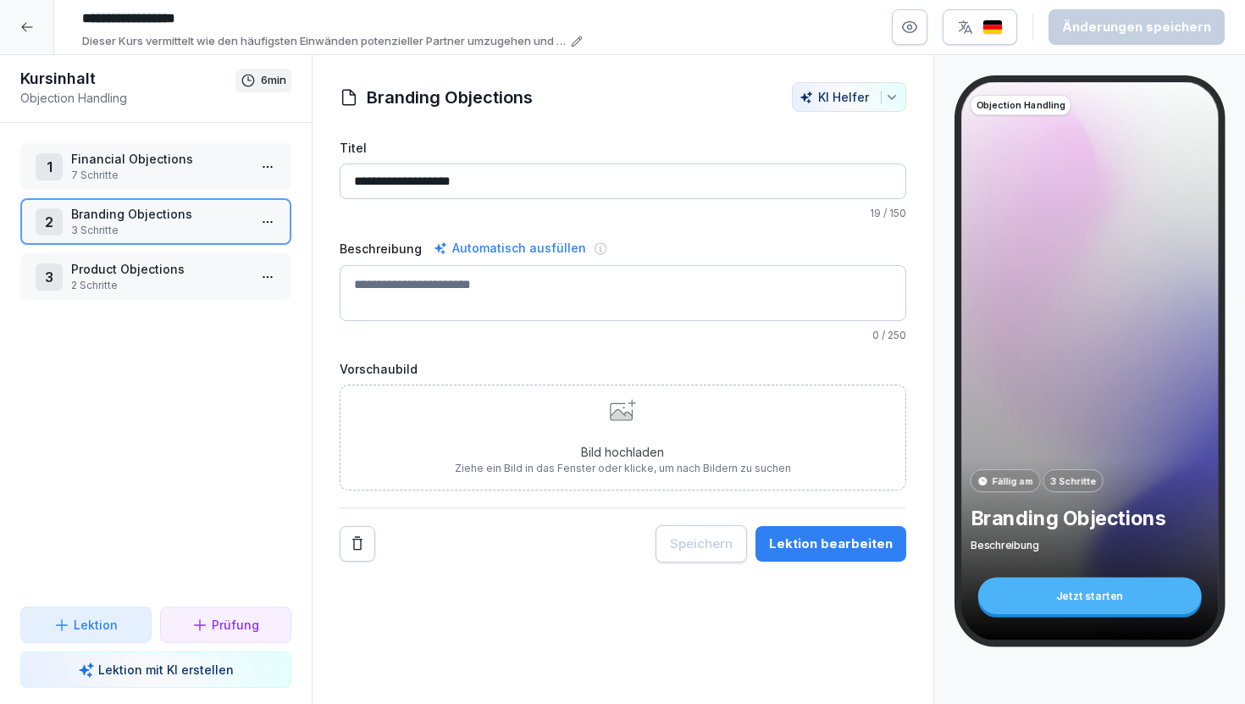
click at [167, 284] on p "2 Schritte" at bounding box center [159, 285] width 176 height 15
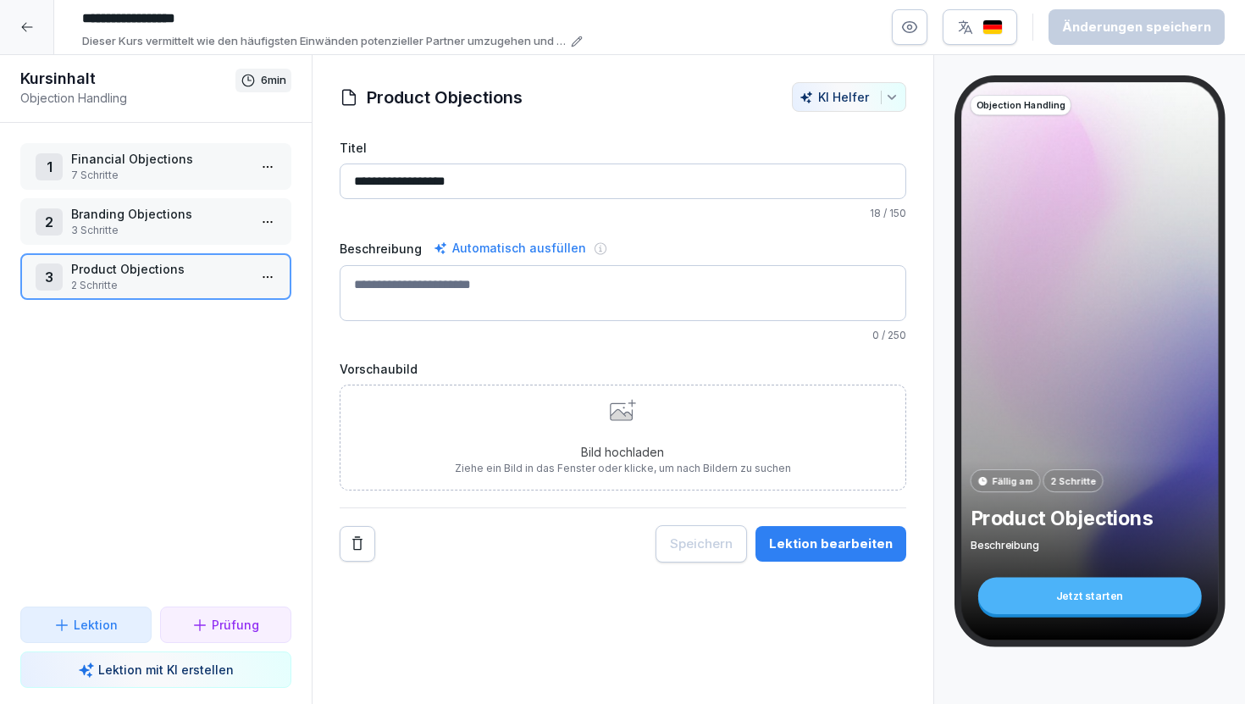
click at [30, 27] on icon at bounding box center [27, 27] width 14 height 14
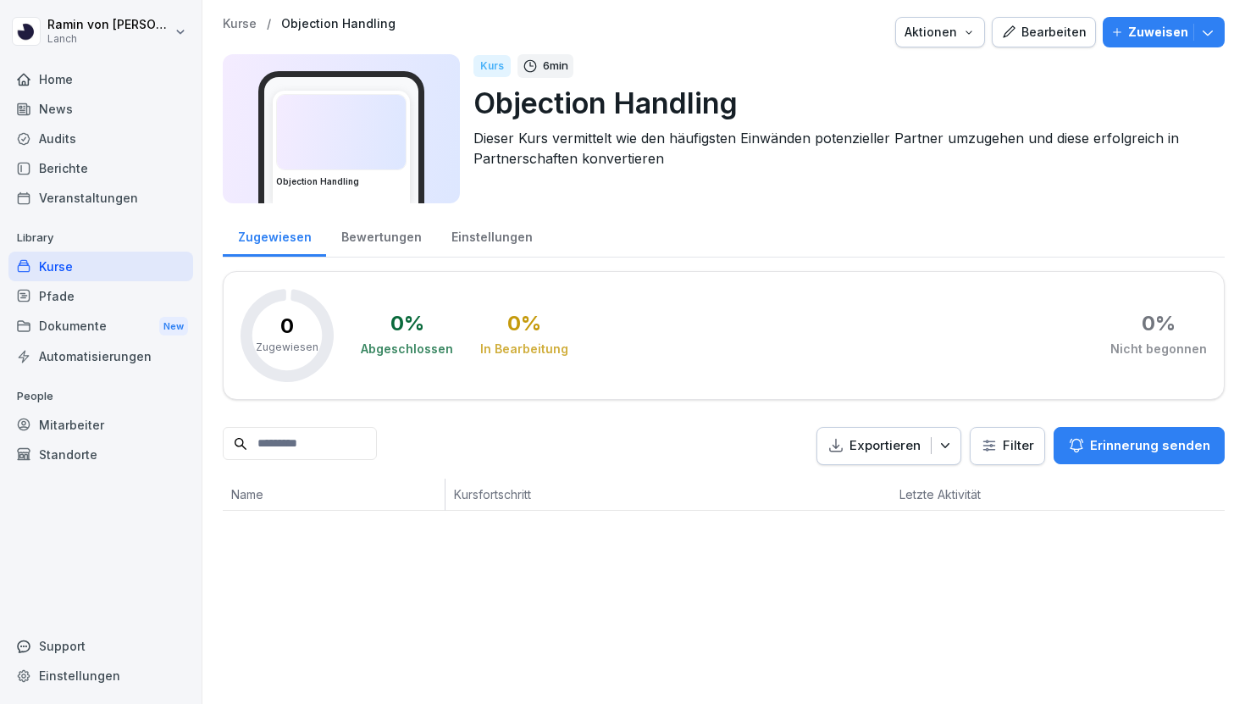
click at [245, 21] on p "Kurse" at bounding box center [240, 24] width 34 height 14
